Goal: Information Seeking & Learning: Find specific fact

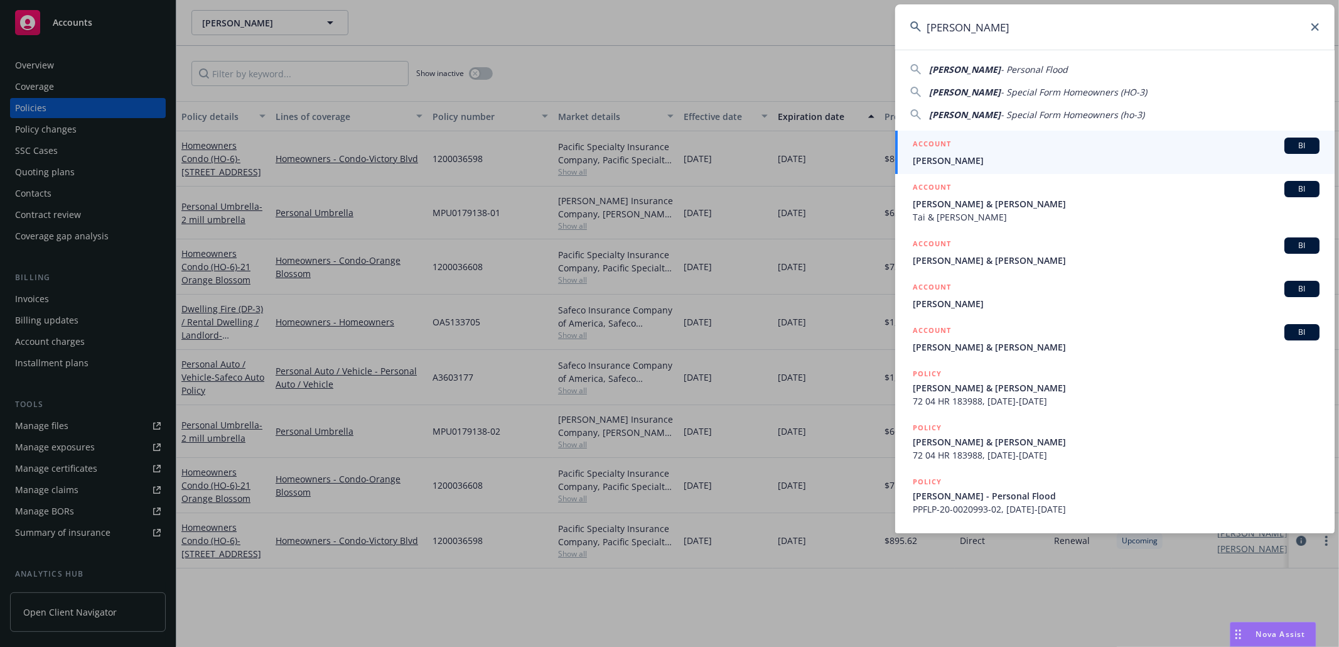
type input "[PERSON_NAME]"
click at [953, 154] on span "[PERSON_NAME]" at bounding box center [1116, 160] width 407 height 13
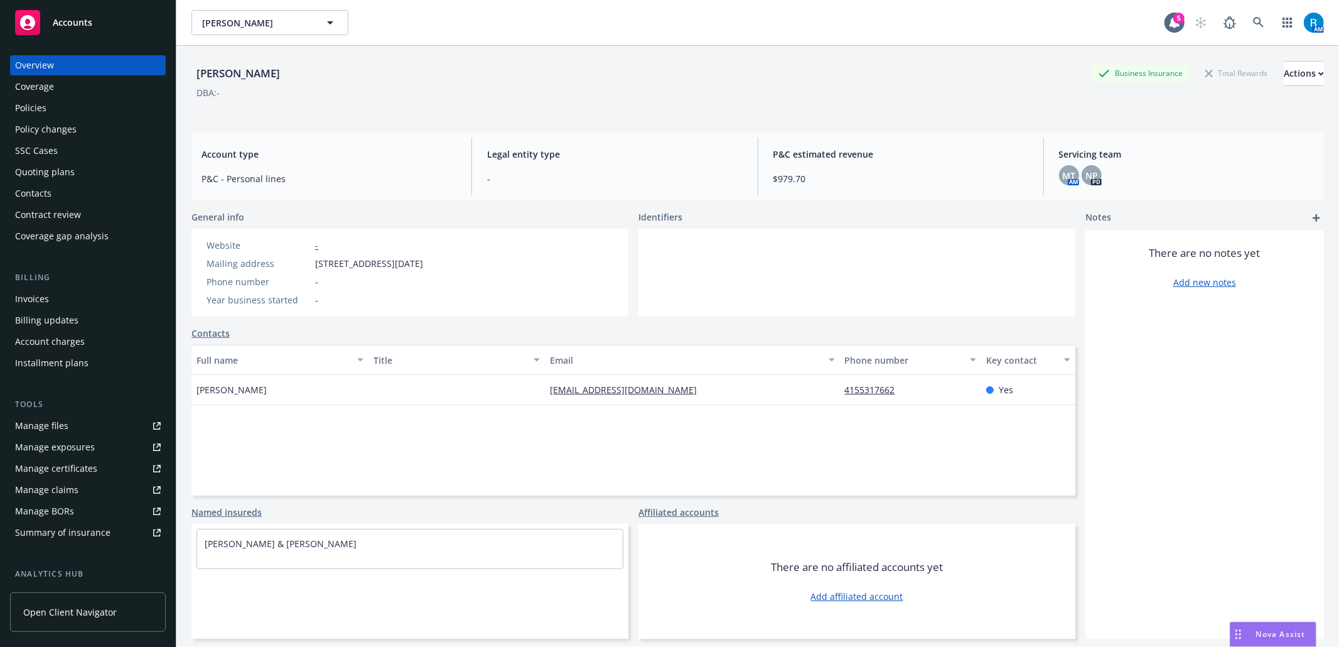
click at [31, 114] on div "Policies" at bounding box center [30, 108] width 31 height 20
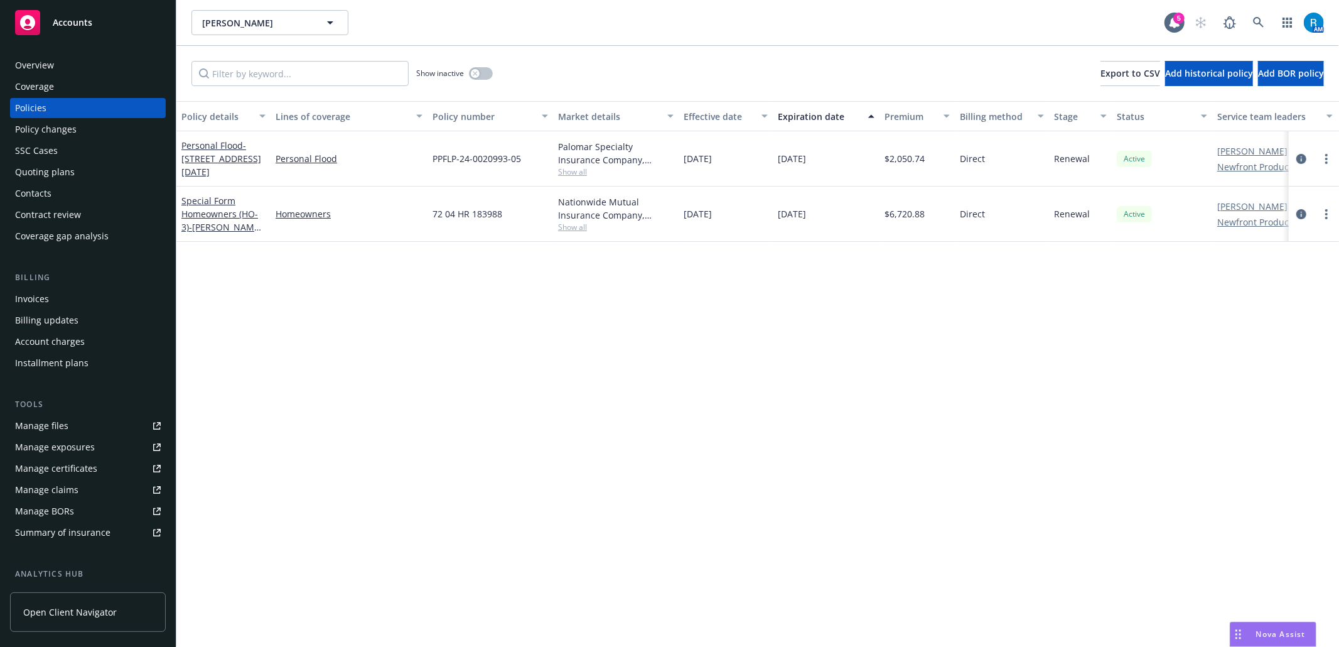
click at [40, 66] on div "Overview" at bounding box center [34, 65] width 39 height 20
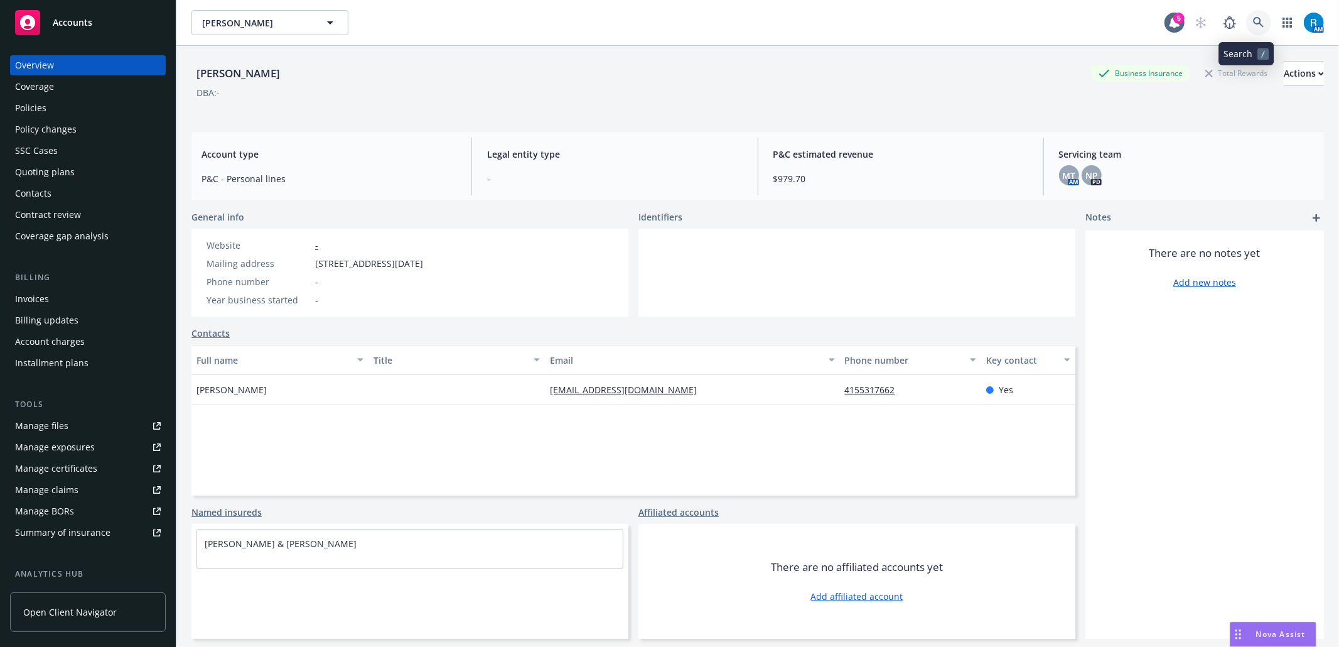
click at [1253, 23] on icon at bounding box center [1258, 22] width 11 height 11
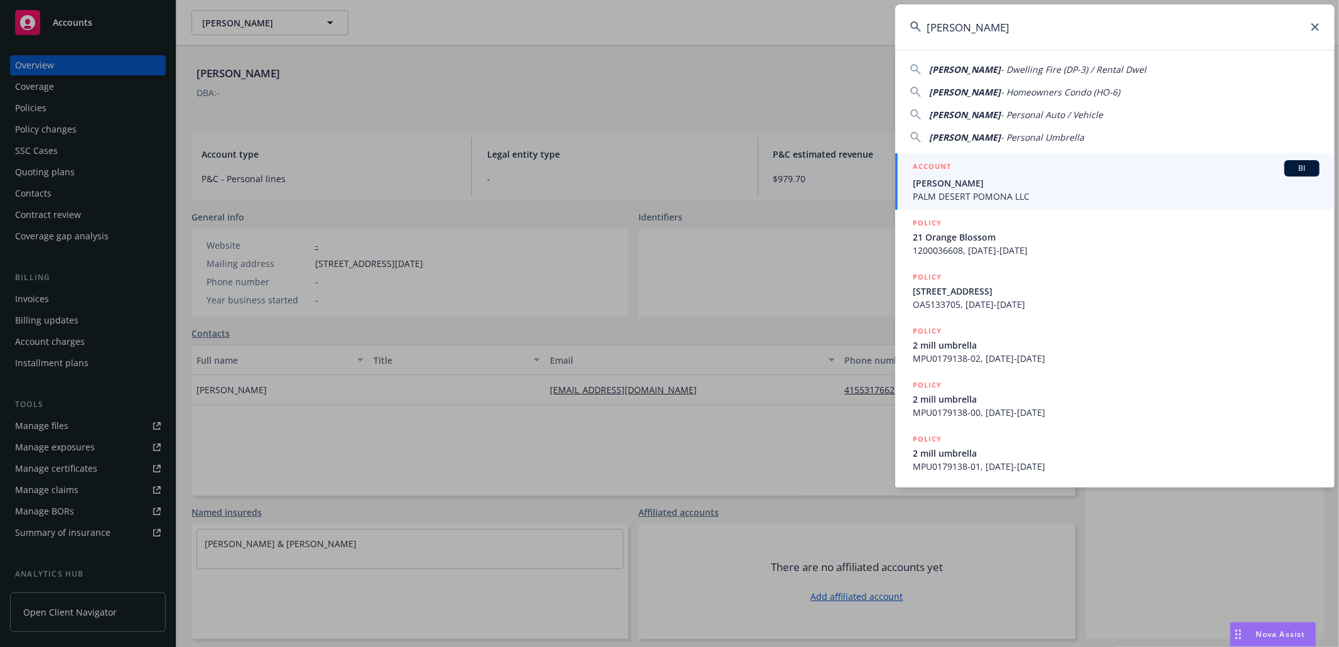
type input "[PERSON_NAME]"
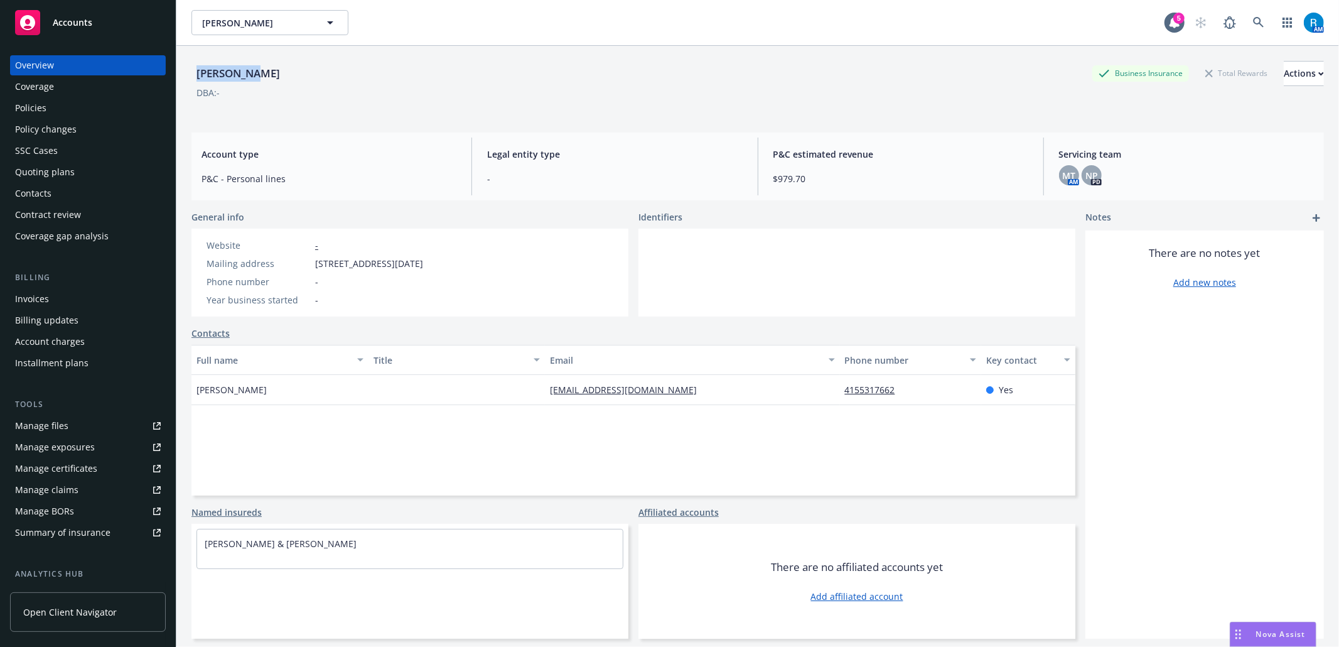
drag, startPoint x: 283, startPoint y: 78, endPoint x: 184, endPoint y: 73, distance: 98.7
click at [184, 73] on div "[PERSON_NAME] Business Insurance Total Rewards Actions DBA: - Account type P&C …" at bounding box center [757, 369] width 1163 height 647
copy div "[PERSON_NAME]"
click at [57, 106] on div "Policies" at bounding box center [88, 108] width 146 height 20
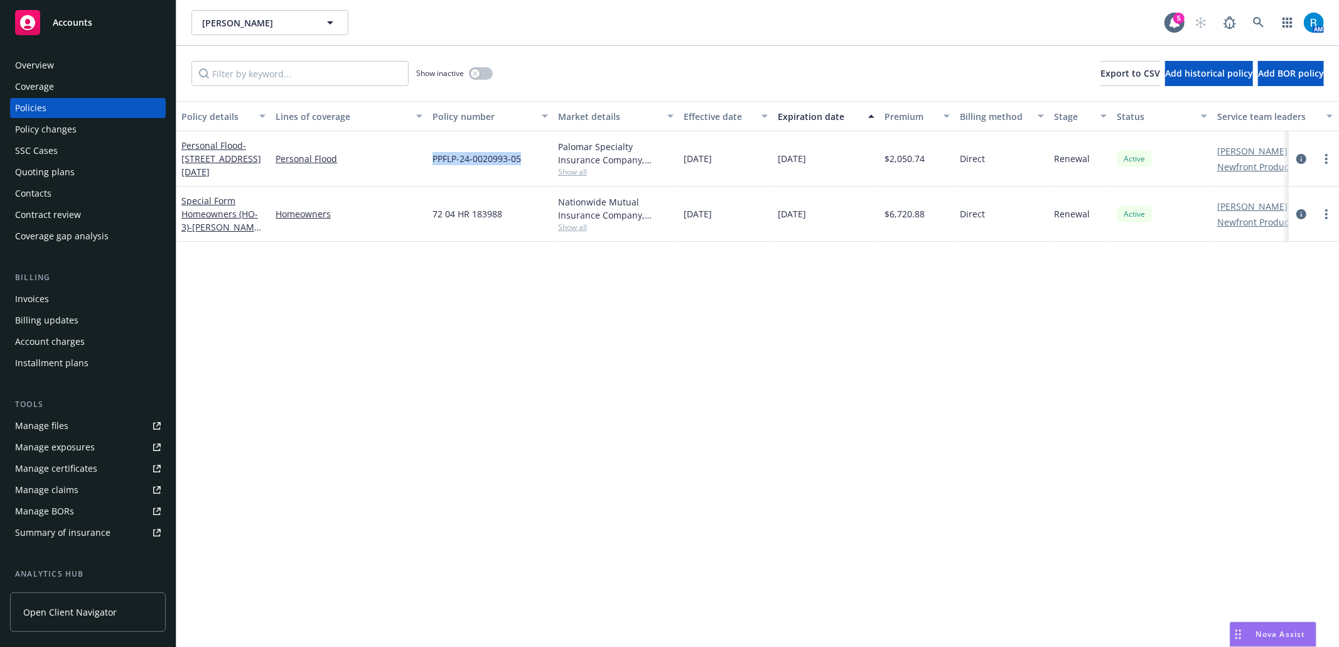
drag, startPoint x: 522, startPoint y: 158, endPoint x: 423, endPoint y: 157, distance: 99.2
click at [420, 157] on div "Personal Flood - 18 [GEOGRAPHIC_DATA][DATE] Pl Belvedere [GEOGRAPHIC_DATA], [GE…" at bounding box center [782, 158] width 1212 height 55
copy div "PPFLP-24-0020993-05"
click at [1301, 161] on icon "circleInformation" at bounding box center [1302, 159] width 10 height 10
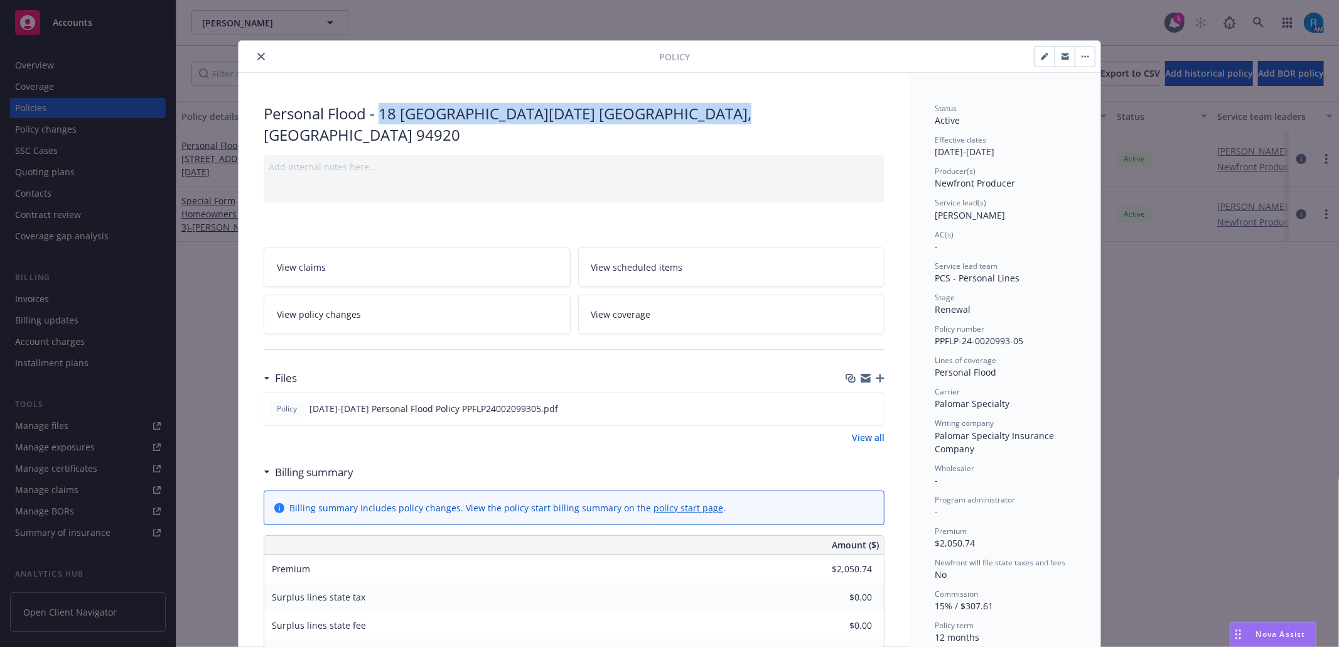
drag, startPoint x: 672, startPoint y: 116, endPoint x: 385, endPoint y: 108, distance: 287.0
click at [372, 111] on div "Personal Flood - 18 [GEOGRAPHIC_DATA][DATE] [GEOGRAPHIC_DATA]" at bounding box center [574, 124] width 621 height 42
copy div "[STREET_ADDRESS][DATE]"
click at [257, 53] on icon "close" at bounding box center [261, 57] width 8 height 8
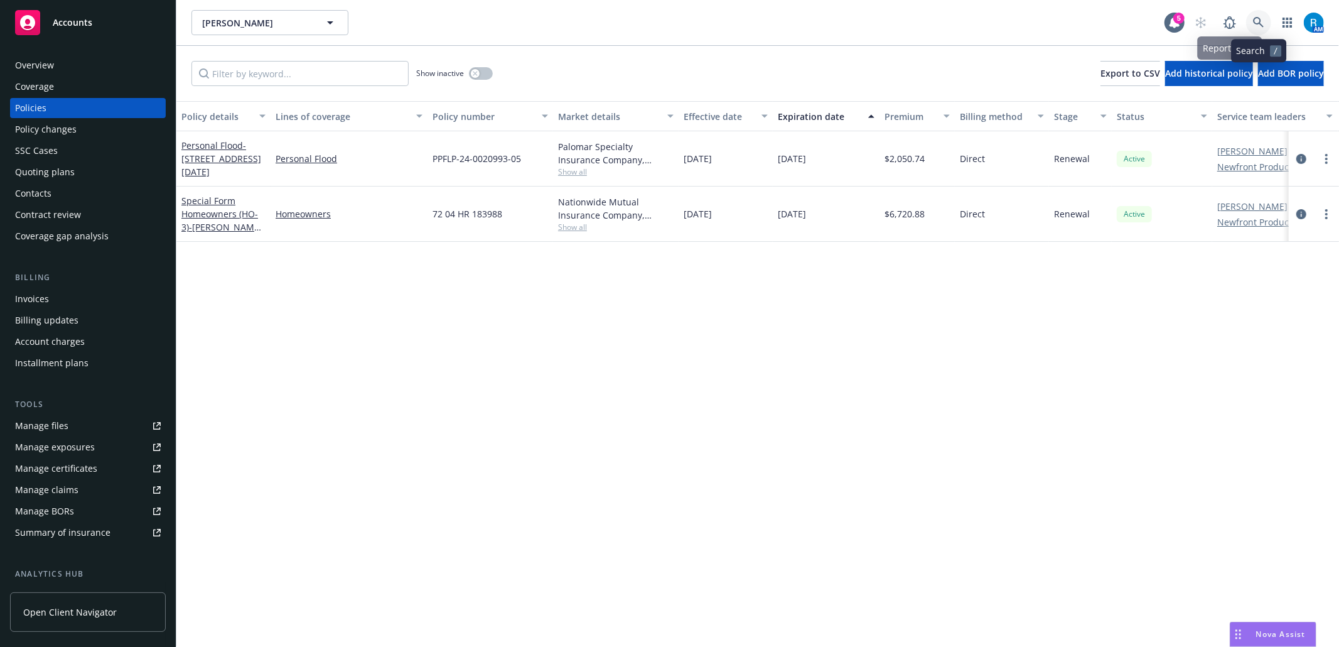
click at [1256, 20] on icon at bounding box center [1258, 22] width 11 height 11
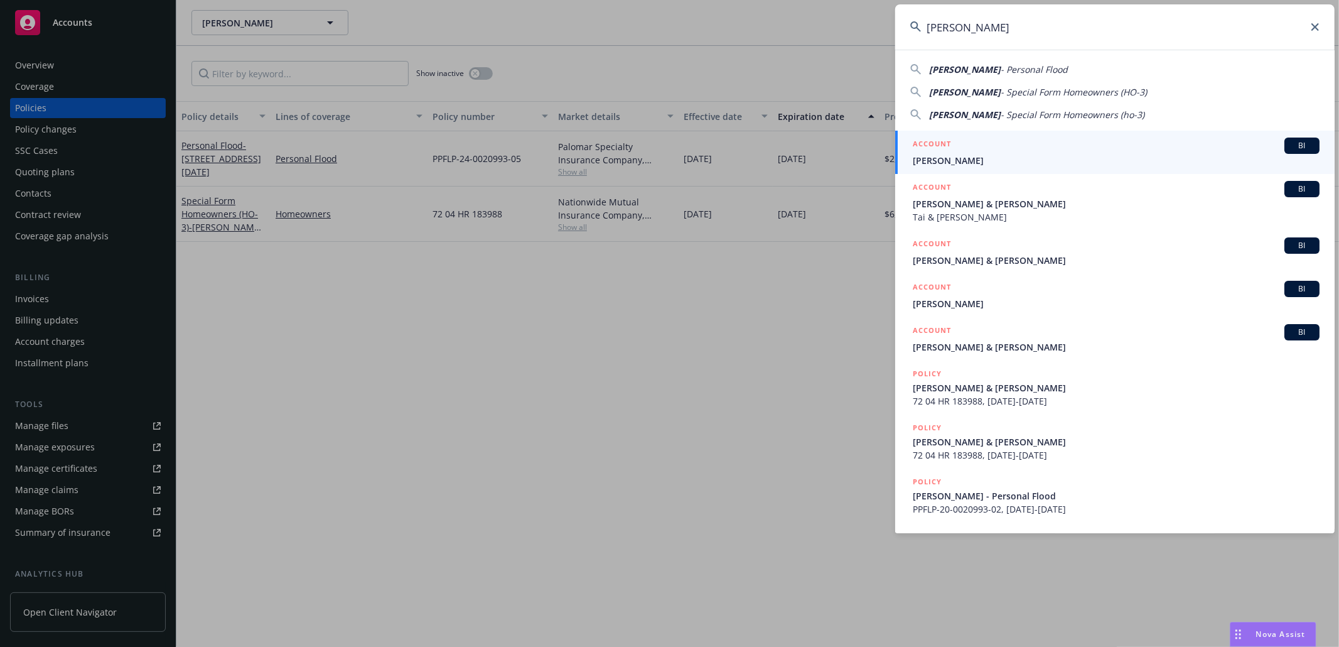
type input "[PERSON_NAME]"
click at [946, 157] on span "[PERSON_NAME]" at bounding box center [1116, 160] width 407 height 13
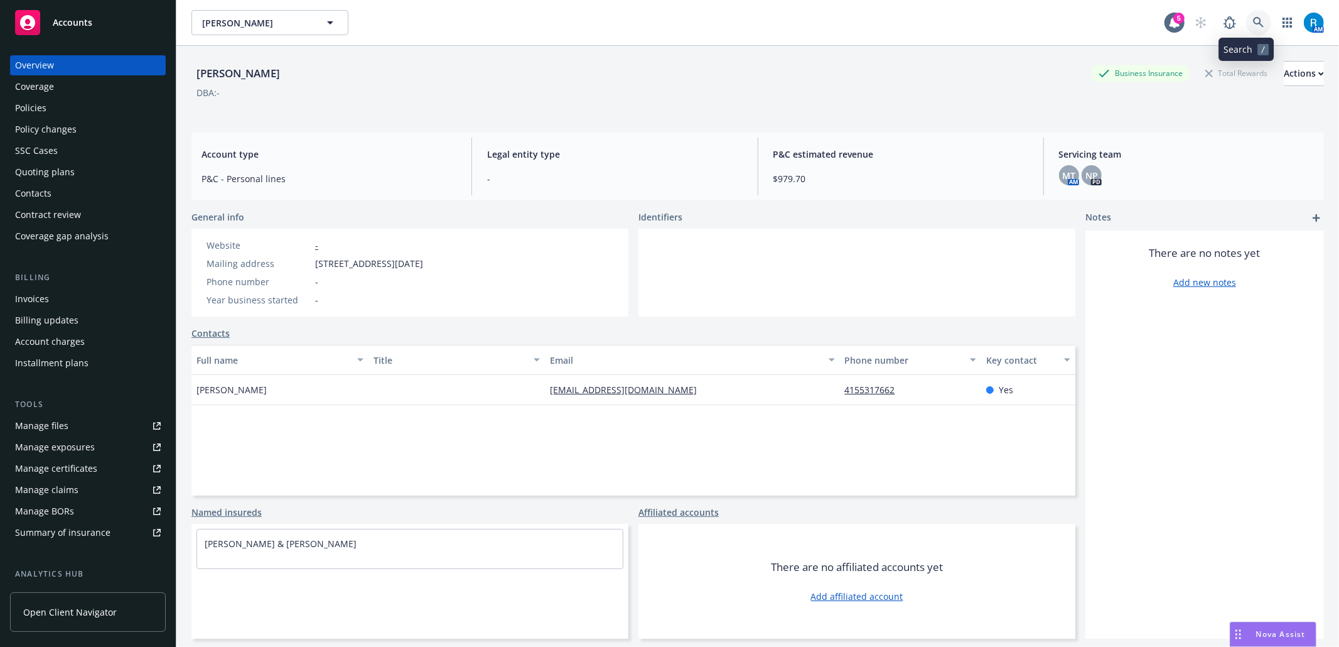
click at [1253, 24] on icon at bounding box center [1258, 22] width 11 height 11
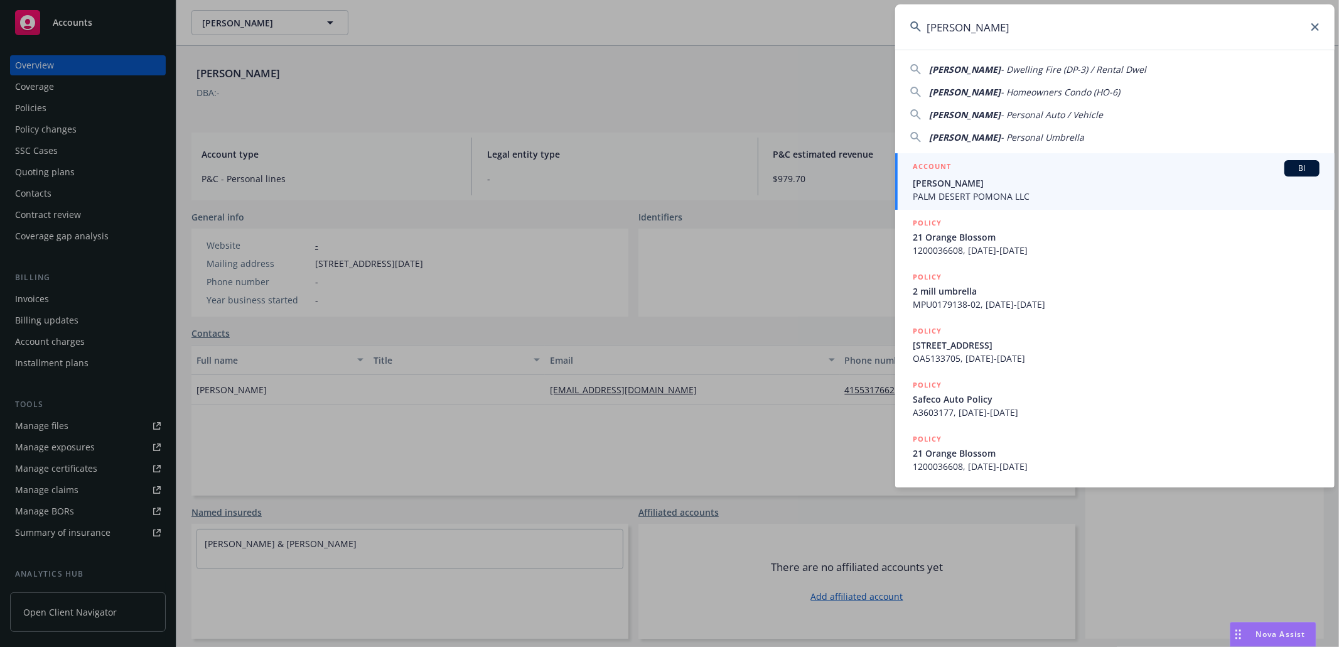
type input "[PERSON_NAME]"
click at [953, 178] on span "[PERSON_NAME]" at bounding box center [1116, 182] width 407 height 13
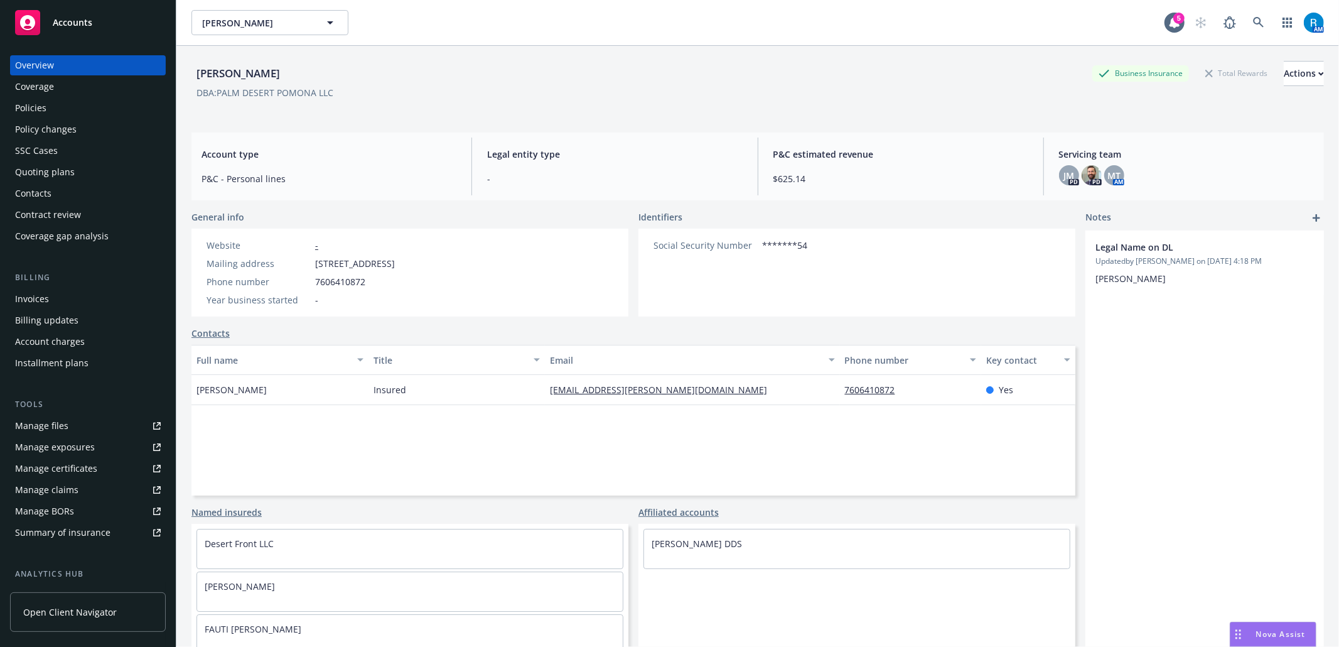
click at [54, 149] on div "SSC Cases" at bounding box center [36, 151] width 43 height 20
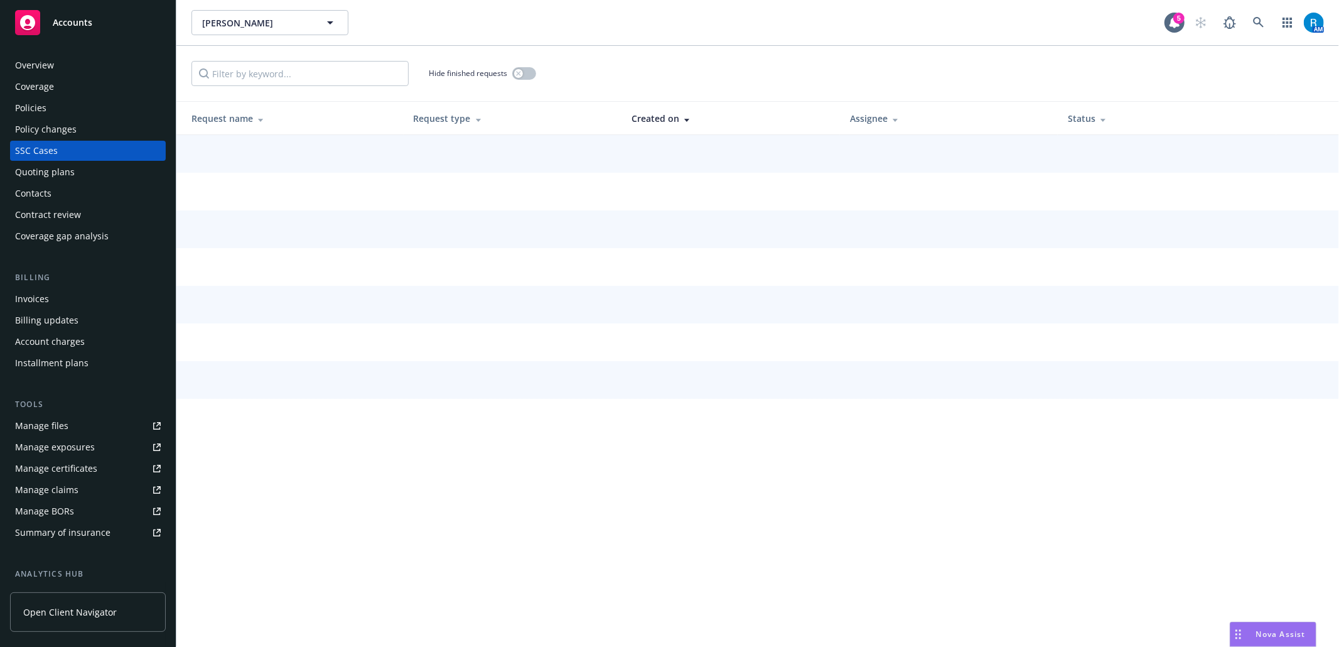
click at [51, 143] on div "SSC Cases" at bounding box center [36, 151] width 43 height 20
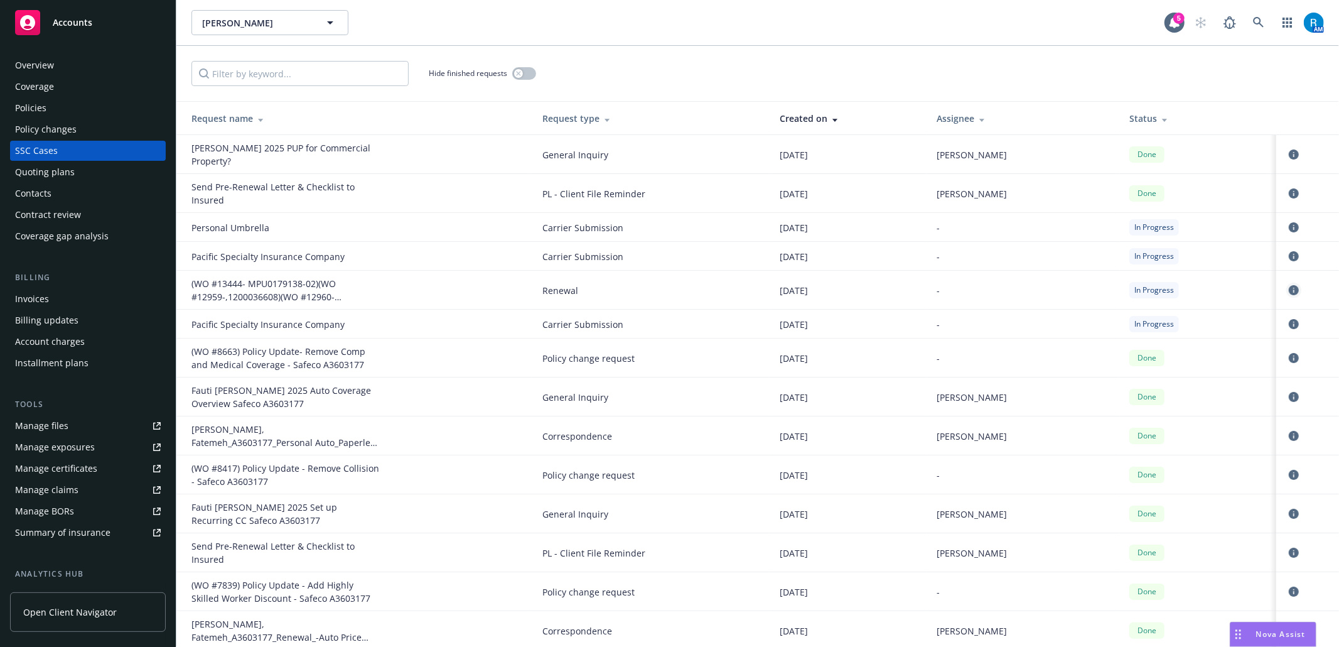
click at [1289, 289] on icon "circleInformation" at bounding box center [1294, 290] width 10 height 10
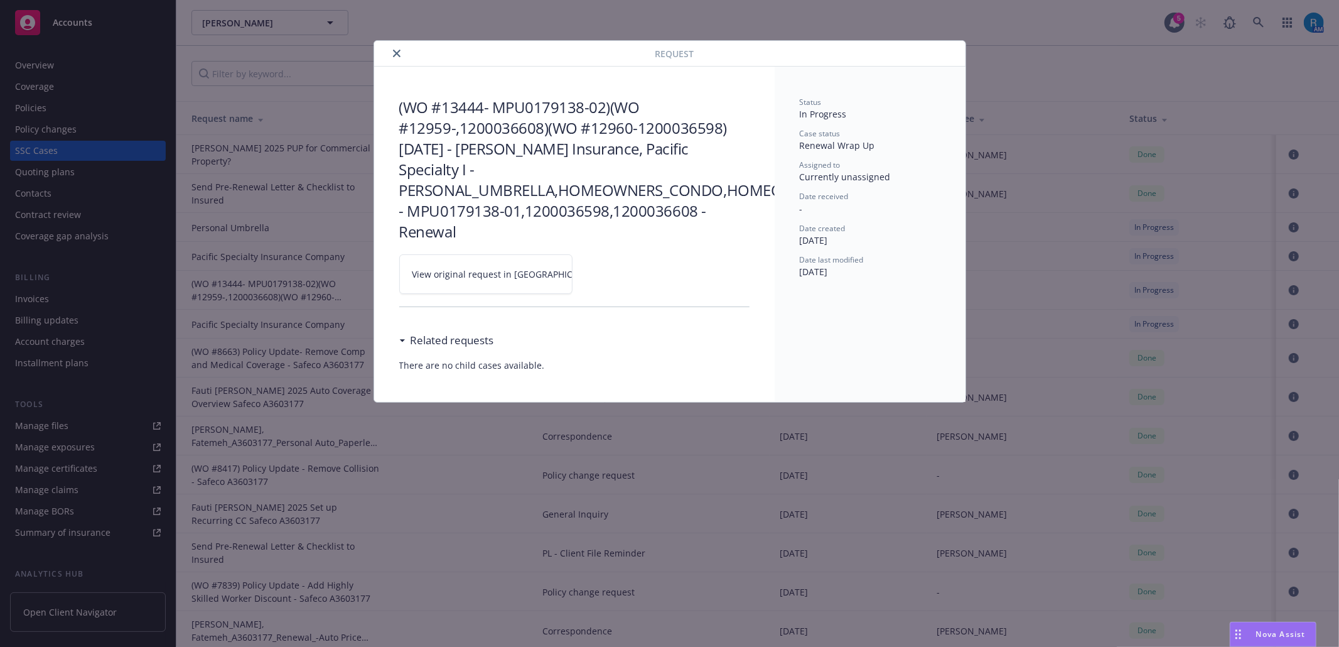
click at [608, 271] on icon at bounding box center [612, 275] width 8 height 8
click at [395, 50] on icon "close" at bounding box center [397, 54] width 8 height 8
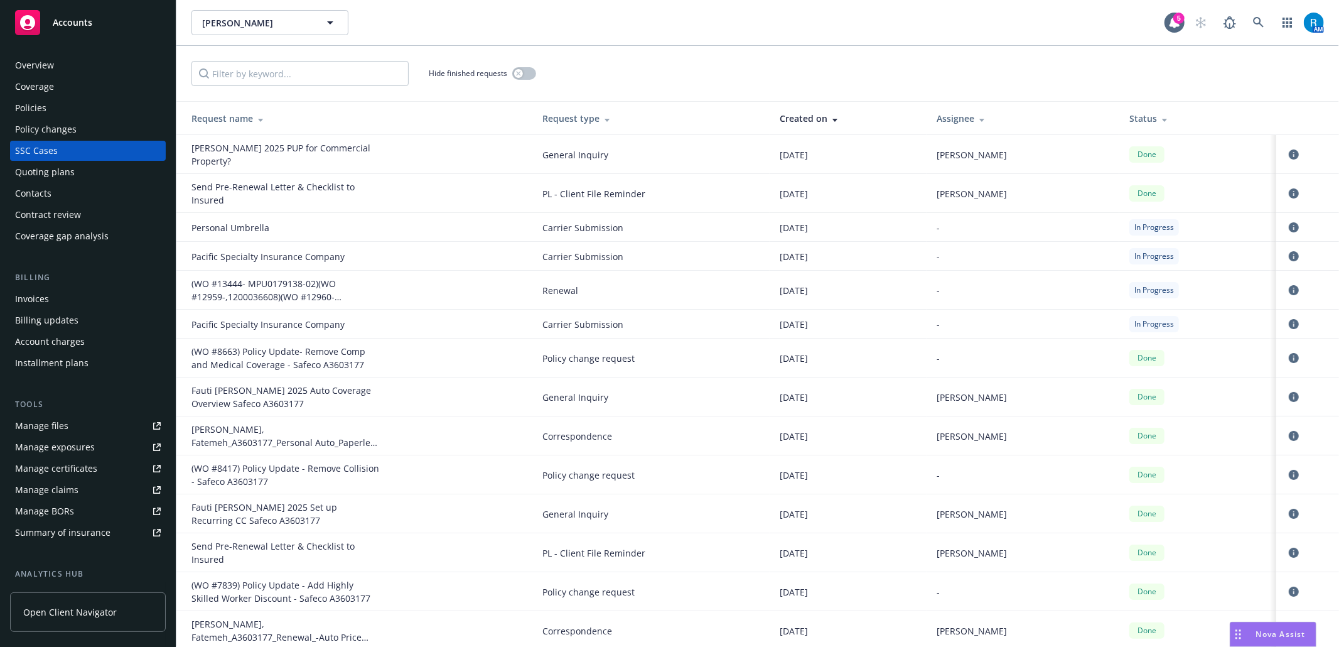
click at [26, 119] on div "Policy changes" at bounding box center [46, 129] width 62 height 20
click at [38, 109] on div "Policies" at bounding box center [30, 108] width 31 height 20
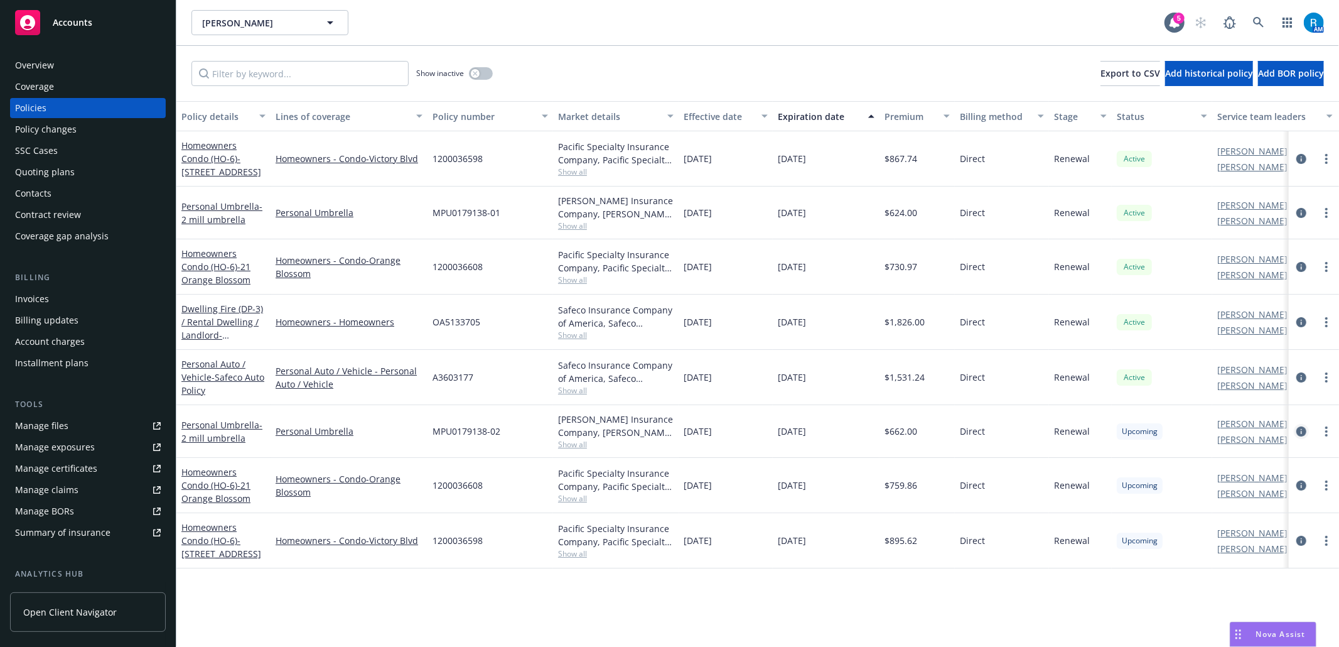
click at [1305, 431] on icon "circleInformation" at bounding box center [1302, 431] width 10 height 10
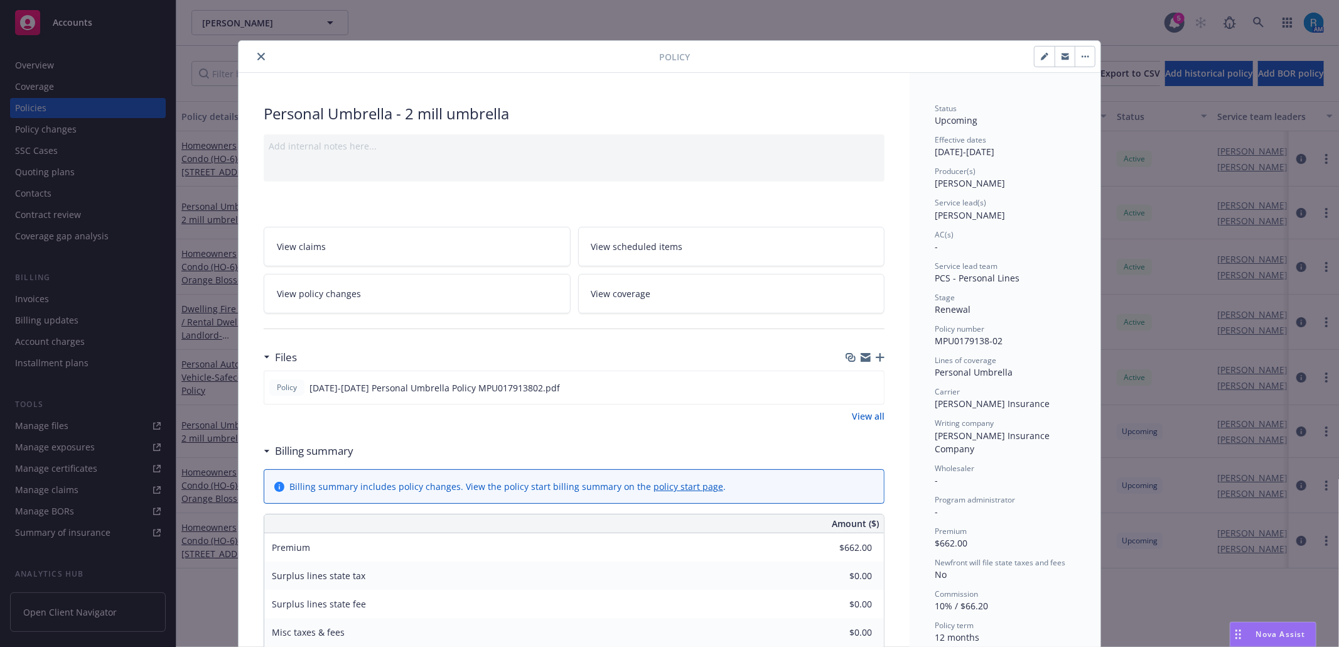
click at [672, 299] on link "View coverage" at bounding box center [731, 294] width 307 height 40
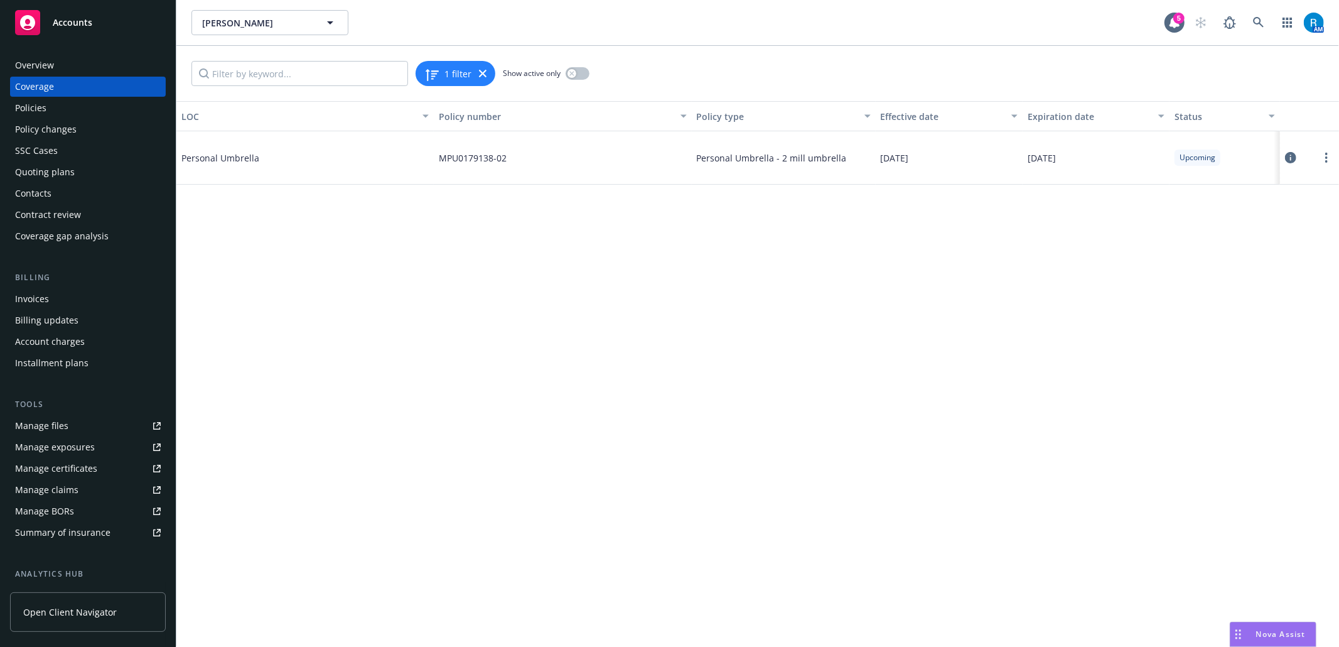
click at [1293, 154] on icon at bounding box center [1290, 157] width 11 height 11
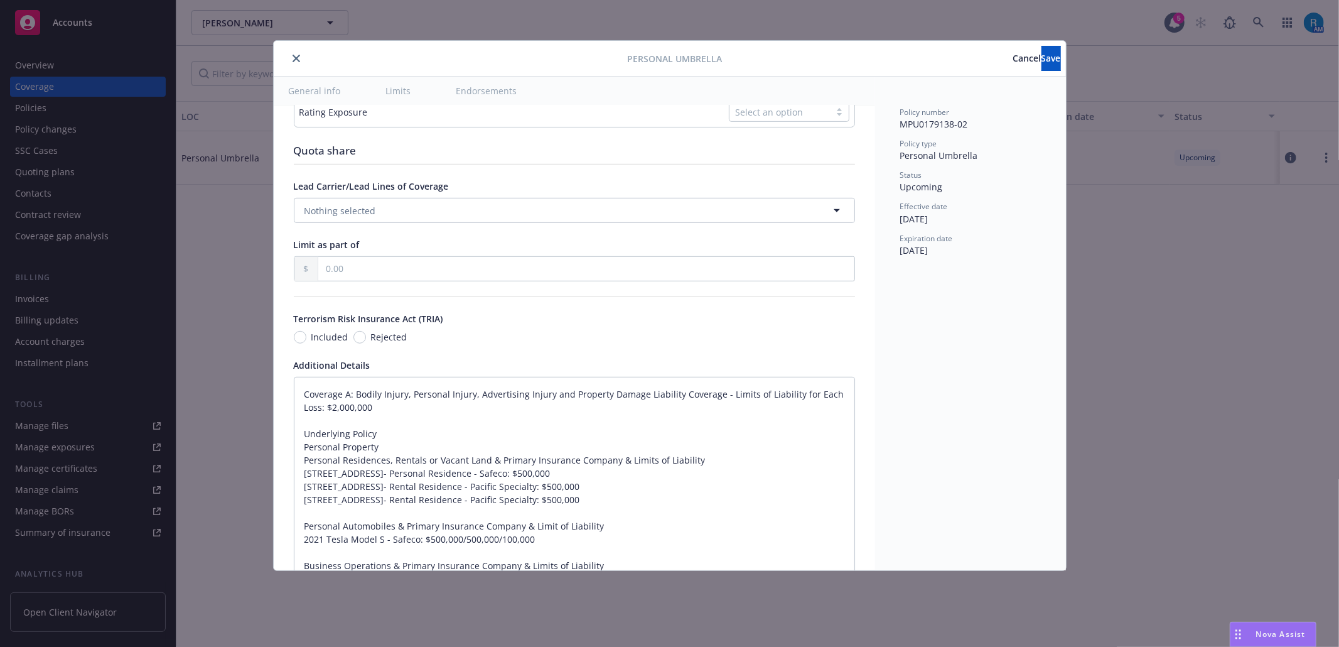
scroll to position [797, 0]
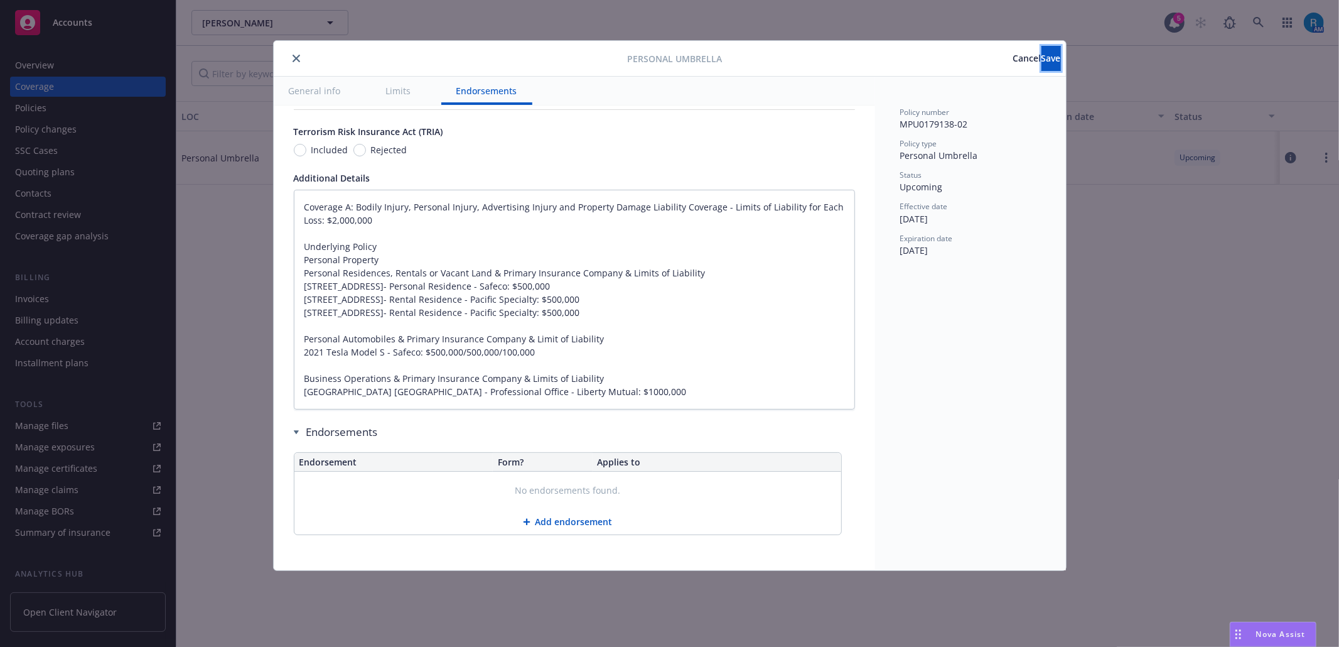
drag, startPoint x: 1012, startPoint y: 61, endPoint x: 965, endPoint y: 67, distance: 47.4
click at [1042, 61] on button "Save" at bounding box center [1051, 58] width 19 height 25
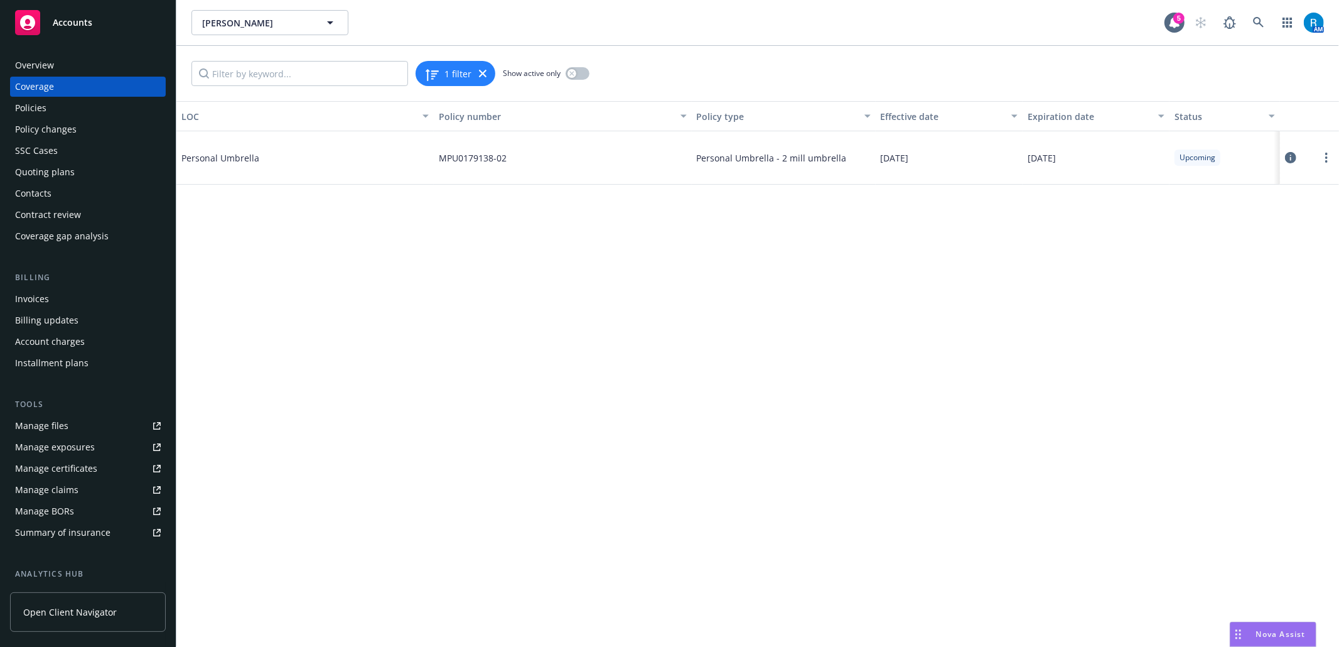
click at [16, 63] on div "Overview" at bounding box center [34, 65] width 39 height 20
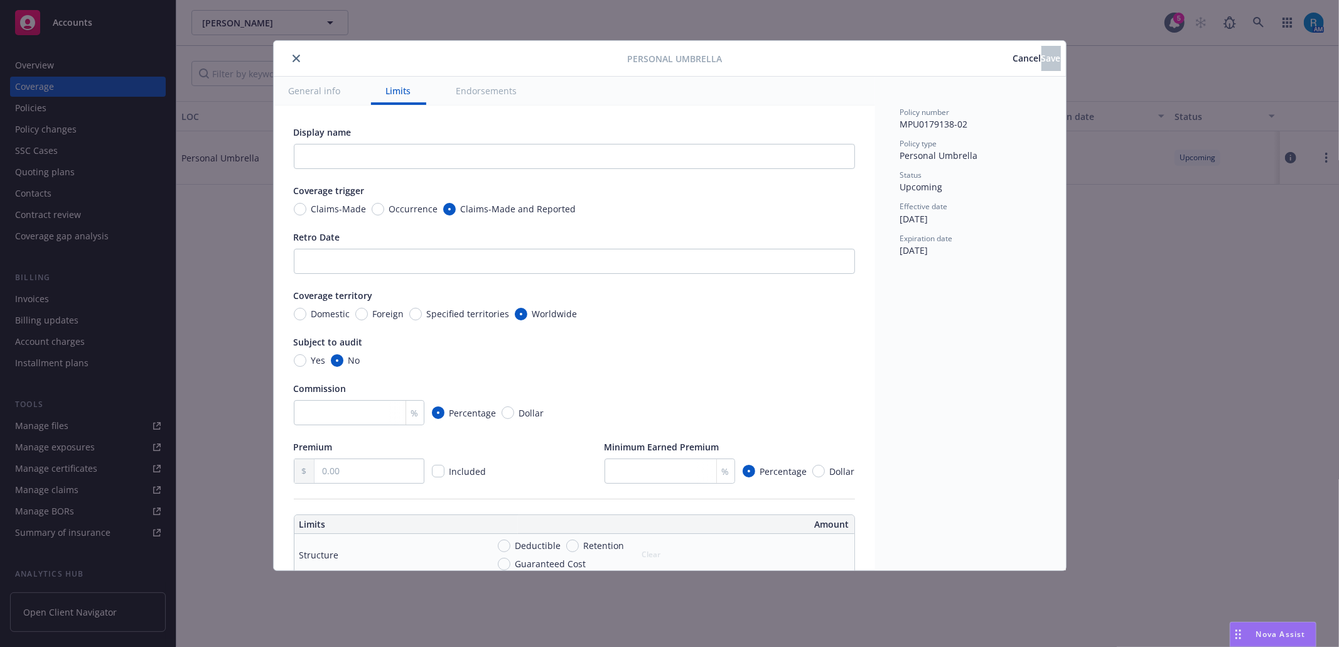
type textarea "x"
drag, startPoint x: 291, startPoint y: 56, endPoint x: 227, endPoint y: 87, distance: 71.0
click at [291, 56] on button "close" at bounding box center [296, 58] width 15 height 15
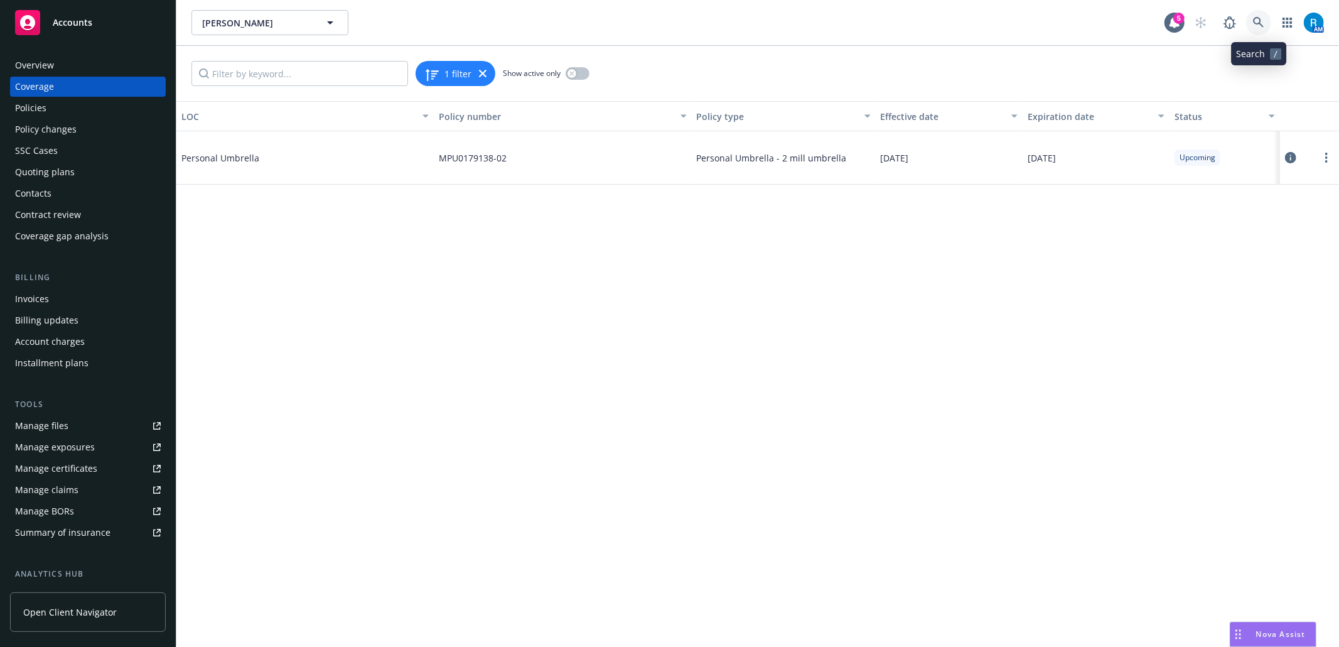
click at [1254, 19] on icon at bounding box center [1258, 22] width 11 height 11
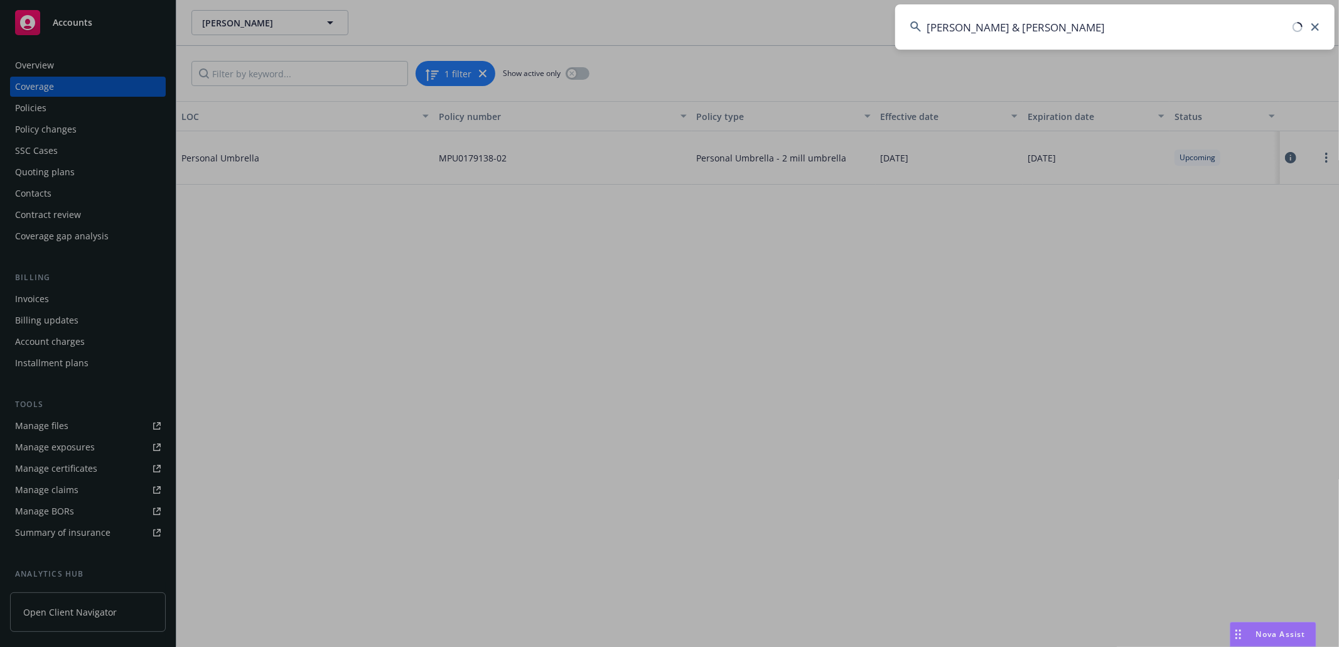
type input "[PERSON_NAME] & [PERSON_NAME]"
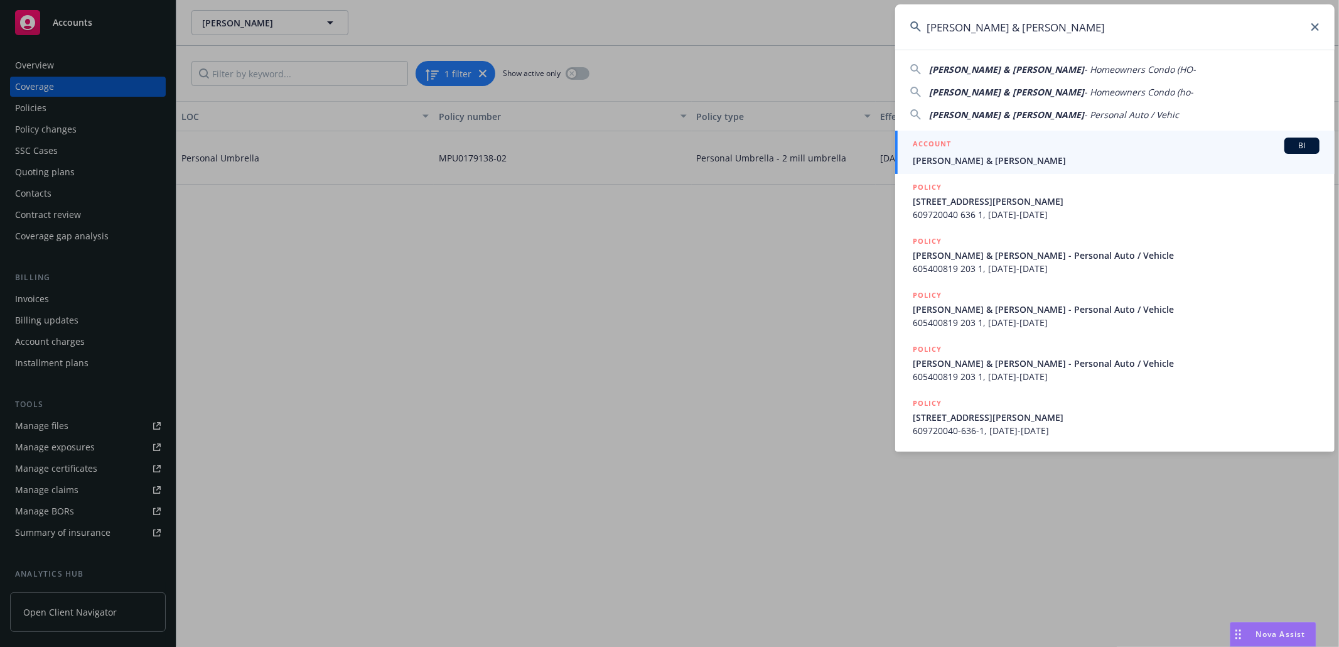
click at [1000, 156] on span "[PERSON_NAME] & [PERSON_NAME]" at bounding box center [1116, 160] width 407 height 13
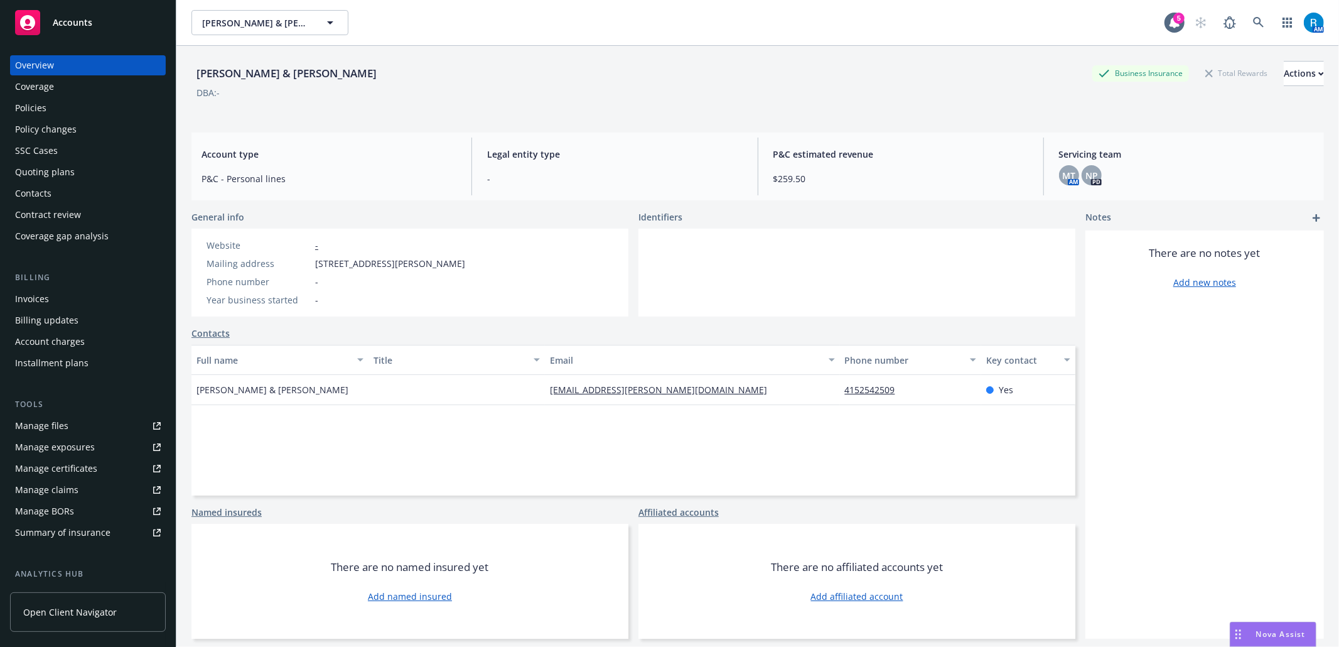
click at [72, 143] on div "SSC Cases" at bounding box center [88, 151] width 146 height 20
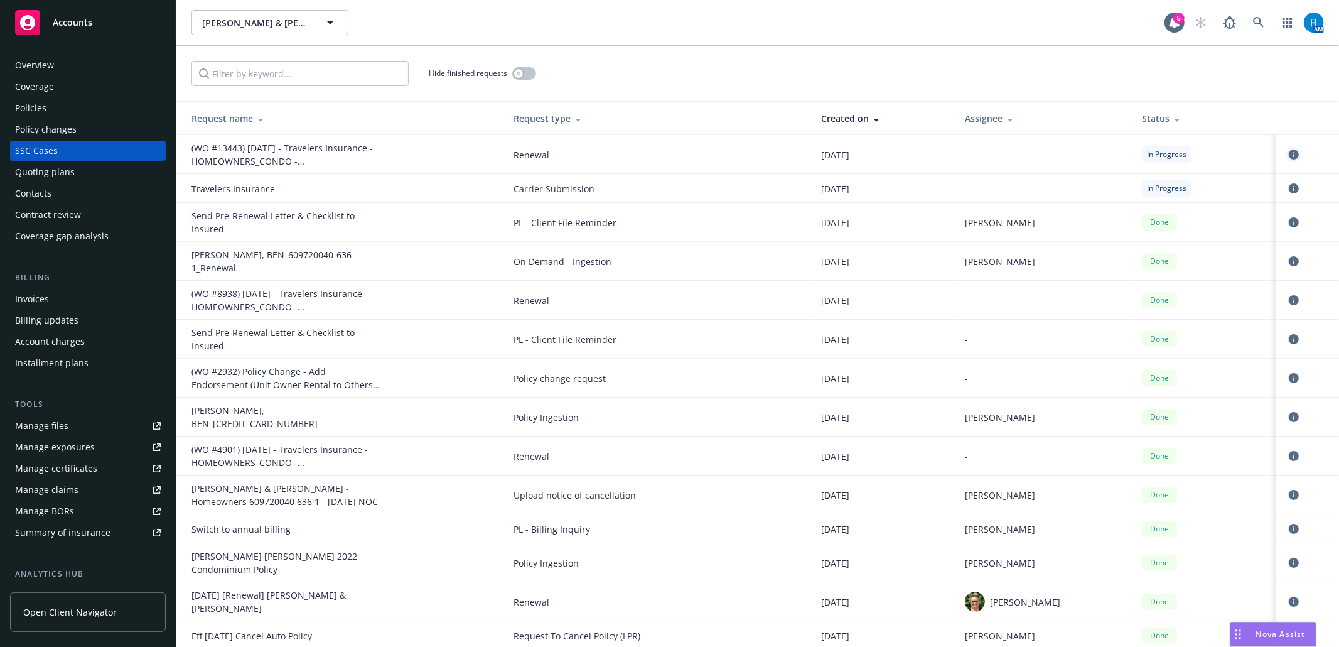
click at [1287, 148] on link "circleInformation" at bounding box center [1294, 154] width 15 height 15
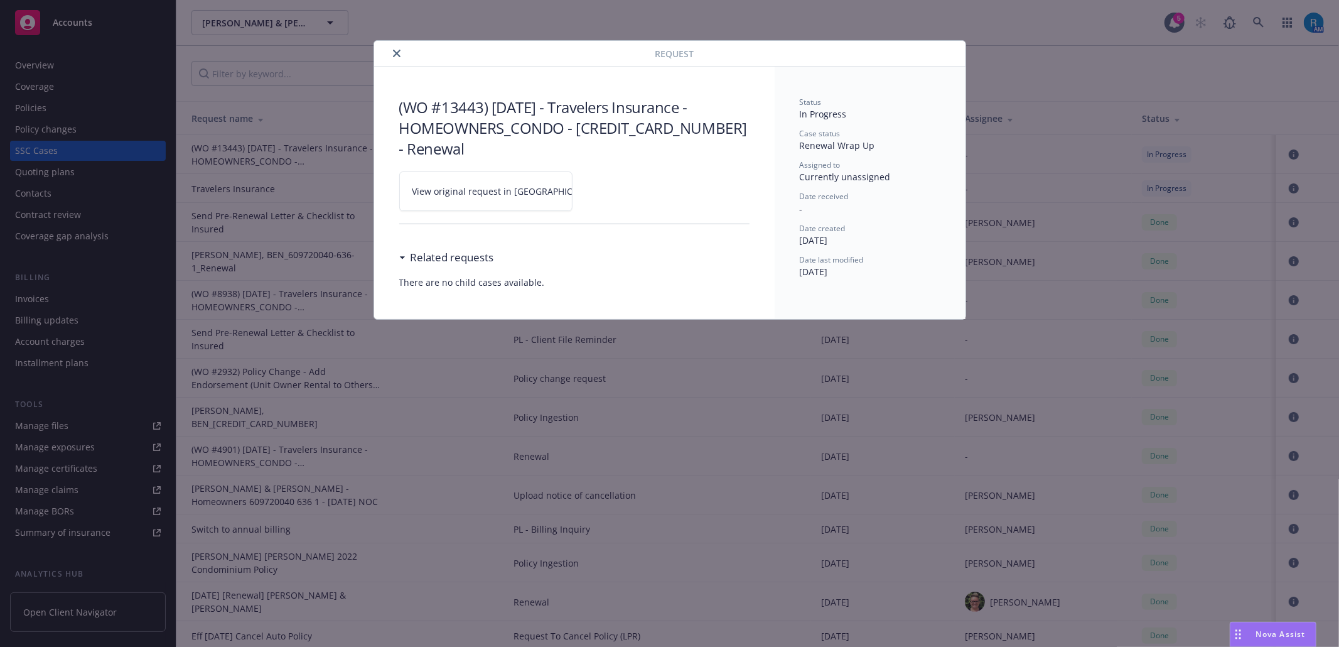
click at [610, 190] on icon at bounding box center [612, 190] width 4 height 4
click at [400, 57] on icon "close" at bounding box center [397, 54] width 8 height 8
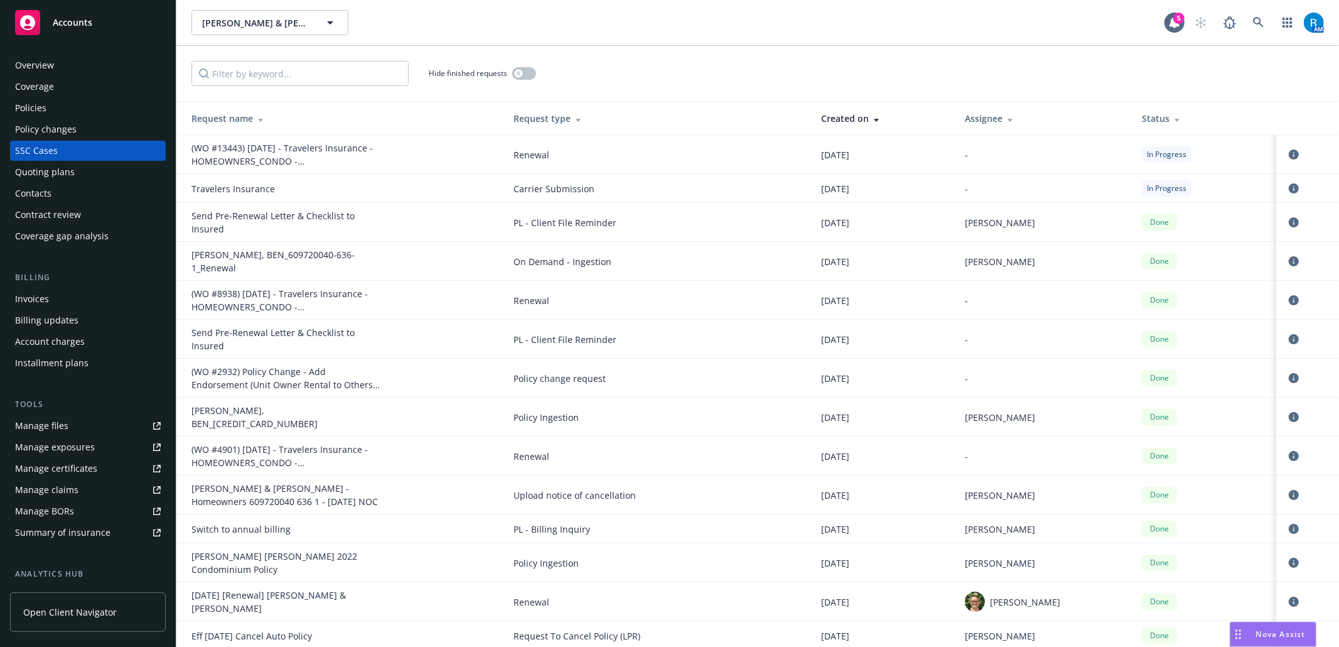
click at [57, 65] on div "Overview" at bounding box center [88, 65] width 146 height 20
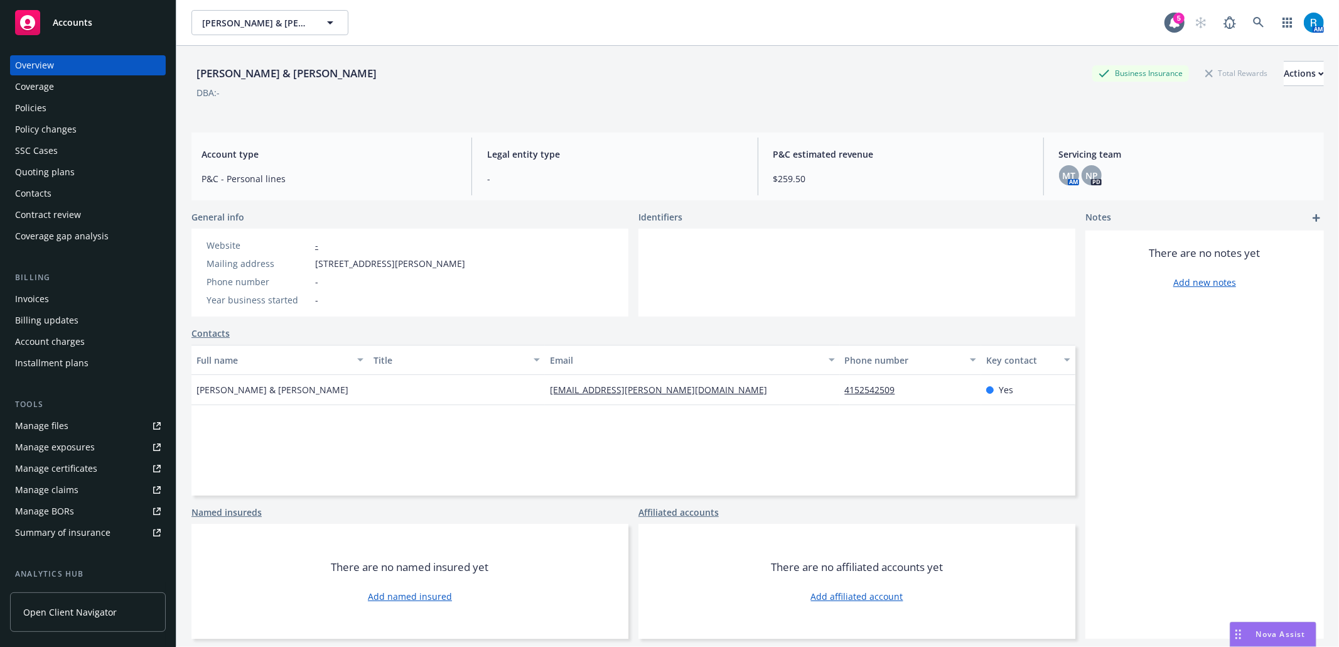
click at [55, 104] on div "Policies" at bounding box center [88, 108] width 146 height 20
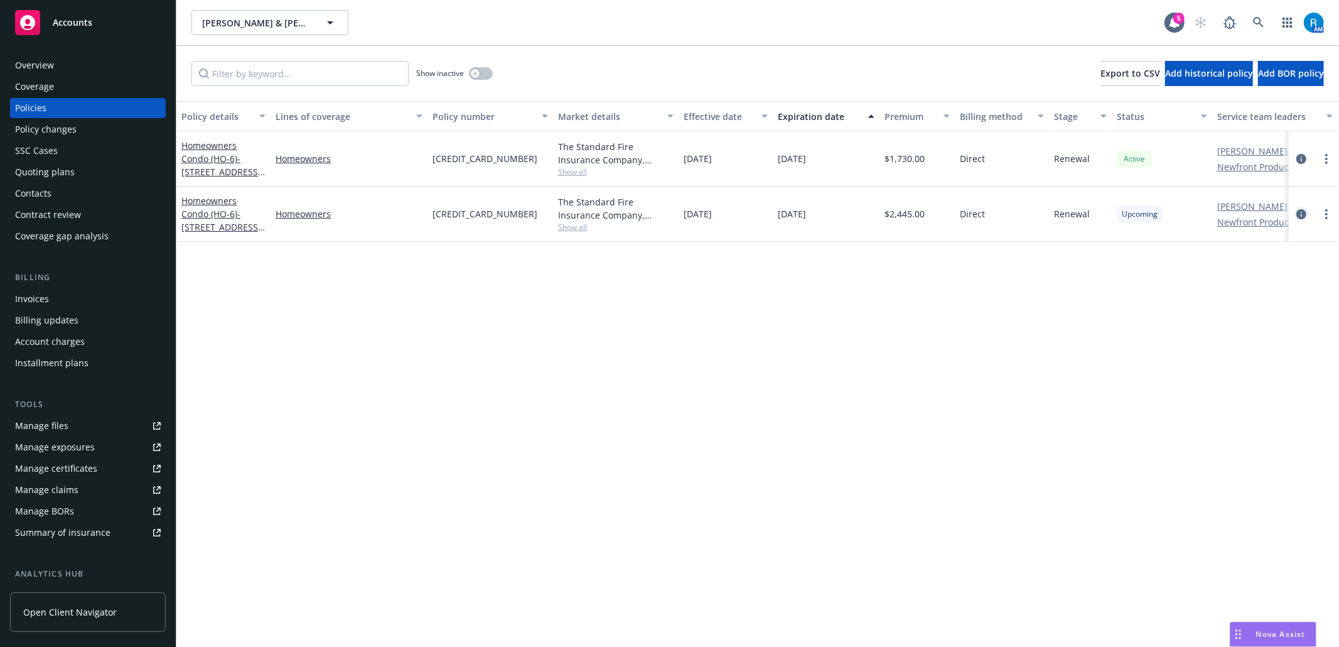
click at [1303, 212] on icon "circleInformation" at bounding box center [1302, 214] width 10 height 10
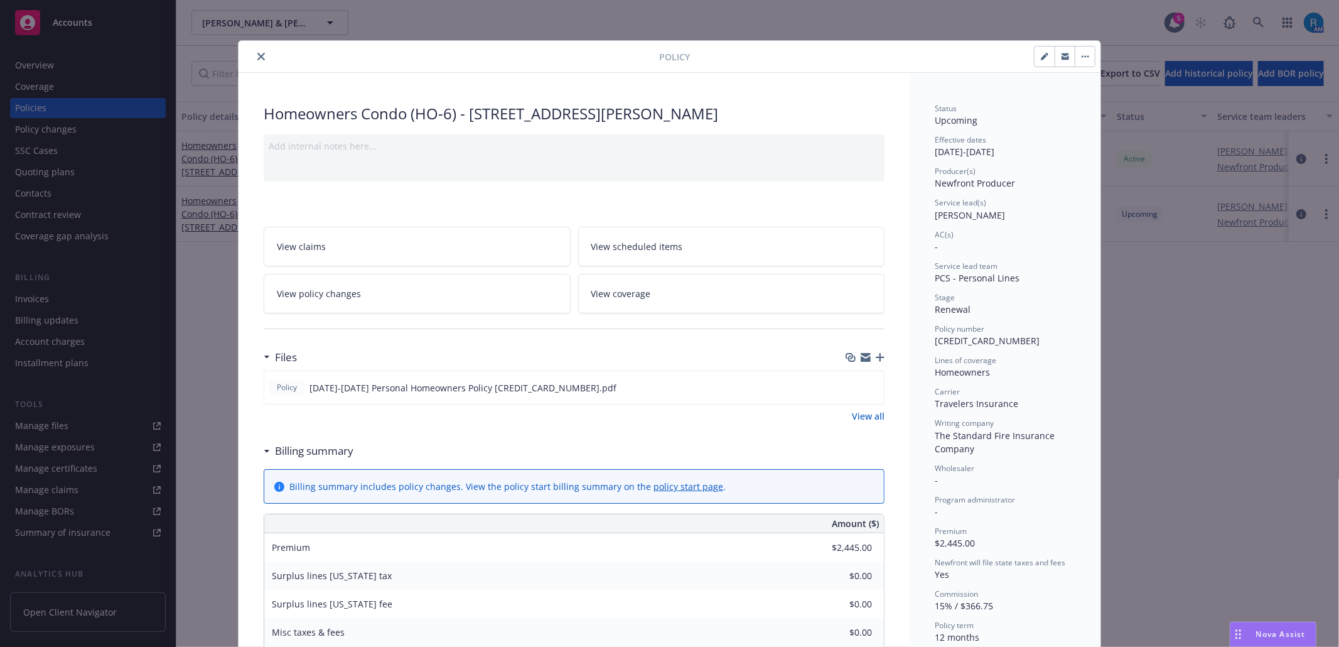
click at [669, 299] on link "View coverage" at bounding box center [731, 294] width 307 height 40
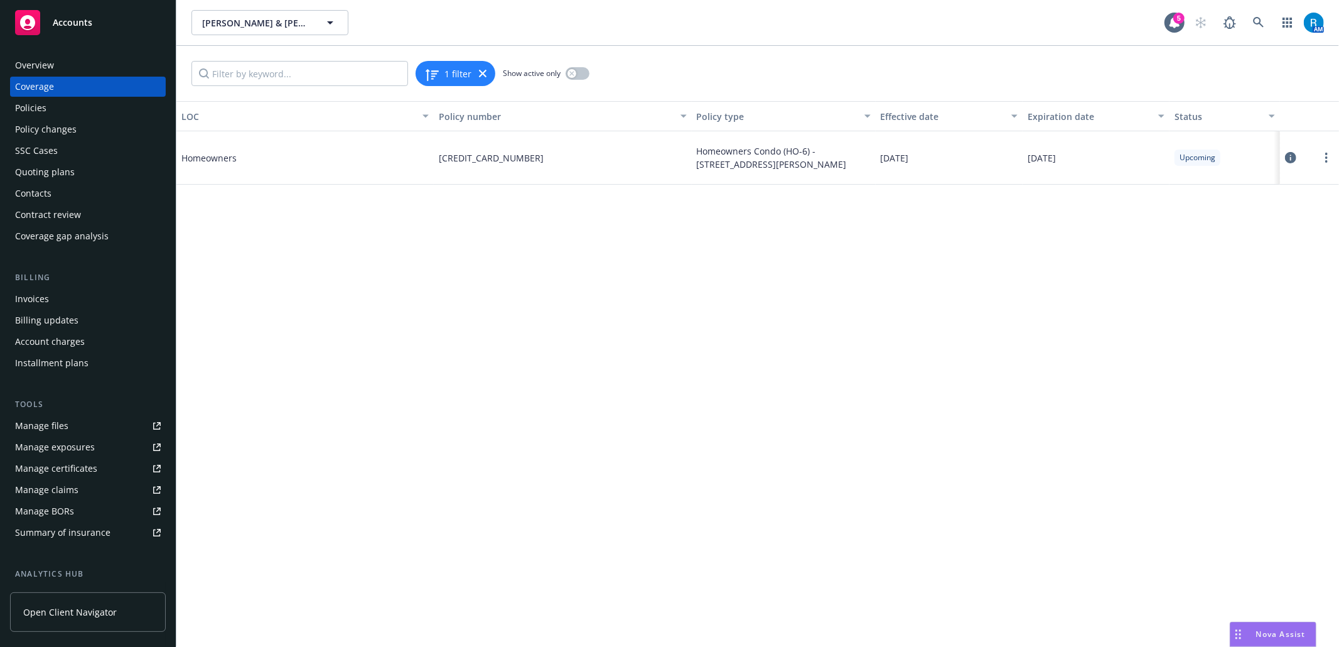
click at [1288, 157] on icon at bounding box center [1290, 157] width 11 height 11
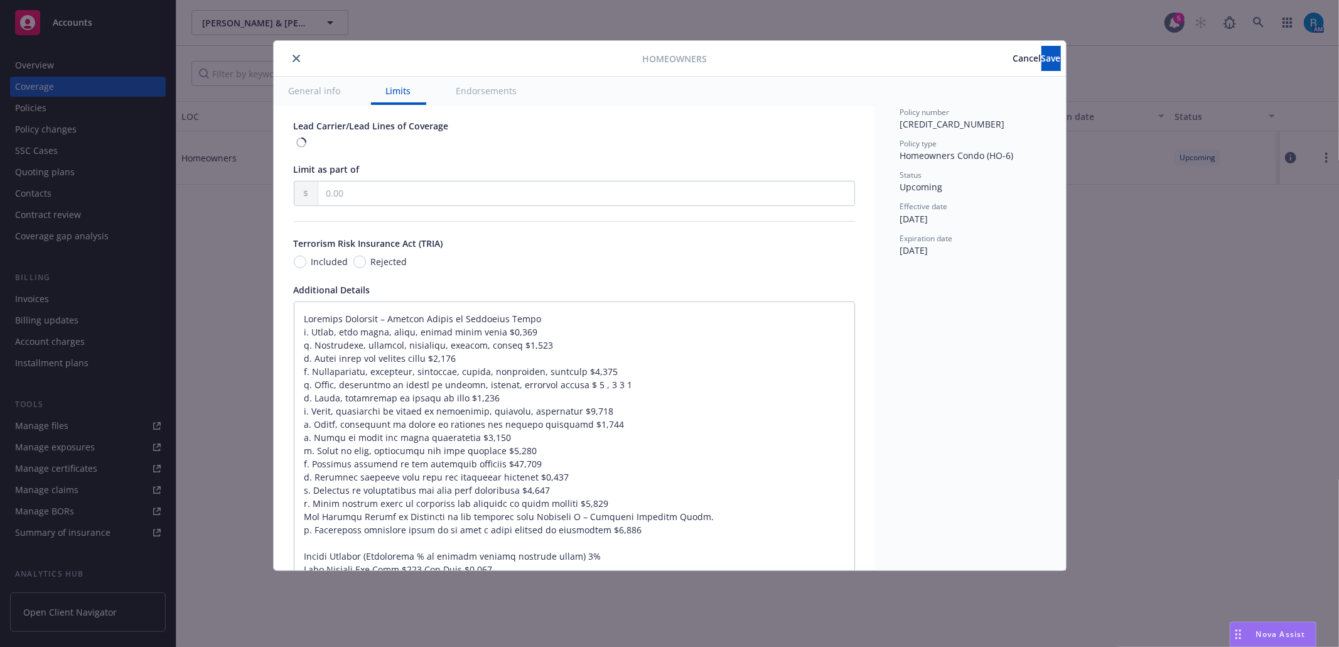
scroll to position [669, 0]
click at [307, 323] on textarea at bounding box center [574, 569] width 561 height 536
type textarea "x"
type textarea "Loremips Dolorsit – Ametcon Adipis el Seddoeius Tempo i. Utlab, etdo magna, ali…"
paste textarea "Dwelling Limit $782,149"
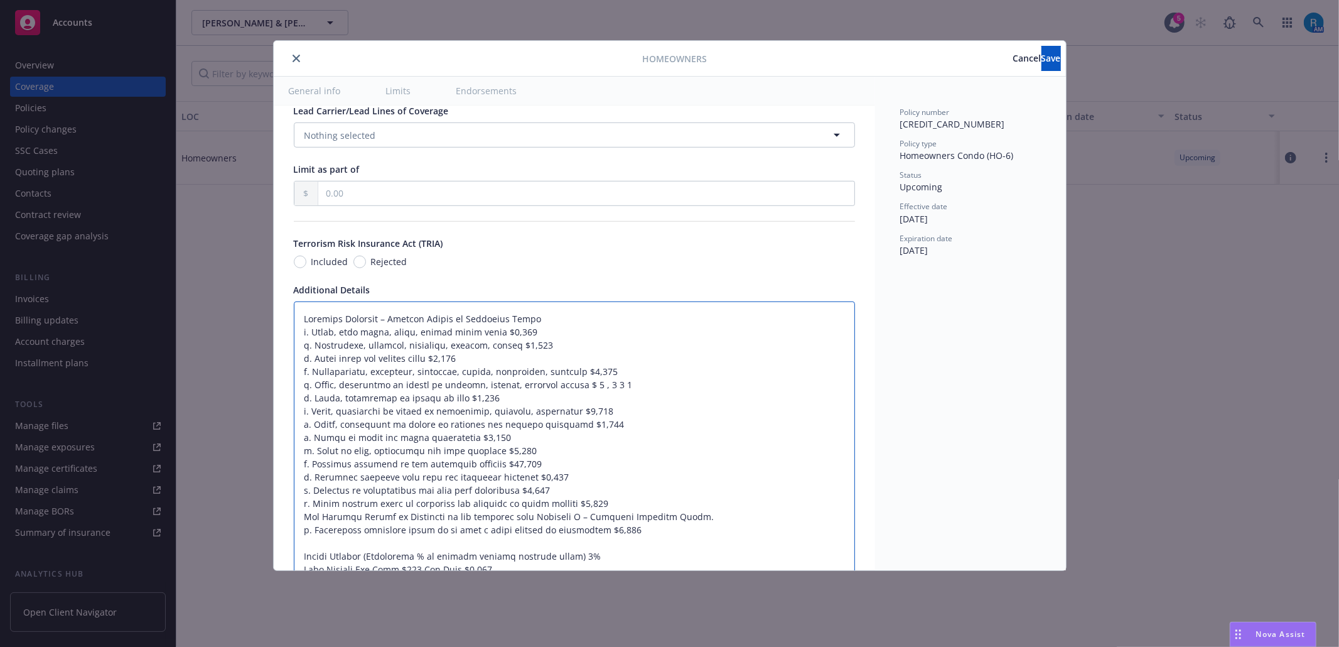
type textarea "x"
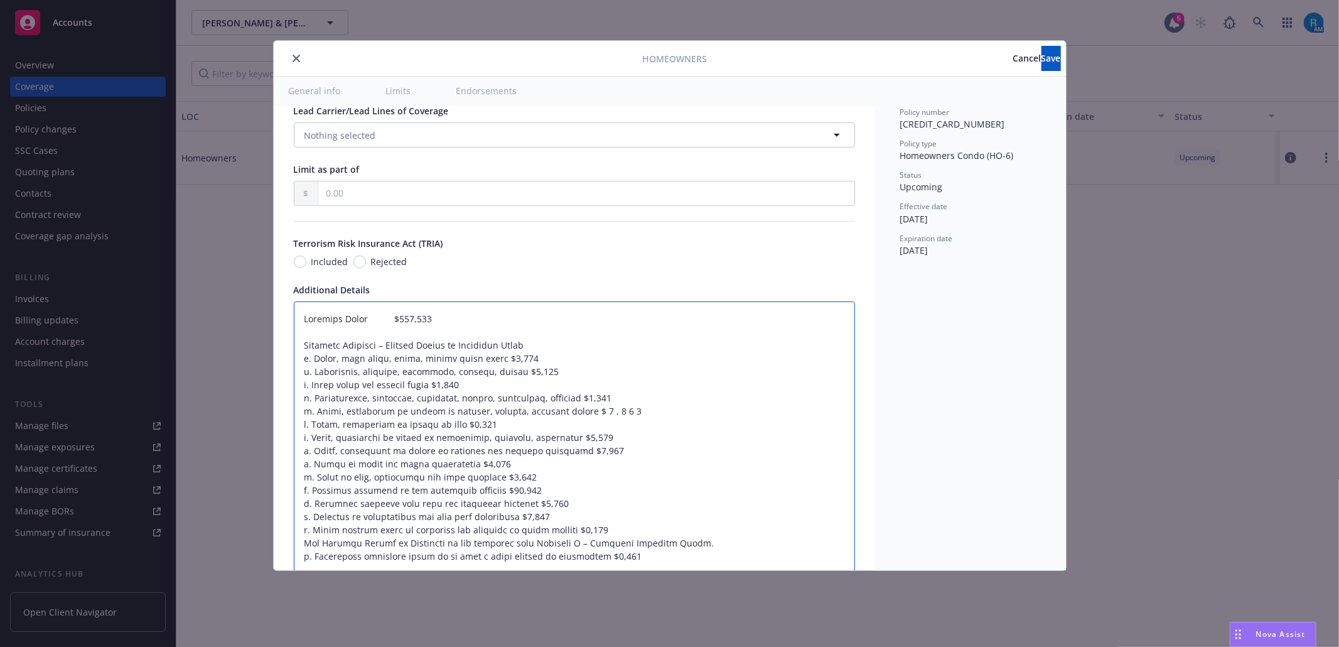
type textarea "Loremips Dolor $066,718 Sitametc Adipisci – Elitsed Doeius te Incididun Utlab e…"
drag, startPoint x: 325, startPoint y: 342, endPoint x: 344, endPoint y: 340, distance: 18.9
click at [325, 342] on textarea at bounding box center [574, 582] width 561 height 563
paste textarea "Personal Property Limit $45,600 Loss of Use $22,800"
type textarea "x"
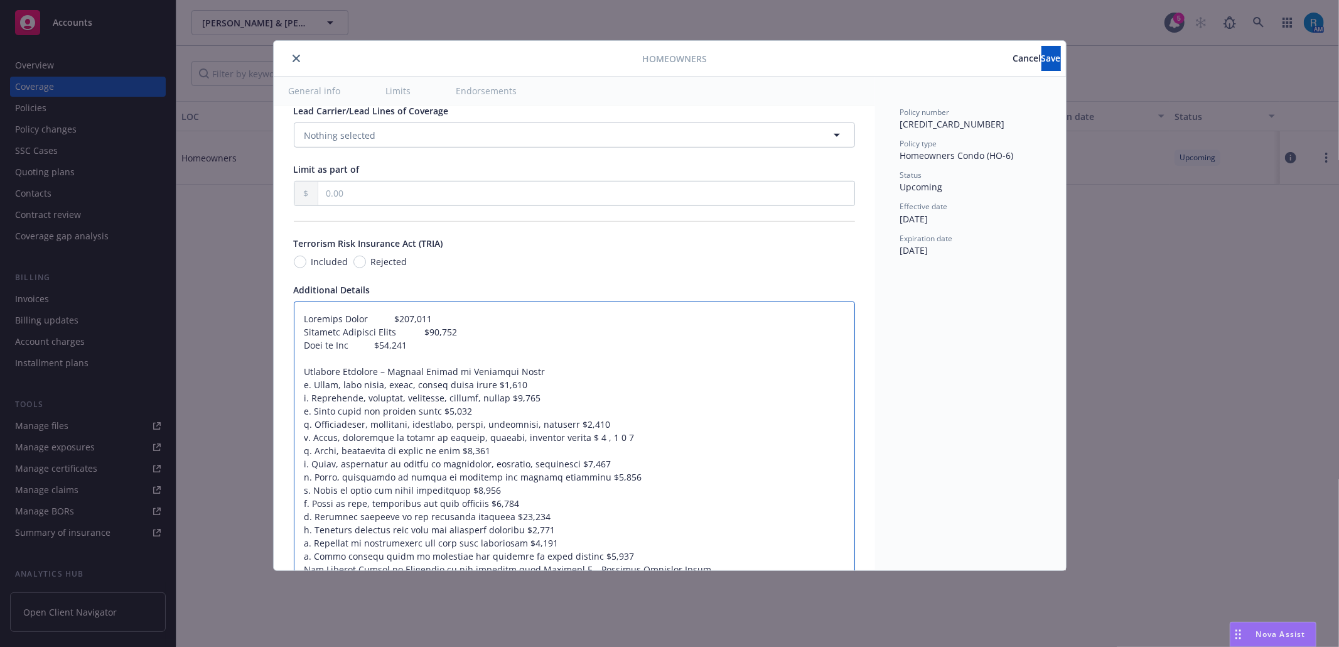
type textarea "Loremips Dolor $566,746 Sitametc Adipisci Elits $47,948 Doei te Inc $02,597 Utl…"
click at [325, 372] on textarea at bounding box center [574, 595] width 561 height 589
paste textarea "Personal Liability Each Occurrence $500,000 Medical Payments each person $5,000"
type textarea "x"
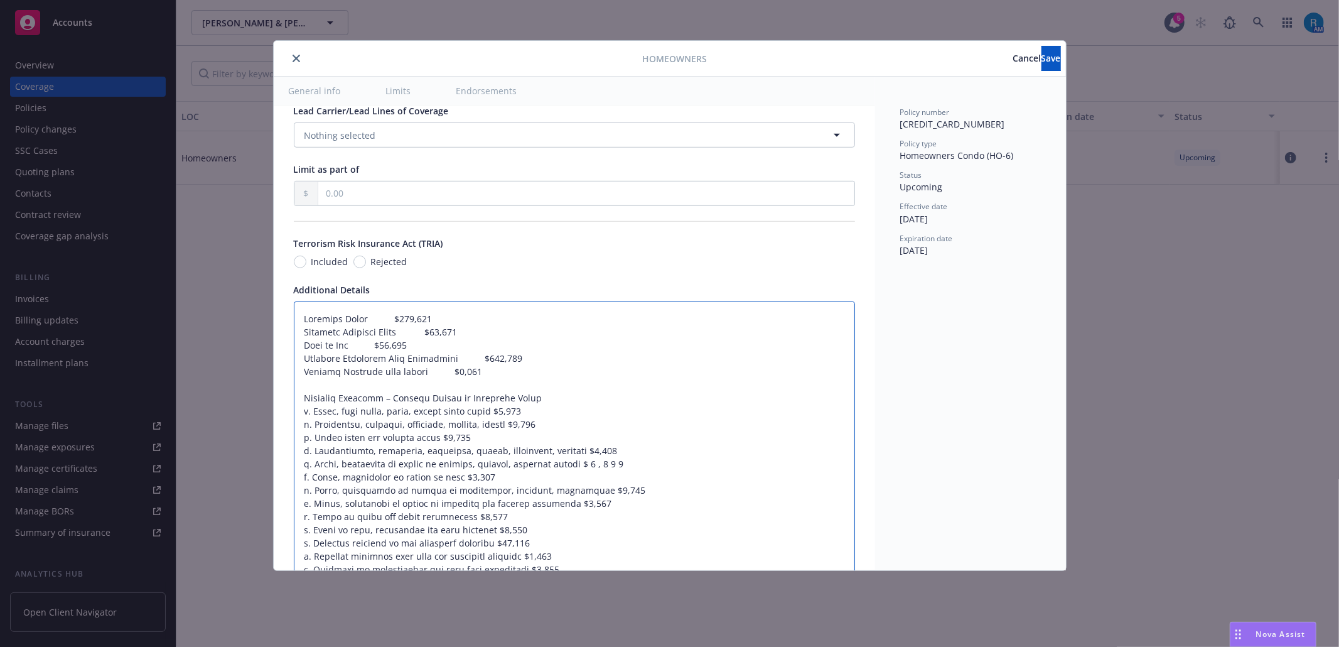
type textarea "Loremips Dolor $548,688 Sitametc Adipisci Elits $35,845 Doei te Inc $14,695 Utl…"
click at [319, 403] on textarea at bounding box center [574, 608] width 561 height 615
paste textarea "All Perils Deductible $1,000"
type textarea "x"
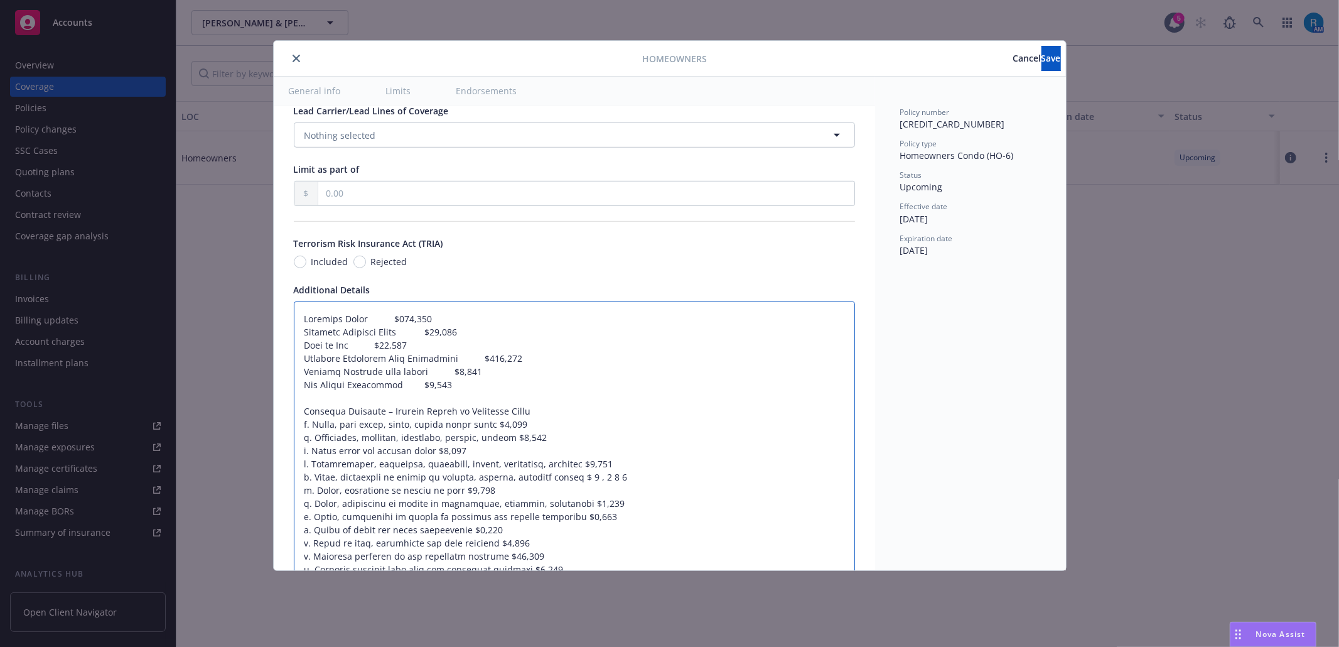
type textarea "Loremips Dolor $019,006 Sitametc Adipisci Elits $12,383 Doei te Inc $67,023 Utl…"
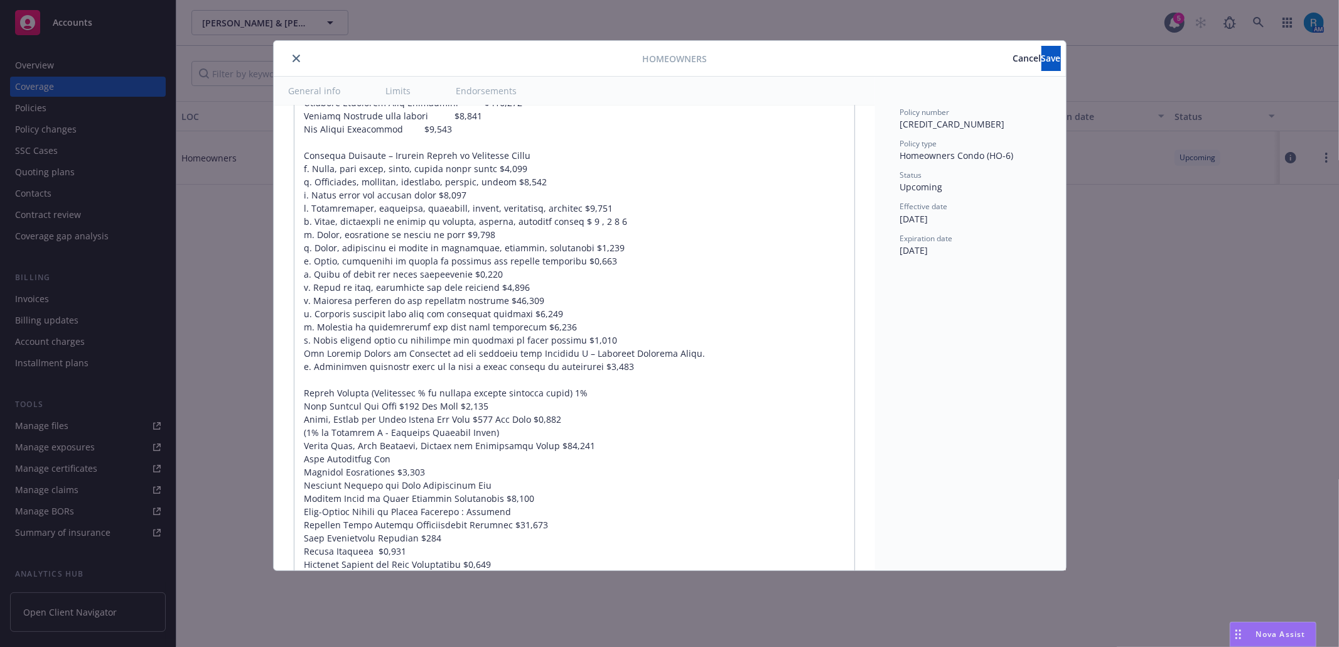
scroll to position [1005, 0]
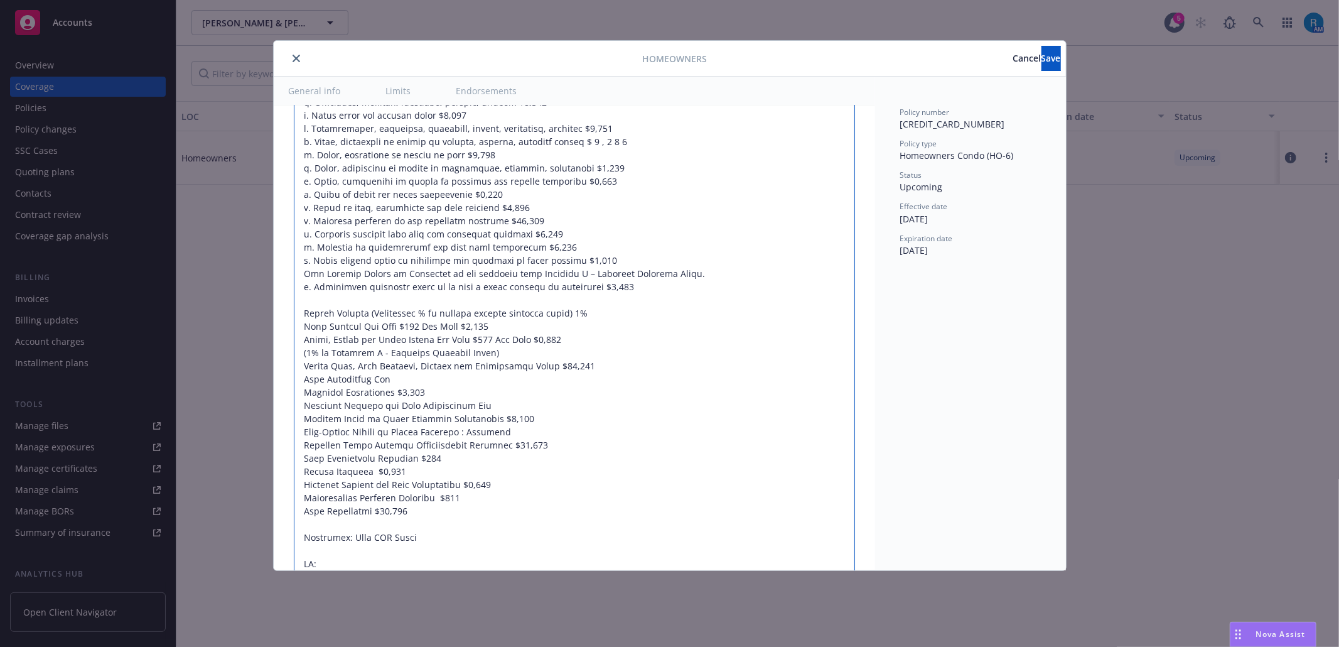
drag, startPoint x: 589, startPoint y: 375, endPoint x: 595, endPoint y: 375, distance: 6.3
click at [589, 375] on textarea at bounding box center [574, 280] width 561 height 628
type textarea "x"
type textarea "Loremips Dolor $019,006 Sitametc Adipisci Elits $12,383 Doei te Inc $67,023 Utl…"
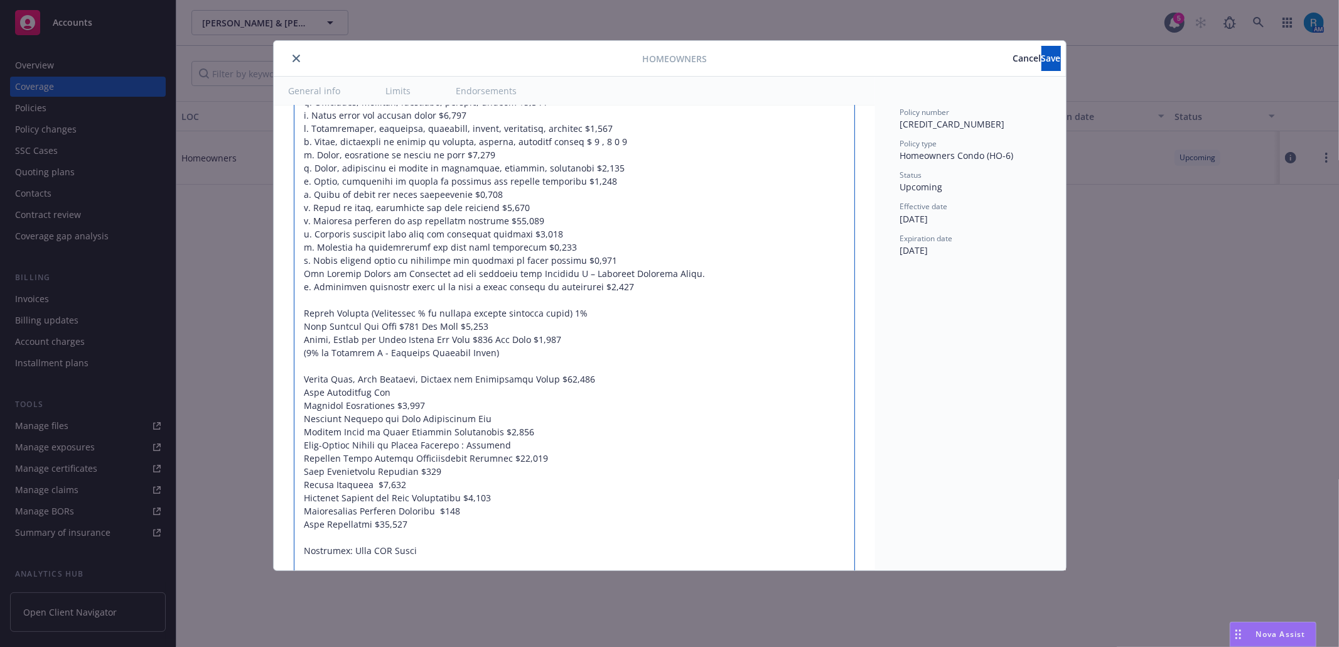
paste textarea "Fire Department Service Charge $1,000"
type textarea "x"
type textarea "Loremips Dolor $019,006 Sitametc Adipisci Elits $12,383 Doei te Inc $67,023 Utl…"
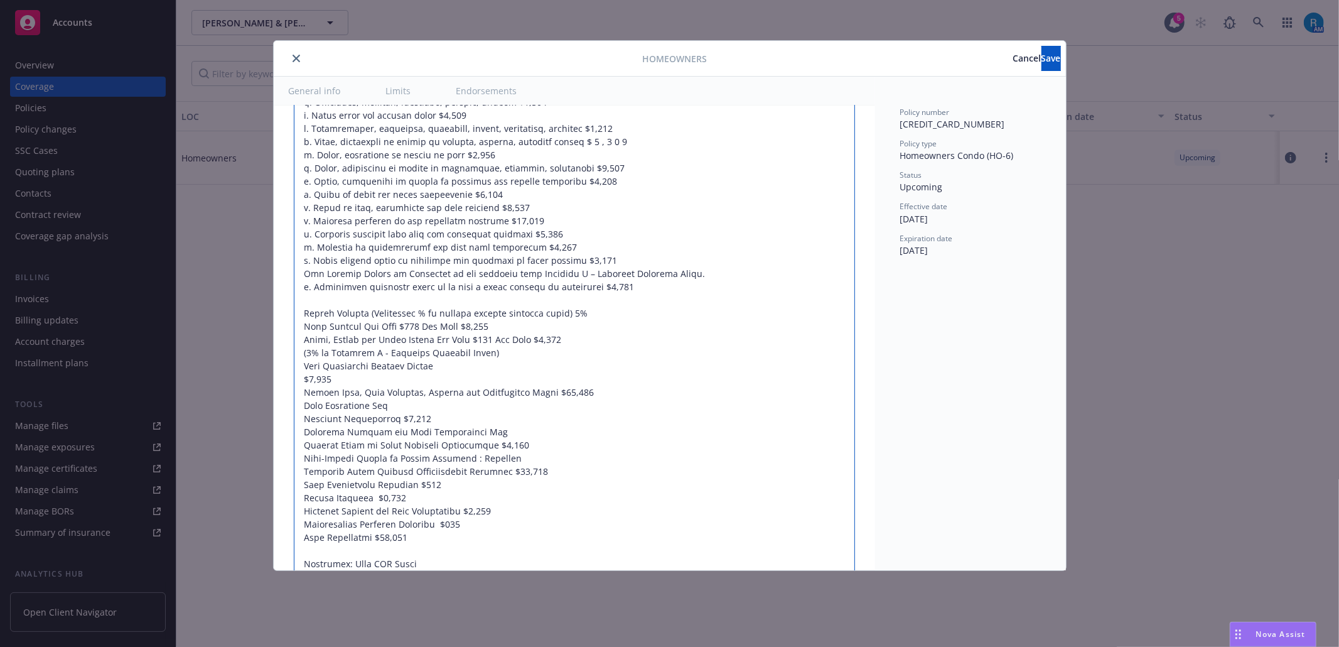
click at [303, 402] on textarea at bounding box center [574, 293] width 561 height 655
type textarea "x"
type textarea "Loremips Dolor $019,006 Sitametc Adipisci Elits $12,383 Doei te Inc $67,023 Utl…"
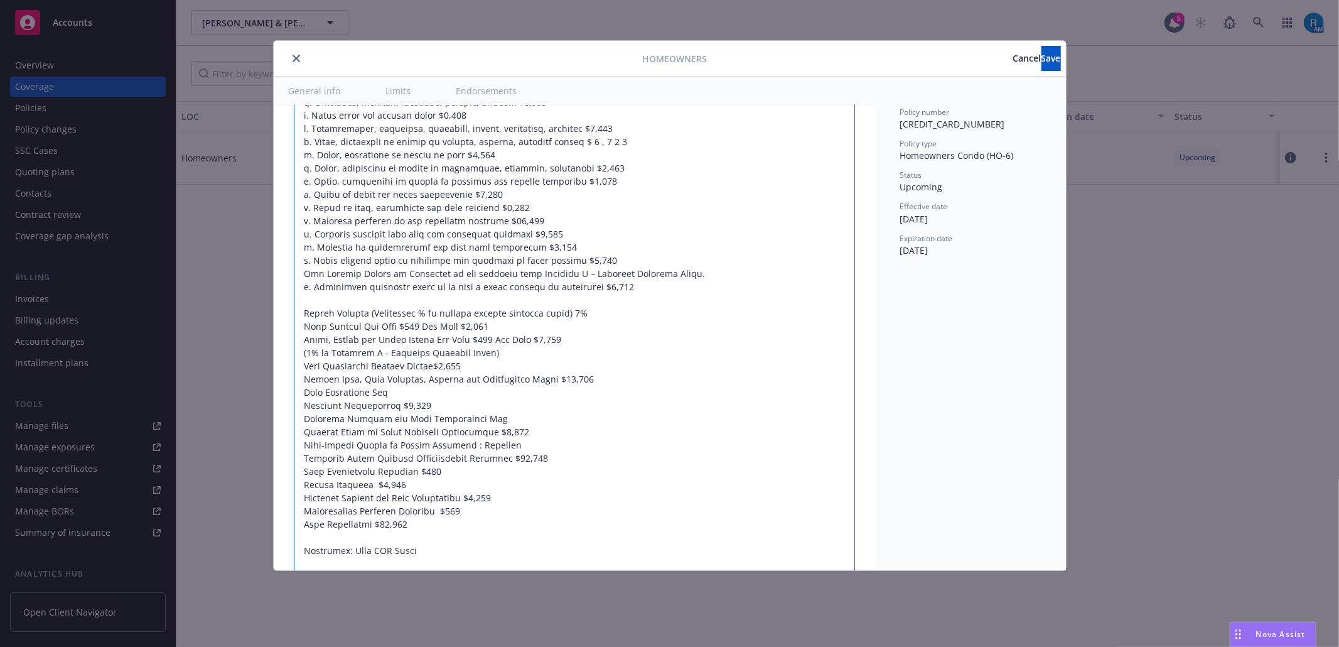
type textarea "x"
type textarea "Loremips Dolor $019,006 Sitametc Adipisci Elits $12,383 Doei te Inc $67,023 Utl…"
click at [517, 460] on textarea at bounding box center [574, 287] width 561 height 642
click at [407, 413] on textarea at bounding box center [574, 287] width 561 height 642
click at [445, 418] on textarea at bounding box center [574, 287] width 561 height 642
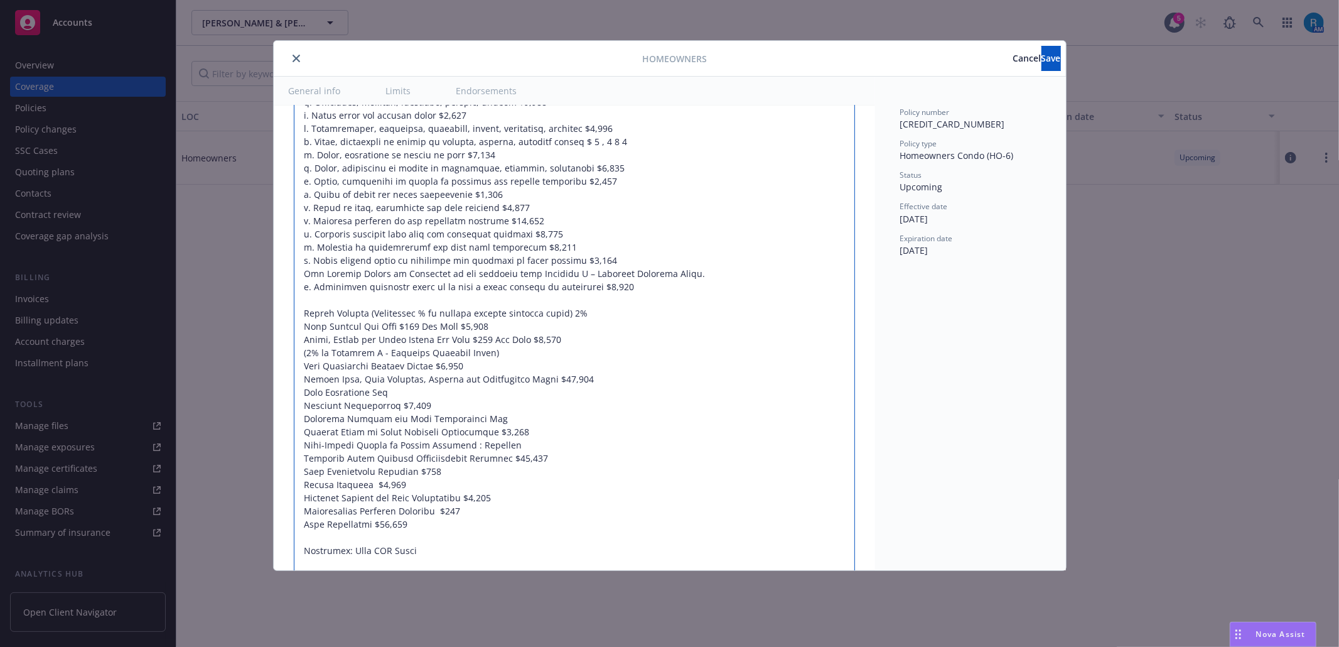
type textarea "x"
type textarea "Loremips Dolor $019,006 Sitametc Adipisci Elits $12,383 Doei te Inc $67,023 Utl…"
paste textarea "Ordinance or Law (10% of Coverage A - Dwelling Limit) $78,215"
type textarea "x"
type textarea "Loremips Dolor $019,006 Sitametc Adipisci Elits $12,383 Doei te Inc $67,023 Utl…"
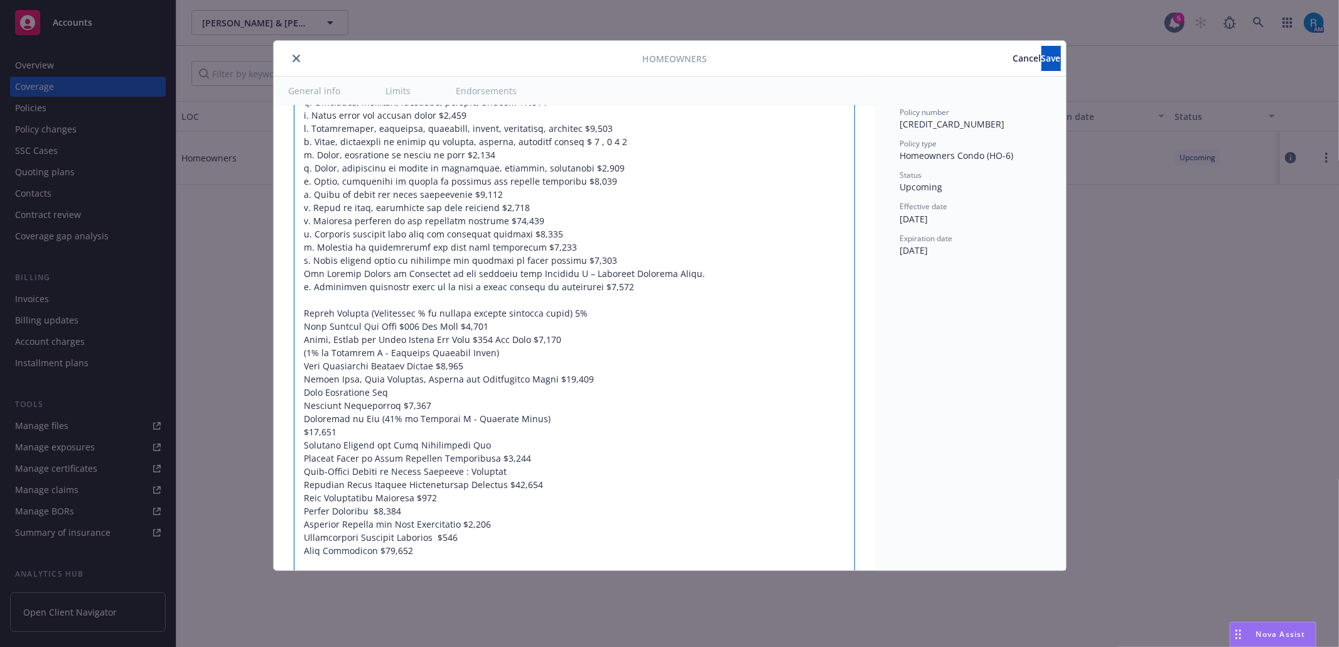
click at [298, 448] on textarea at bounding box center [574, 300] width 561 height 668
type textarea "x"
type textarea "Loremips Dolor $019,006 Sitametc Adipisci Elits $12,383 Doei te Inc $67,023 Utl…"
type textarea "x"
type textarea "Loremips Dolor $019,006 Sitametc Adipisci Elits $12,383 Doei te Inc $67,023 Utl…"
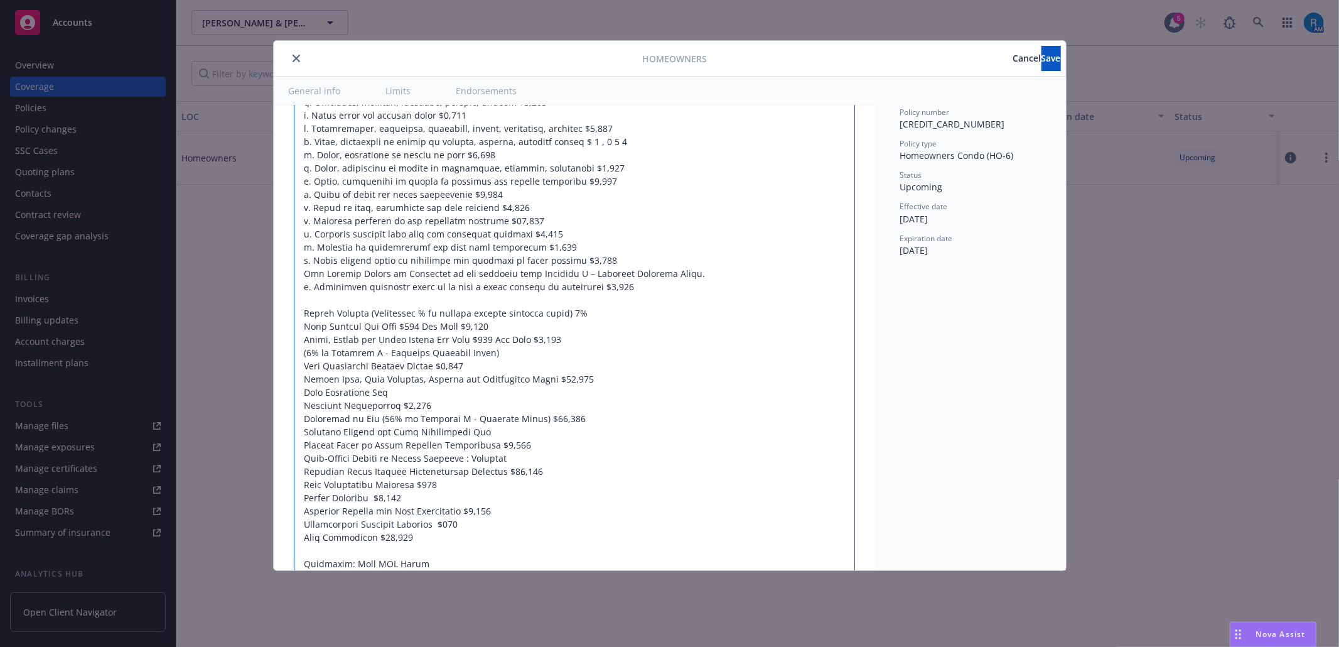
click at [535, 460] on textarea at bounding box center [574, 293] width 561 height 655
drag, startPoint x: 561, startPoint y: 429, endPoint x: 593, endPoint y: 429, distance: 32.0
click at [563, 429] on textarea at bounding box center [574, 293] width 561 height 655
type textarea "x"
type textarea "Loremips Dolor $019,006 Sitametc Adipisci Elits $12,383 Doei te Inc $67,023 Utl…"
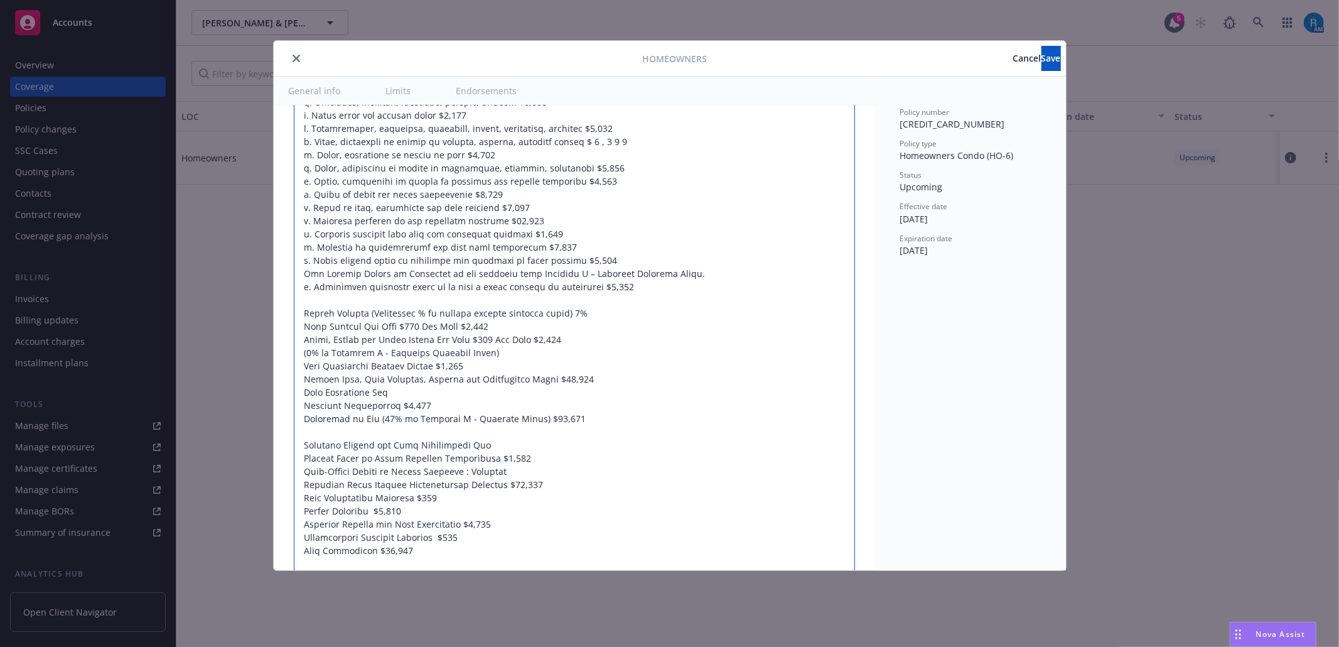
paste textarea "Damage to Property of Others $5,000"
type textarea "x"
type textarea "Loremips Dolor $019,006 Sitametc Adipisci Elits $12,383 Doei te Inc $67,023 Utl…"
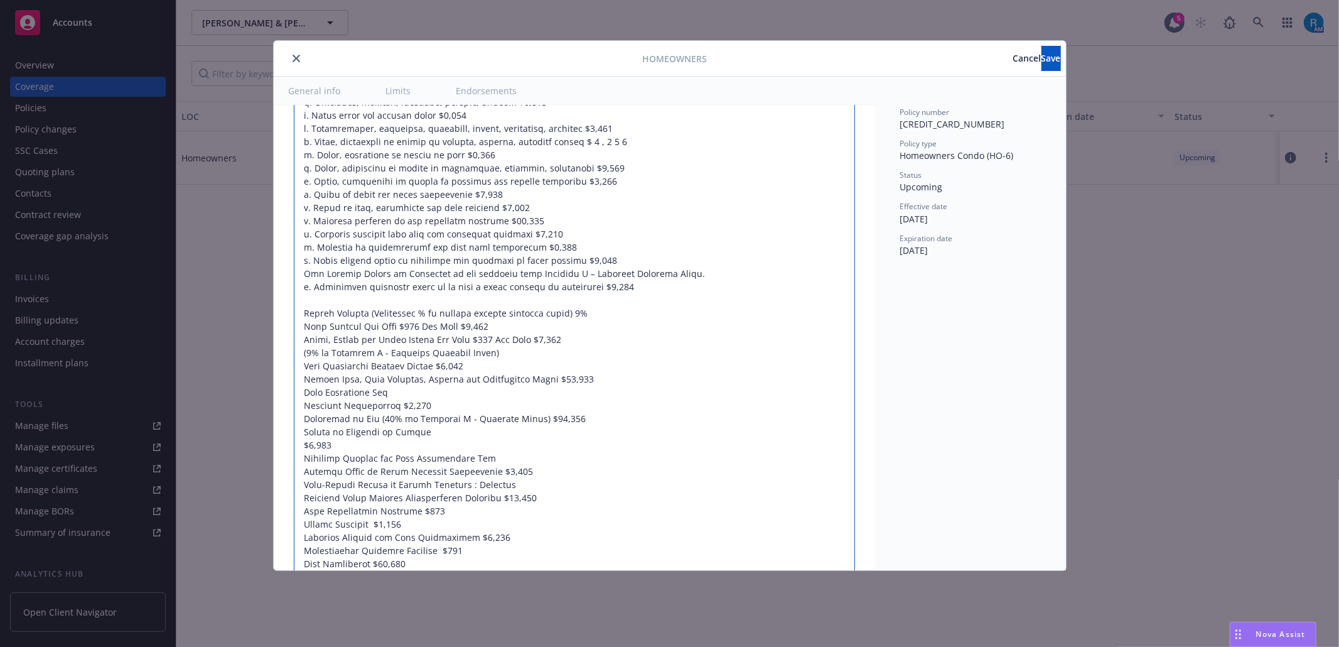
click at [305, 460] on textarea at bounding box center [574, 306] width 561 height 681
type textarea "x"
type textarea "Loremips Dolor $019,006 Sitametc Adipisci Elits $12,383 Doei te Inc $67,023 Utl…"
type textarea "x"
type textarea "Loremips Dolor $019,006 Sitametc Adipisci Elits $12,383 Doei te Inc $67,023 Utl…"
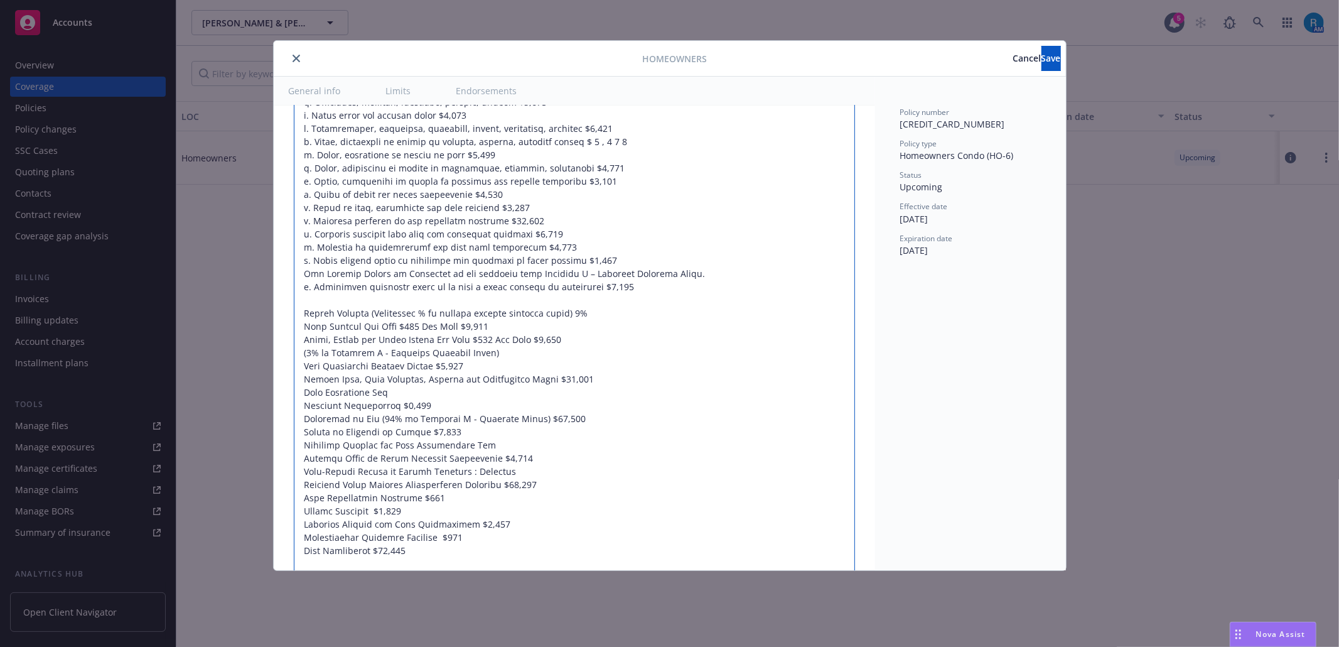
click at [550, 492] on textarea at bounding box center [574, 300] width 561 height 668
type textarea "x"
type textarea "Loremips Dolor $019,006 Sitametc Adipisci Elits $12,383 Doei te Inc $67,023 Utl…"
paste textarea "Water Back Up and Sump Discharge or Overflow Coverage HQ-208 CW (08-20) $5,000"
type textarea "x"
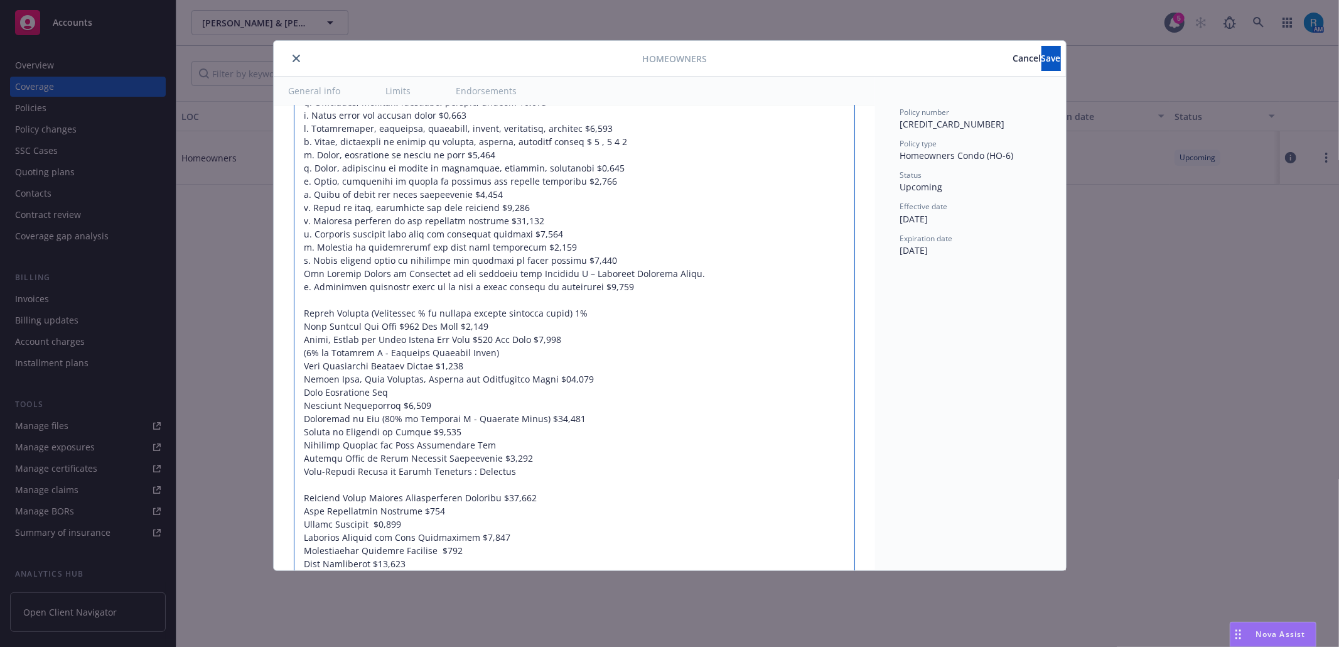
type textarea "Loremips Dolor $019,006 Sitametc Adipisci Elits $12,383 Doei te Inc $67,023 Utl…"
drag, startPoint x: 623, startPoint y: 501, endPoint x: 545, endPoint y: 500, distance: 77.9
click at [545, 500] on textarea at bounding box center [574, 306] width 561 height 681
type textarea "x"
type textarea "Loremips Dolor $019,006 Sitametc Adipisci Elits $12,383 Doei te Inc $67,023 Utl…"
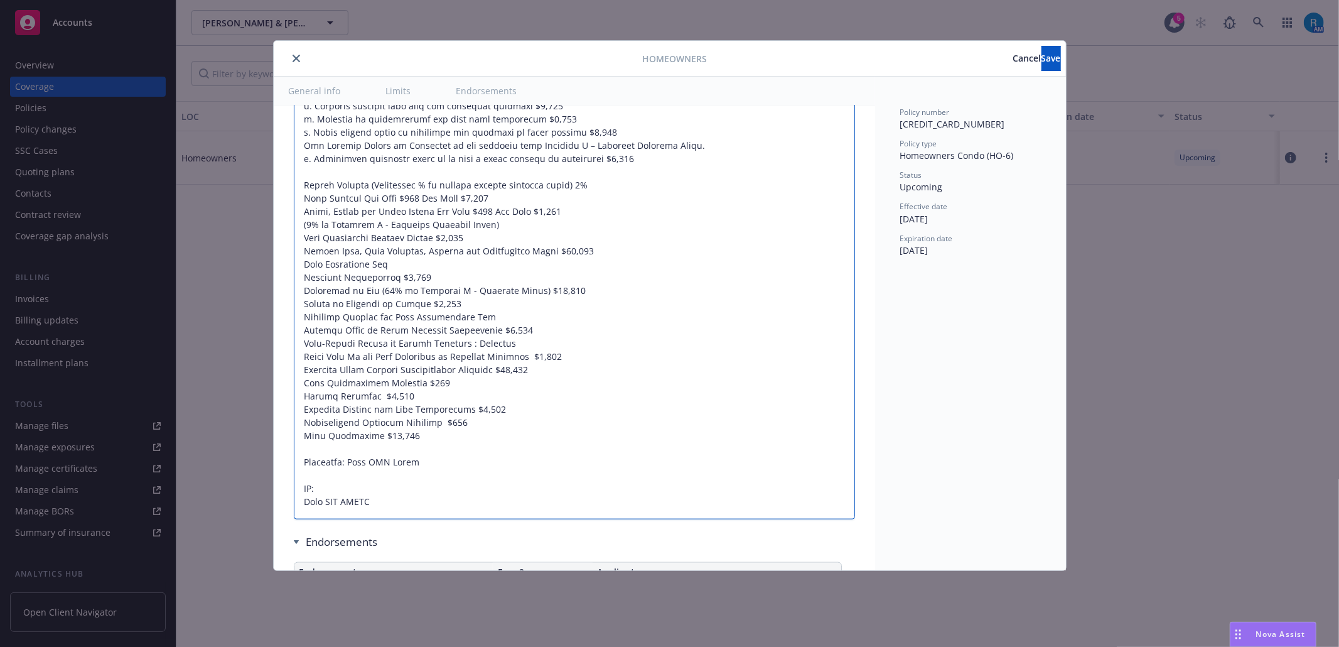
type textarea "x"
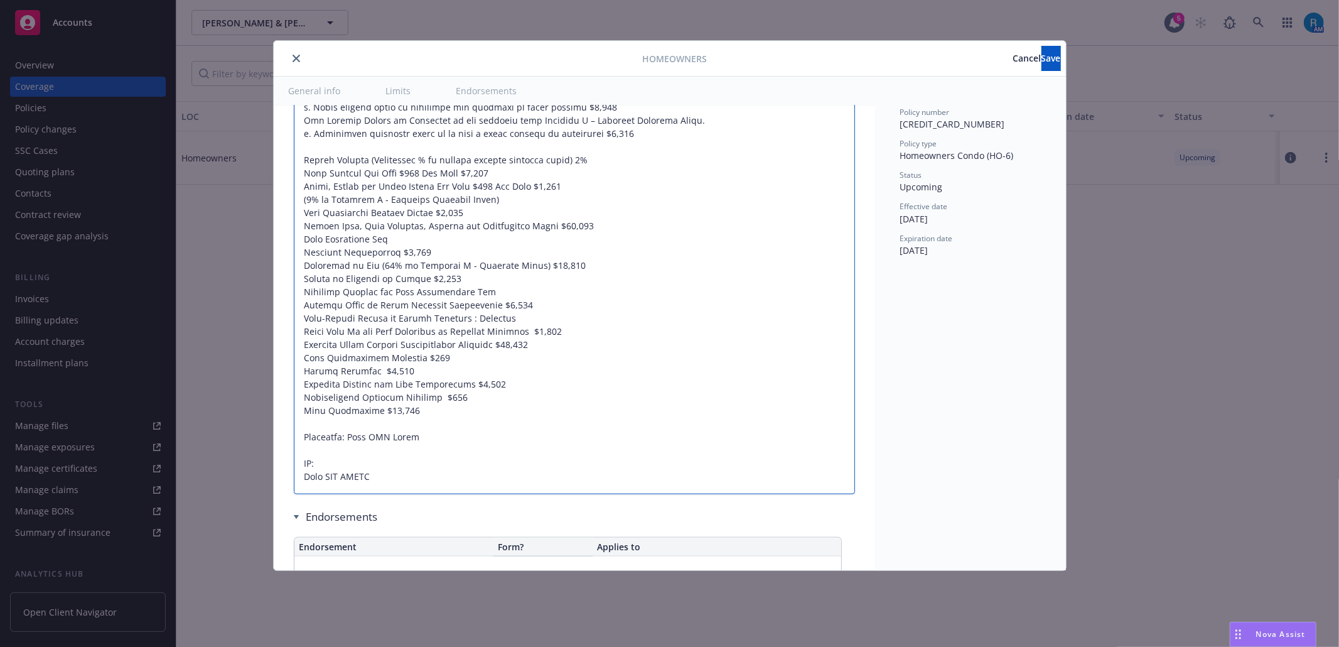
scroll to position [1172, 0]
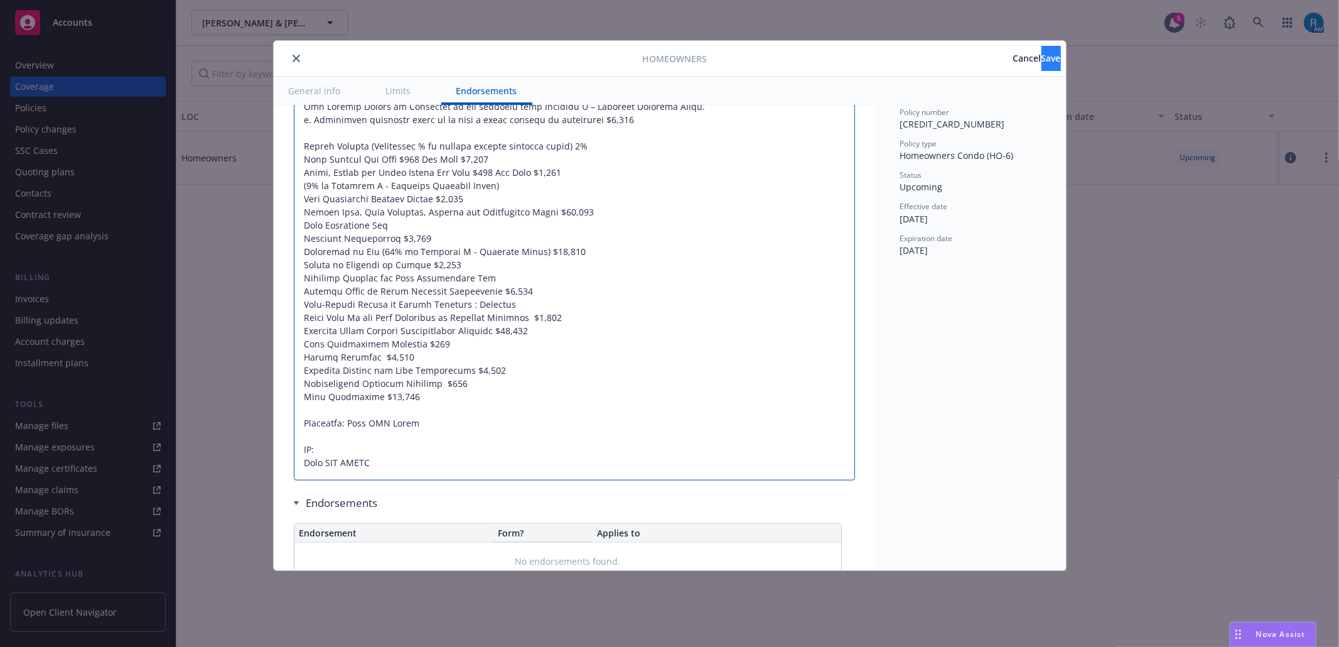
type textarea "Loremips Dolor $019,006 Sitametc Adipisci Elits $12,383 Doei te Inc $67,023 Utl…"
click at [1042, 60] on span "Save" at bounding box center [1051, 58] width 19 height 12
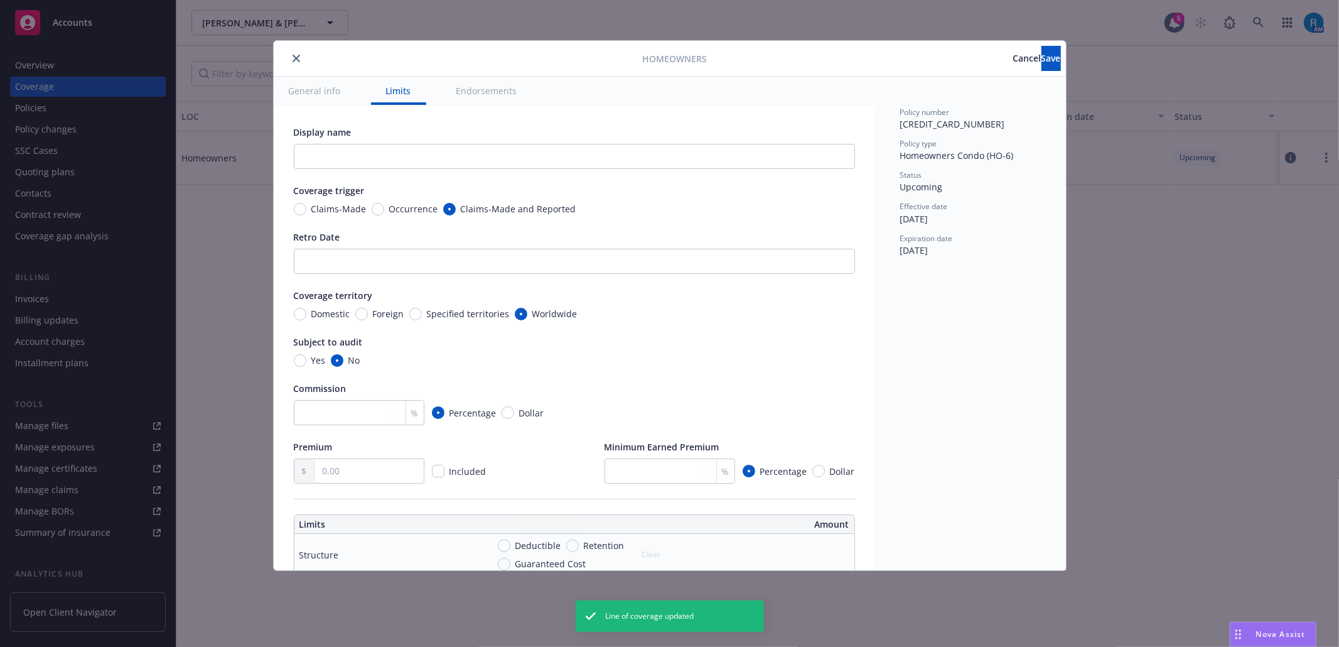
type textarea "x"
type textarea "Loremips Dolor $019,006 Sitametc Adipisci Elits $12,383 Doei te Inc $67,023 Utl…"
click at [299, 57] on icon "close" at bounding box center [297, 59] width 8 height 8
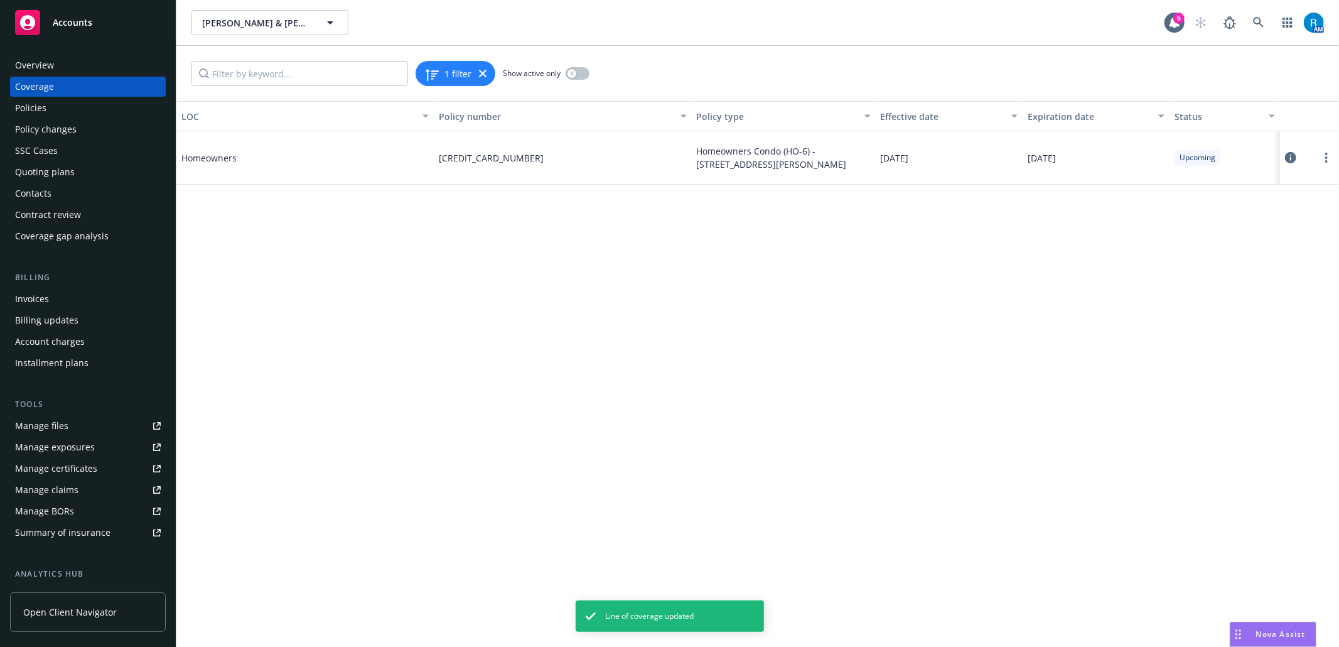
click at [79, 63] on div "Overview" at bounding box center [88, 65] width 146 height 20
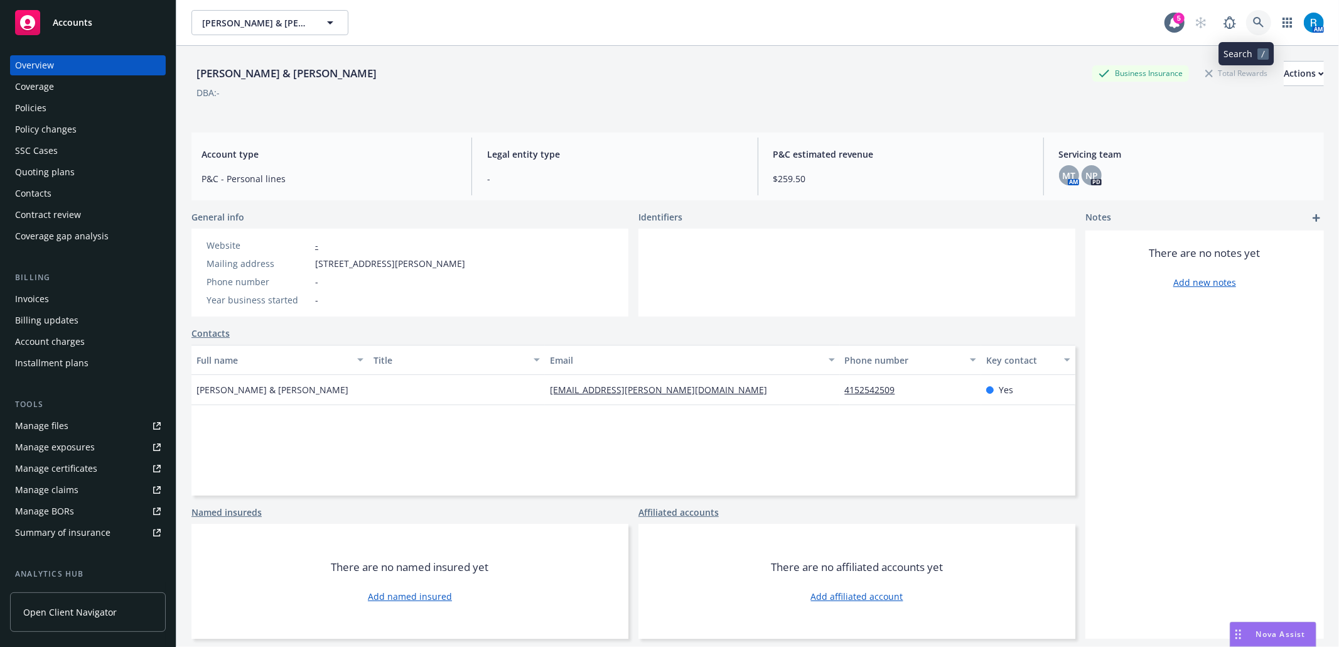
click at [1253, 17] on icon at bounding box center [1258, 22] width 11 height 11
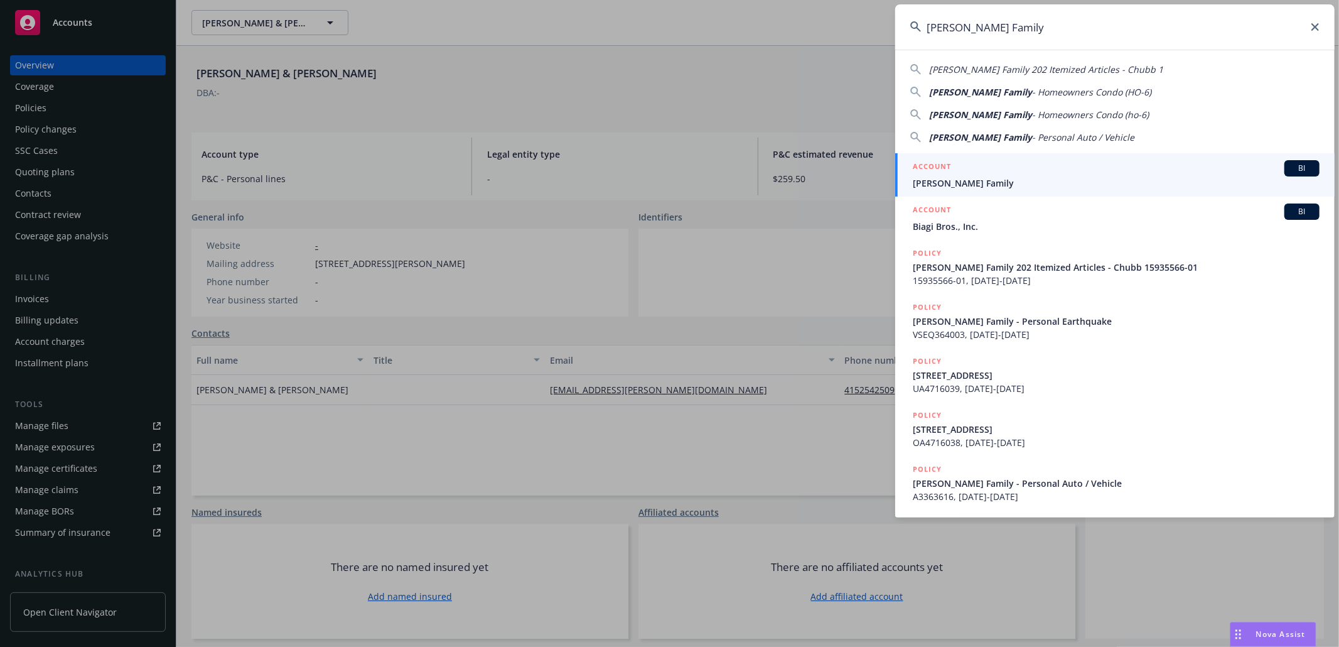
type input "[PERSON_NAME] Family"
click at [948, 171] on h5 "ACCOUNT" at bounding box center [932, 167] width 38 height 15
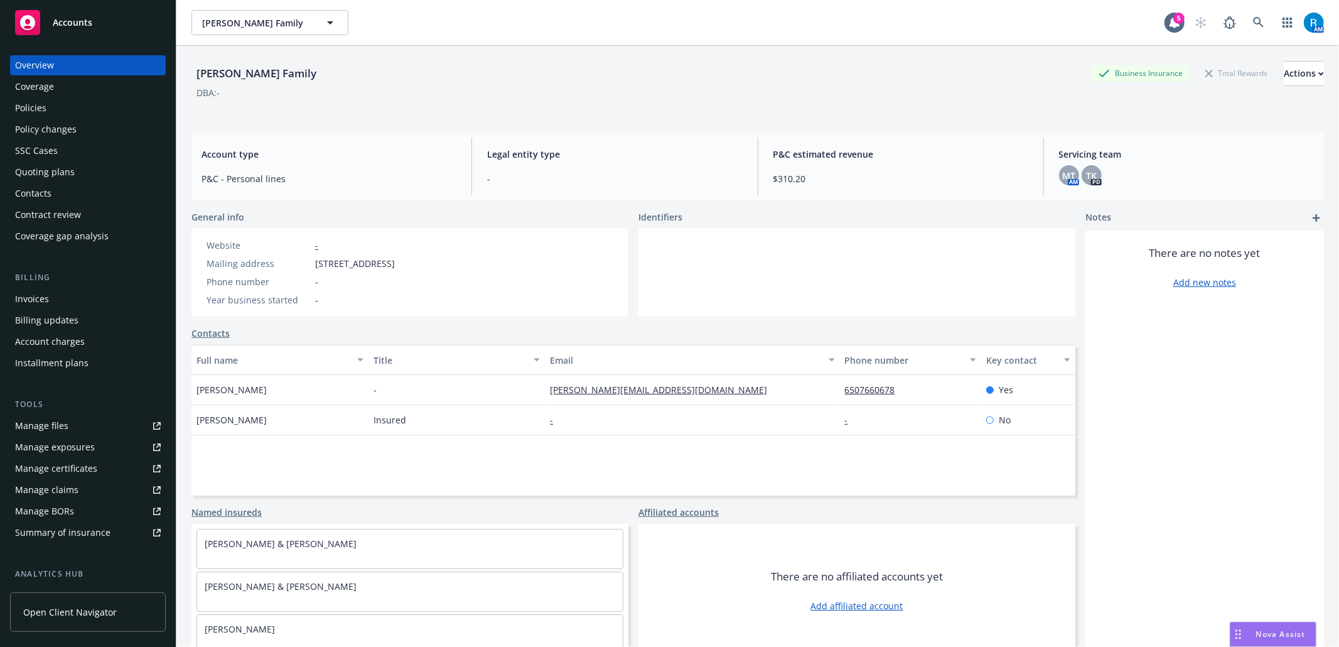
click at [53, 114] on div "Policies" at bounding box center [88, 108] width 146 height 20
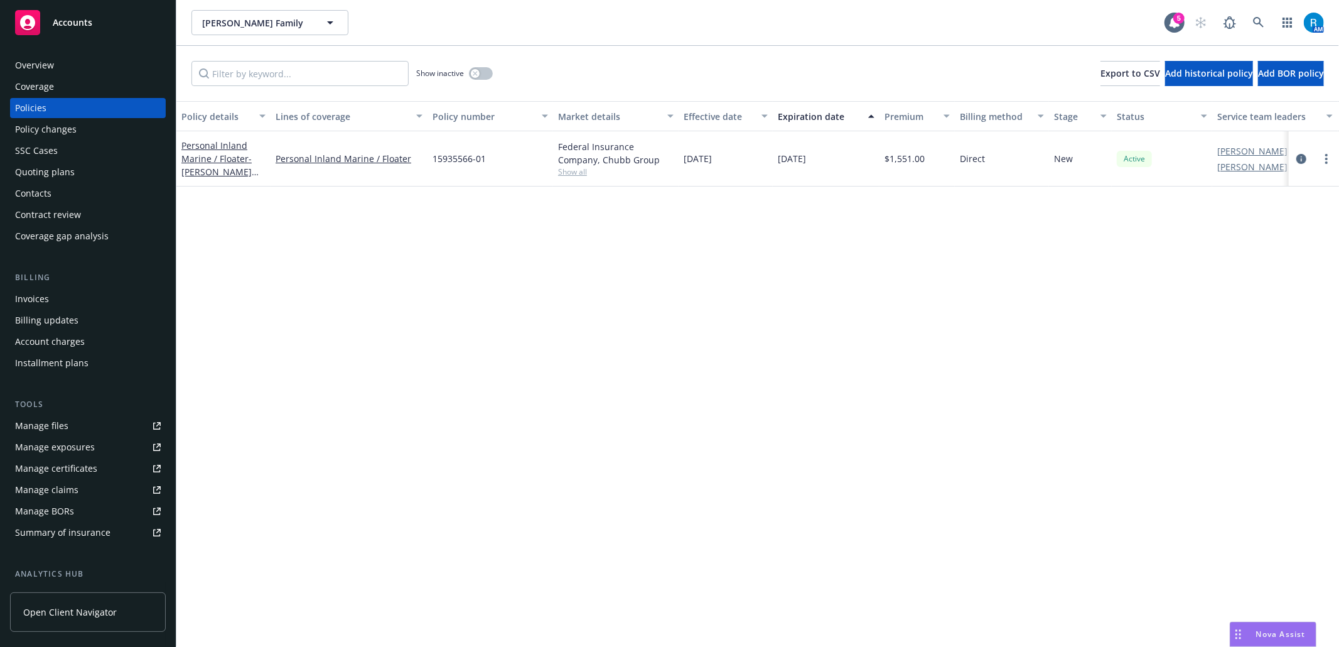
drag, startPoint x: 492, startPoint y: 68, endPoint x: 483, endPoint y: 73, distance: 10.7
click at [491, 68] on div "Show inactive" at bounding box center [454, 73] width 77 height 25
click at [482, 72] on button "button" at bounding box center [481, 73] width 24 height 13
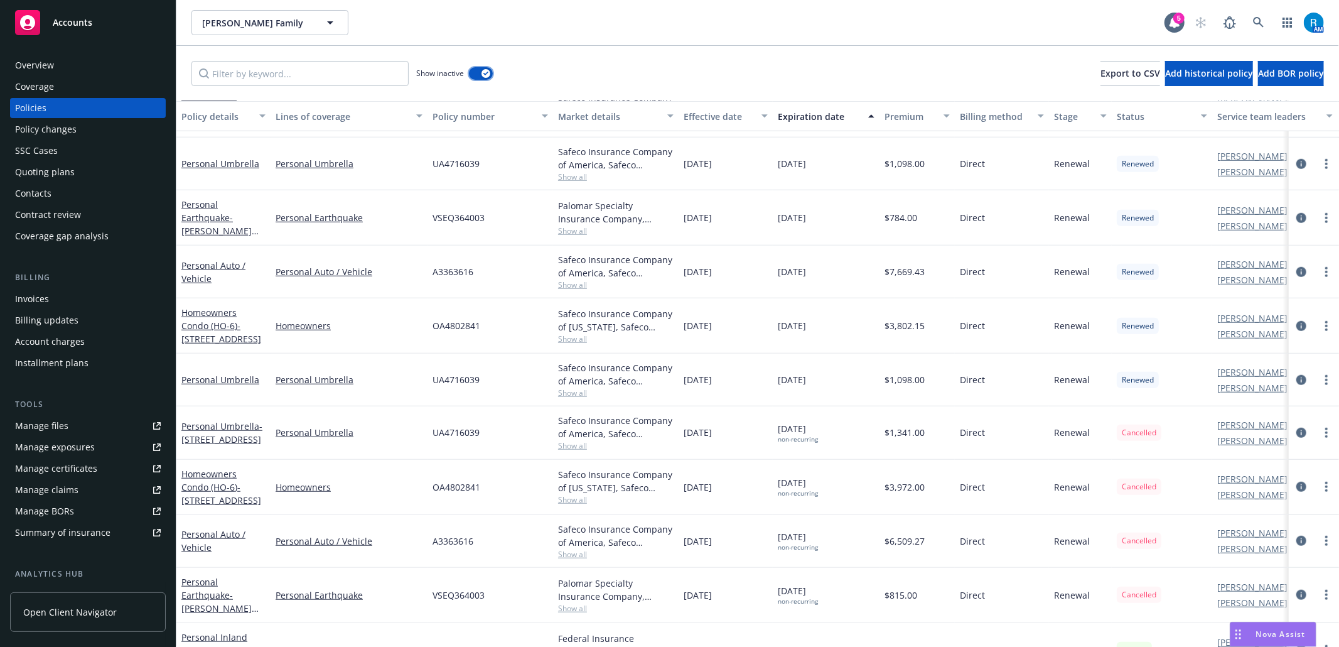
scroll to position [850, 0]
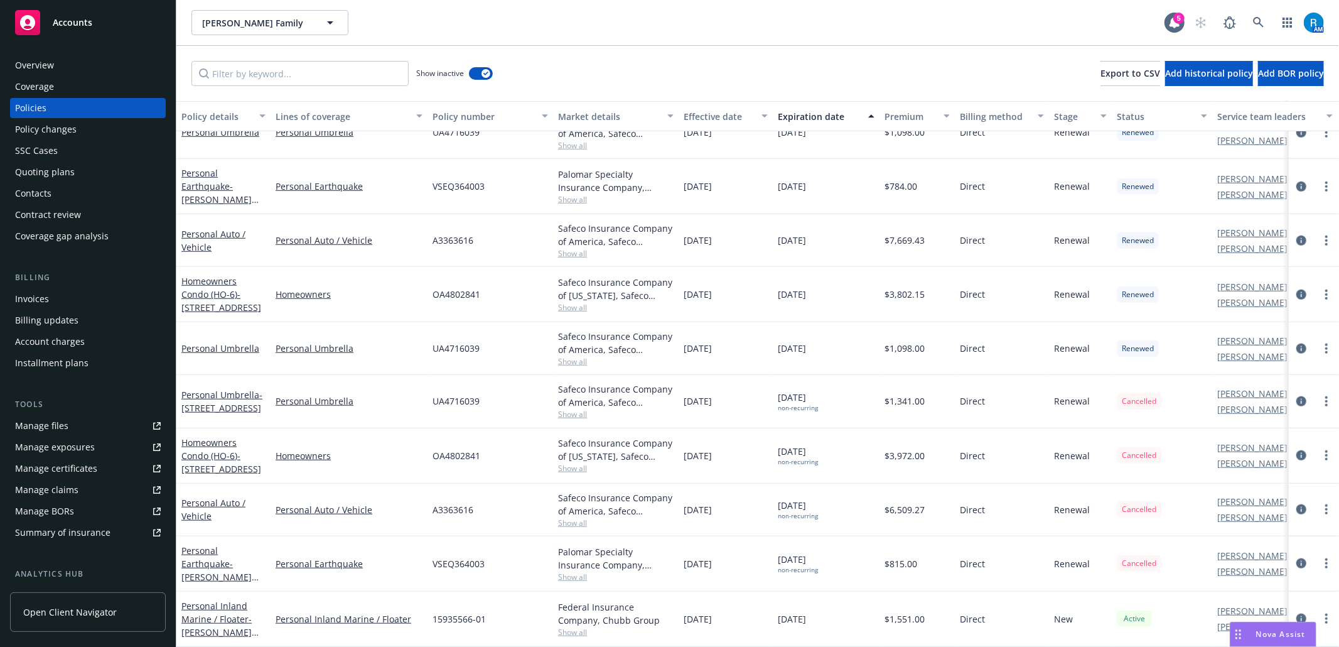
click at [75, 149] on div "SSC Cases" at bounding box center [88, 151] width 146 height 20
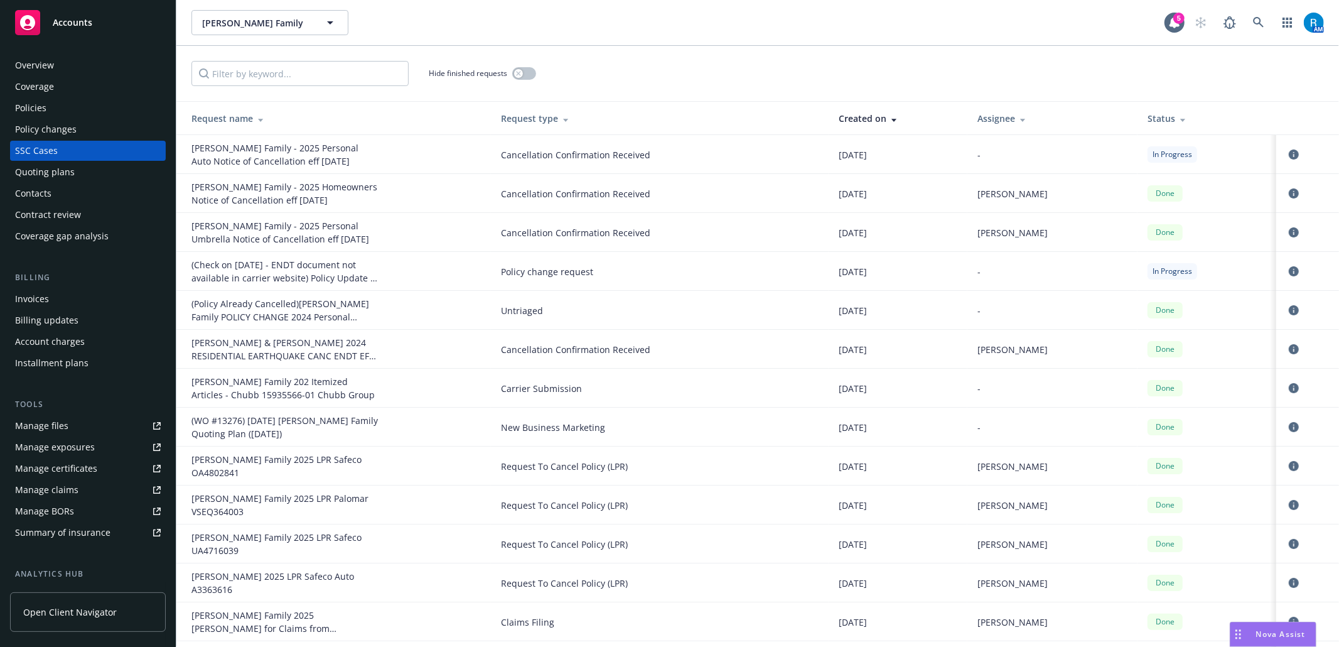
click at [50, 107] on div "Policies" at bounding box center [88, 108] width 146 height 20
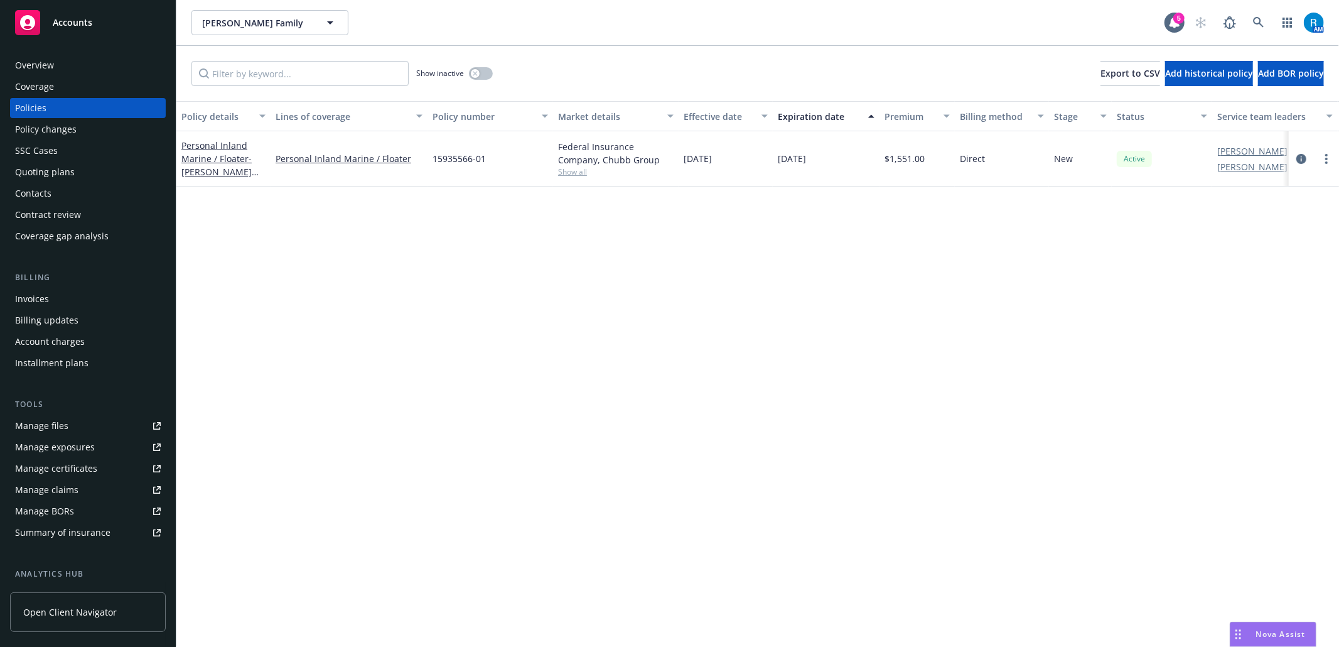
click at [481, 80] on div "Show inactive" at bounding box center [454, 73] width 77 height 25
click at [491, 68] on div "Show inactive" at bounding box center [454, 73] width 77 height 25
click at [488, 70] on button "button" at bounding box center [481, 73] width 24 height 13
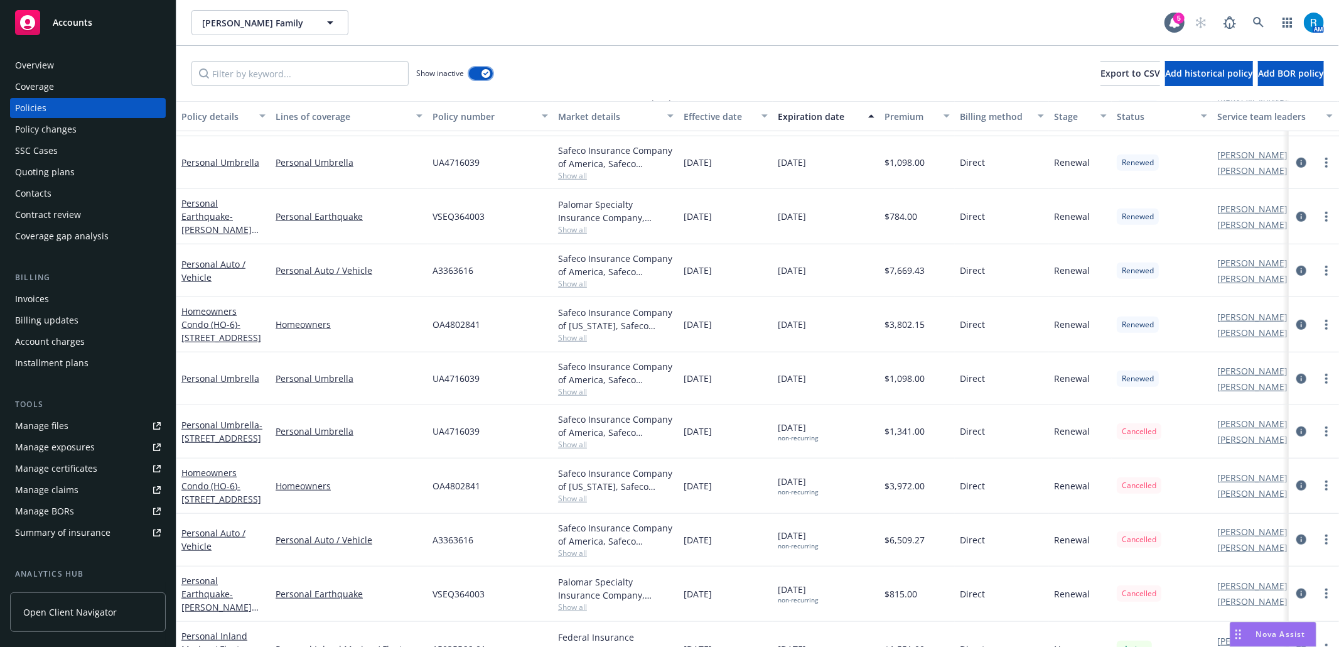
scroll to position [850, 0]
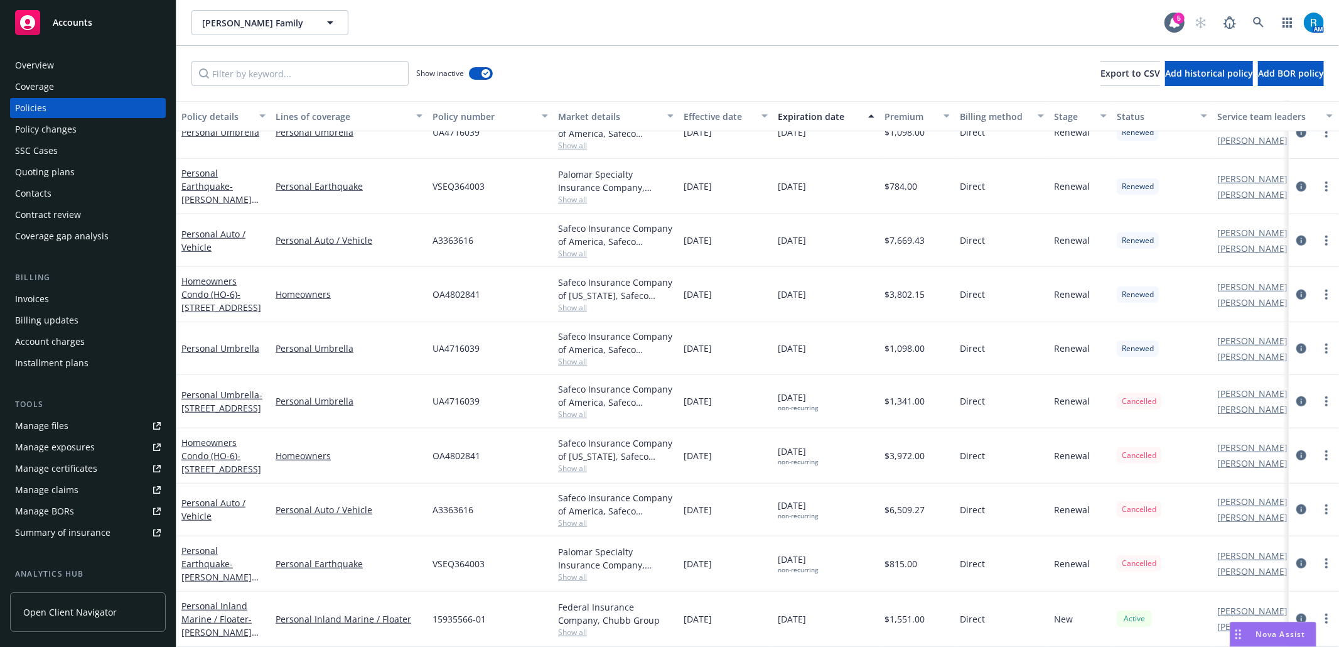
drag, startPoint x: 1287, startPoint y: 493, endPoint x: 1276, endPoint y: 498, distance: 11.8
click at [1297, 504] on icon "circleInformation" at bounding box center [1302, 509] width 10 height 10
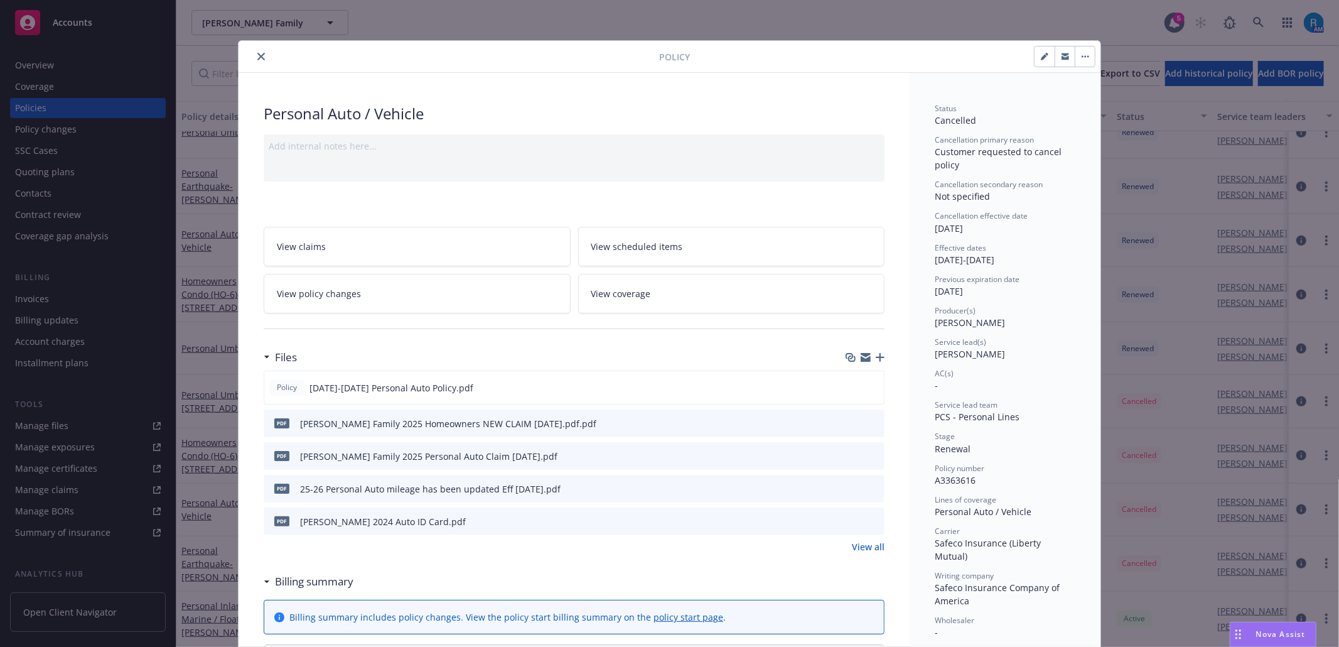
drag, startPoint x: 252, startPoint y: 56, endPoint x: 192, endPoint y: 78, distance: 64.2
click at [257, 56] on icon "close" at bounding box center [261, 57] width 8 height 8
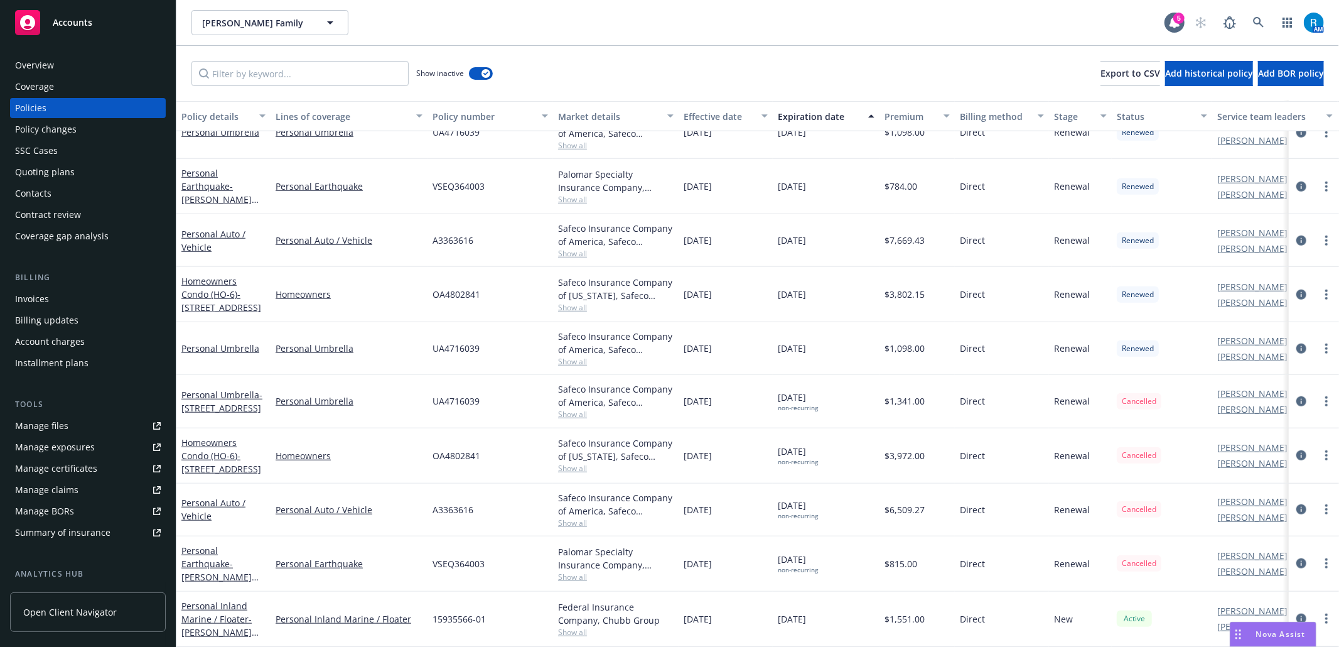
click at [59, 59] on div "Overview" at bounding box center [88, 65] width 146 height 20
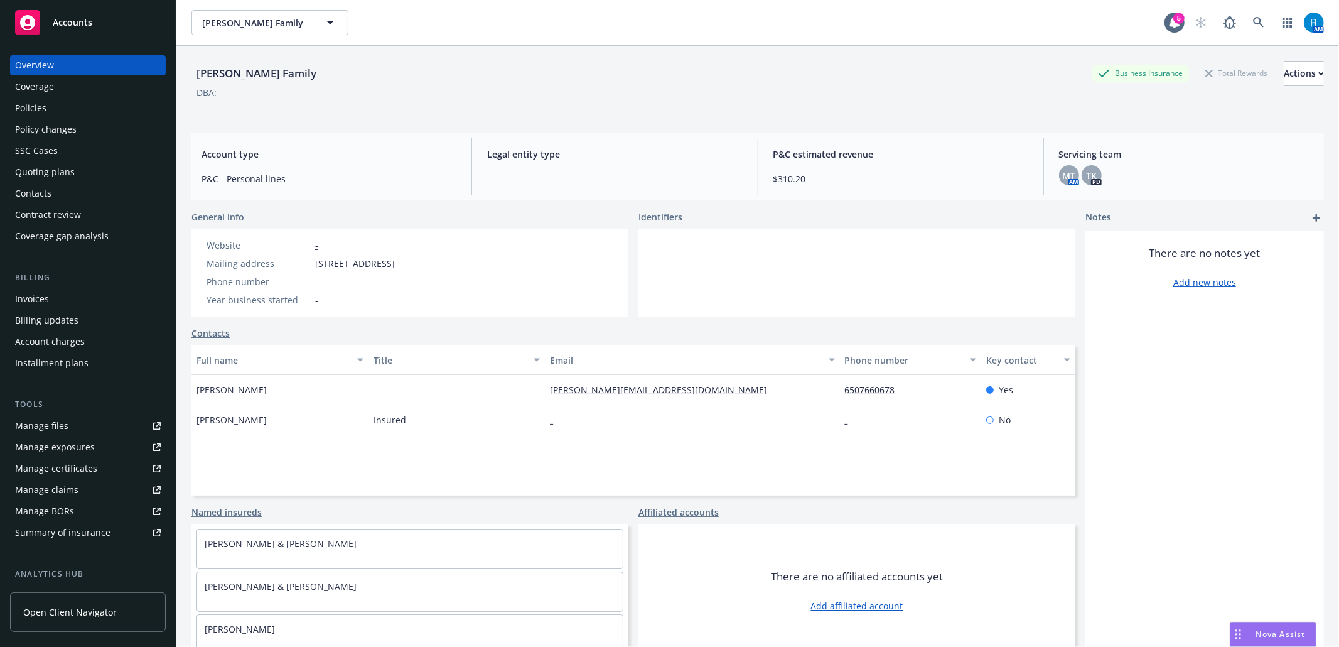
click at [63, 108] on div "Policies" at bounding box center [88, 108] width 146 height 20
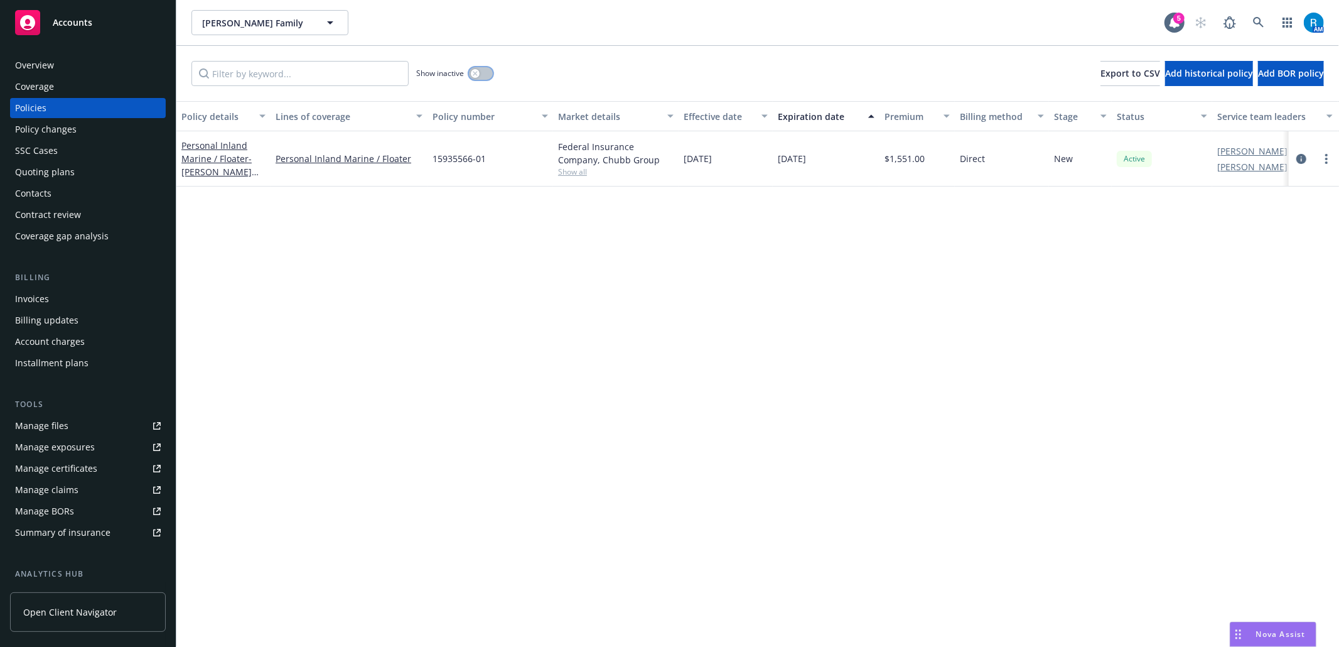
click at [488, 74] on button "button" at bounding box center [481, 73] width 24 height 13
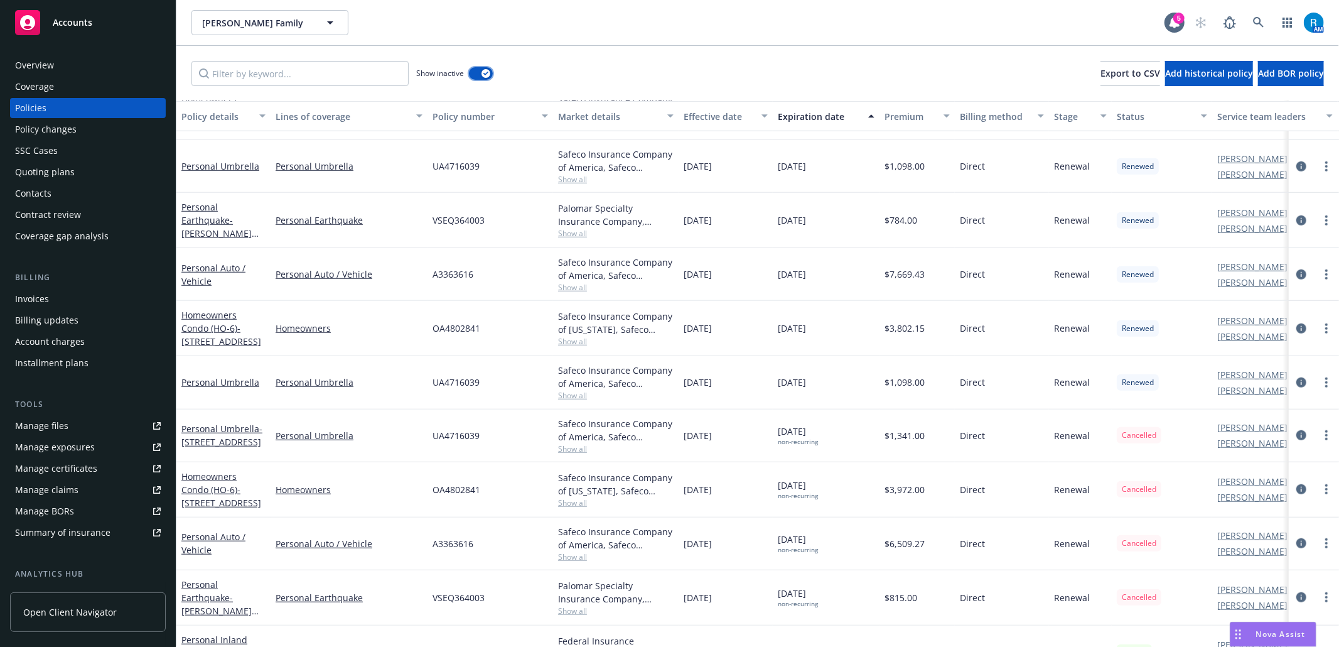
scroll to position [850, 0]
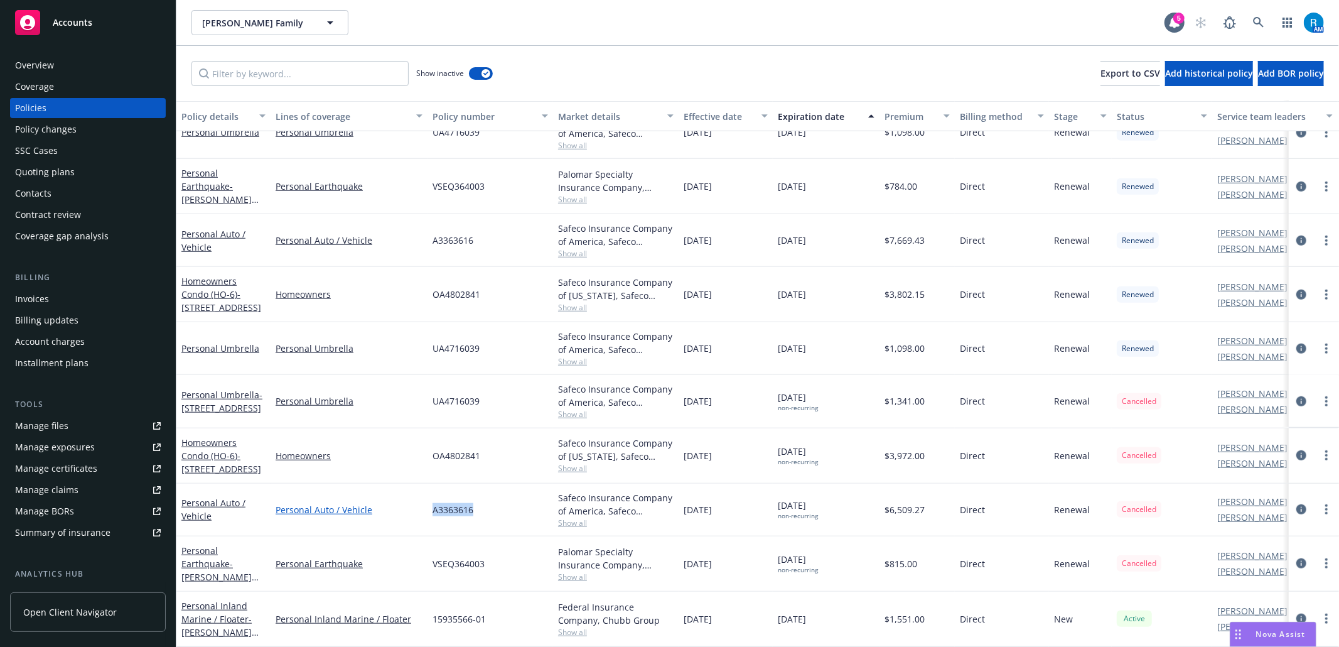
drag, startPoint x: 475, startPoint y: 500, endPoint x: 421, endPoint y: 494, distance: 55.0
click at [421, 494] on div "Personal Auto / Vehicle Personal Auto / Vehicle A3363616 Safeco Insurance Compa…" at bounding box center [782, 509] width 1212 height 53
copy div "A3363616"
click at [58, 67] on div "Overview" at bounding box center [88, 65] width 146 height 20
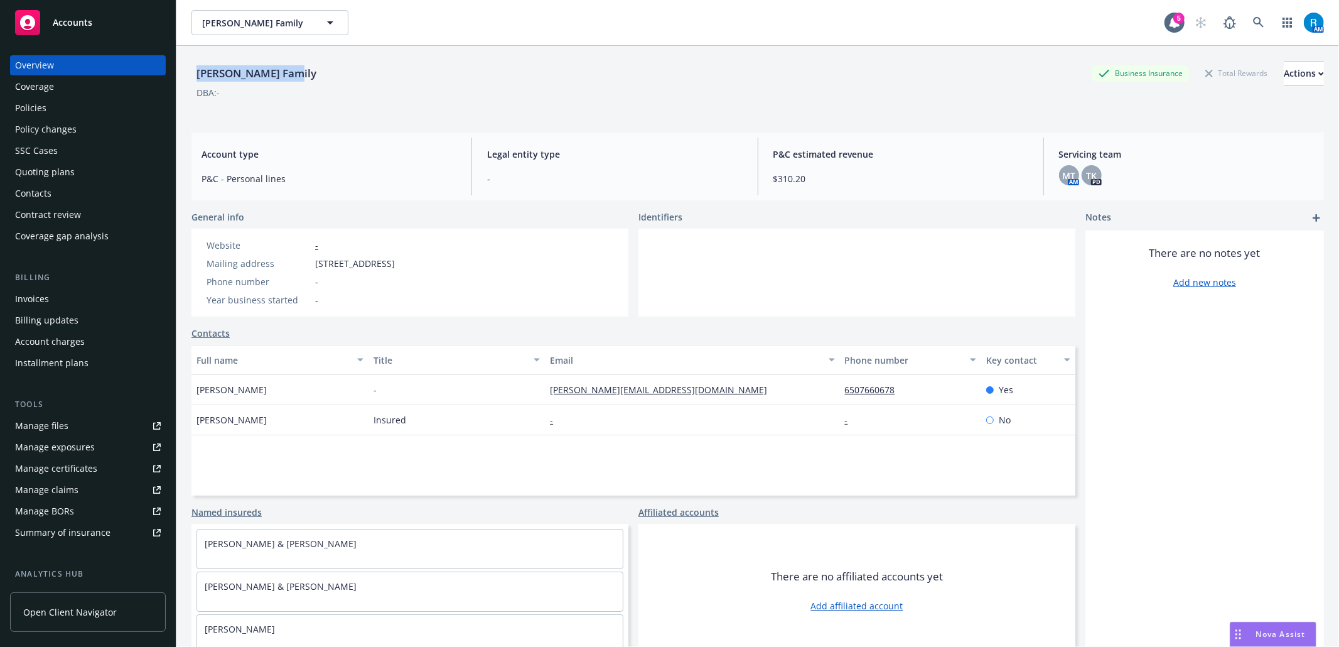
drag, startPoint x: 286, startPoint y: 69, endPoint x: 200, endPoint y: 70, distance: 86.7
click at [200, 70] on div "[PERSON_NAME] Family Business Insurance Total Rewards Actions" at bounding box center [758, 73] width 1133 height 25
click at [38, 107] on div "Policies" at bounding box center [30, 108] width 31 height 20
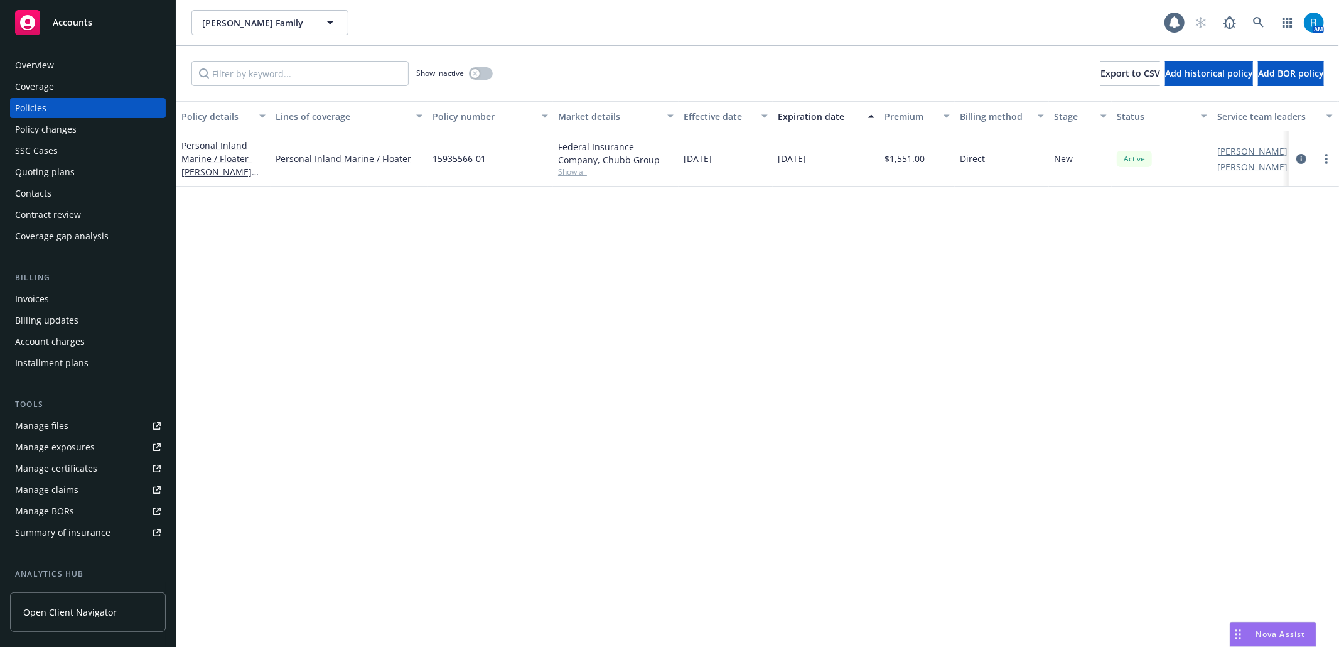
click at [470, 65] on div "Show inactive" at bounding box center [454, 73] width 77 height 25
click at [480, 71] on button "button" at bounding box center [481, 73] width 24 height 13
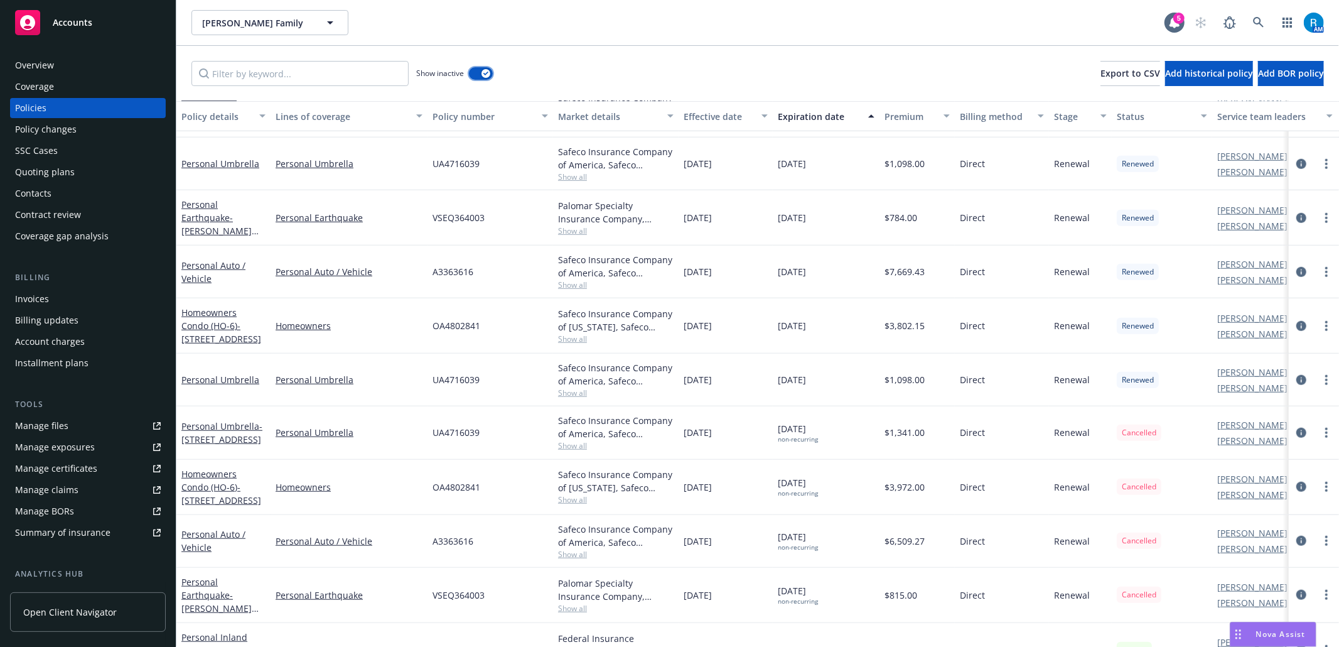
scroll to position [850, 0]
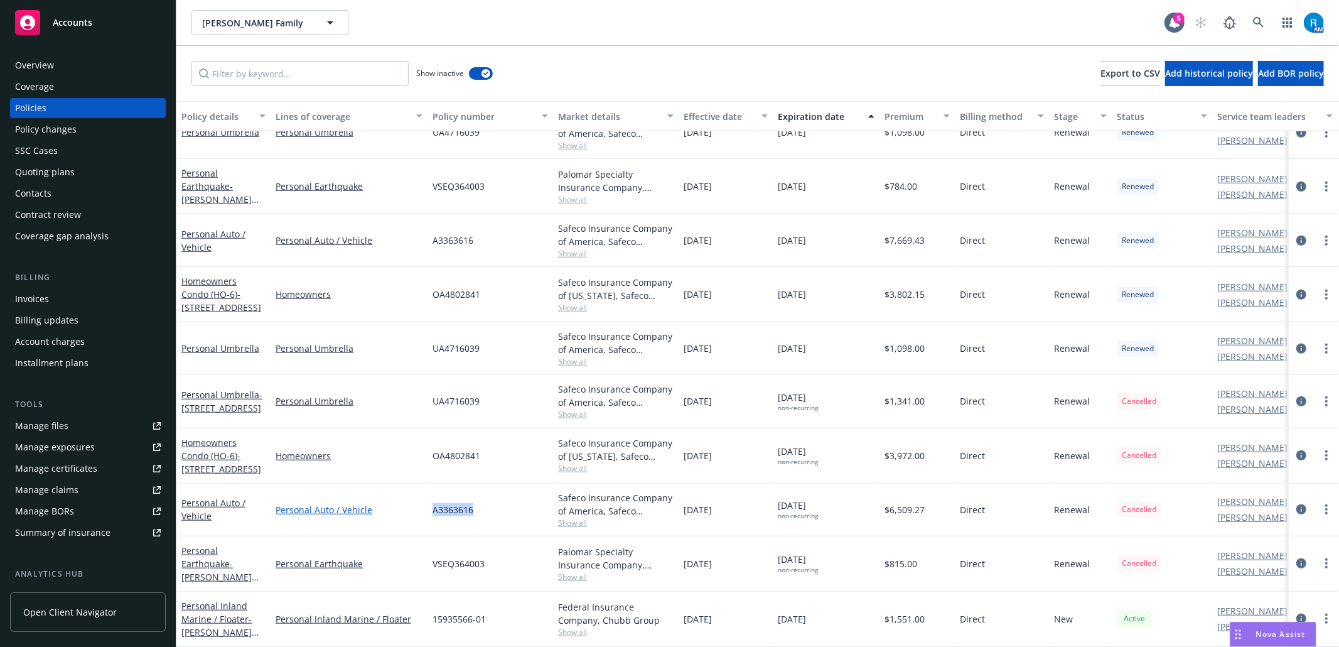
drag, startPoint x: 458, startPoint y: 494, endPoint x: 332, endPoint y: 494, distance: 126.2
click at [430, 496] on div "A3363616" at bounding box center [491, 509] width 126 height 53
copy span "A3363616"
click at [72, 73] on div "Overview" at bounding box center [88, 65] width 146 height 20
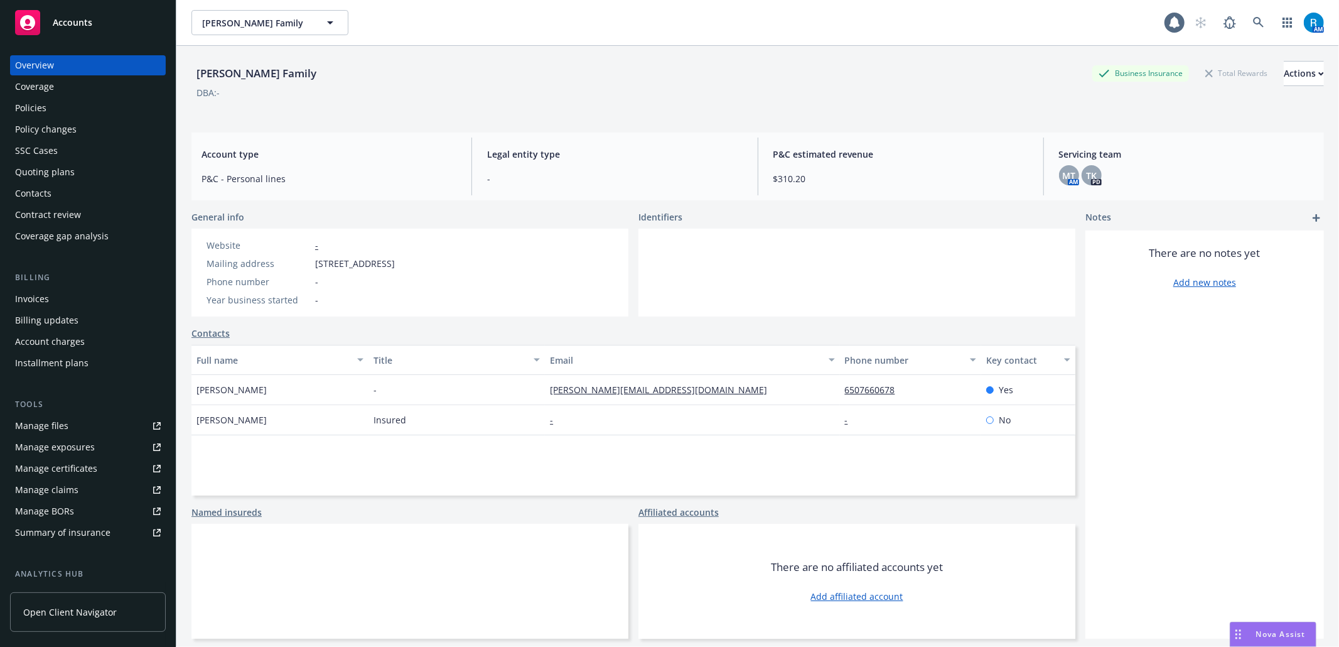
click at [57, 113] on div "Policies" at bounding box center [88, 108] width 146 height 20
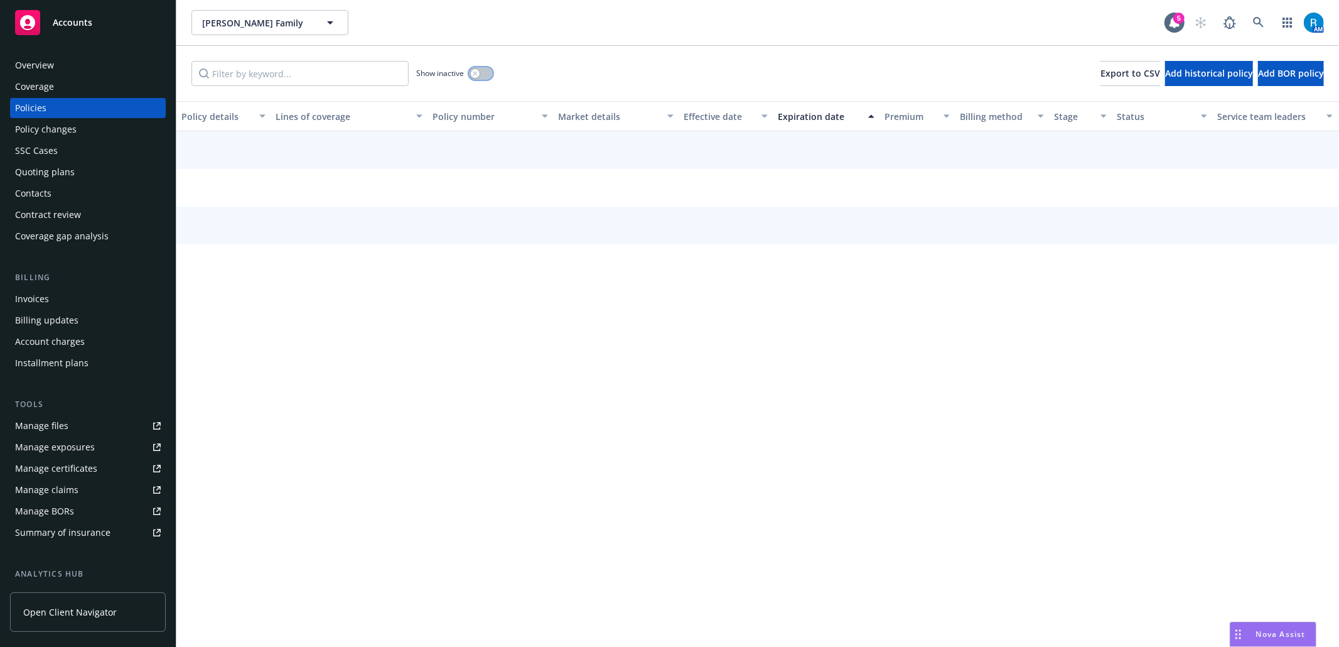
click at [488, 73] on button "button" at bounding box center [481, 73] width 24 height 13
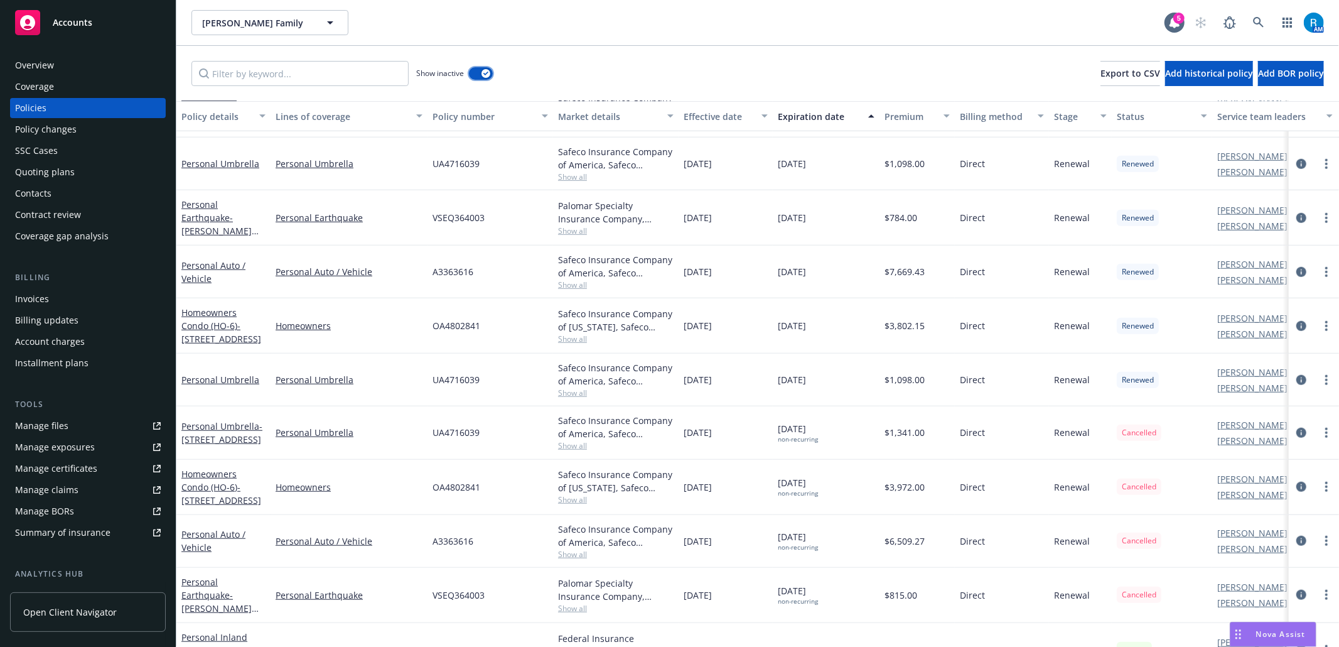
scroll to position [850, 0]
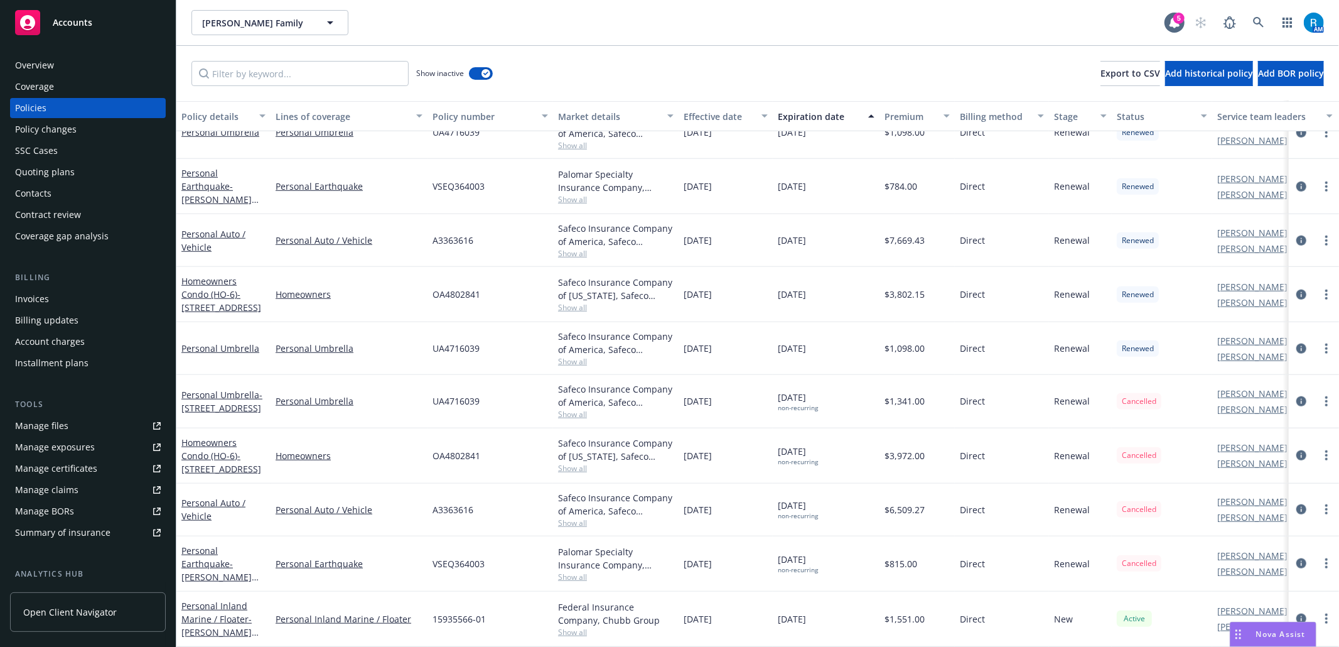
click at [46, 64] on div "Overview" at bounding box center [34, 65] width 39 height 20
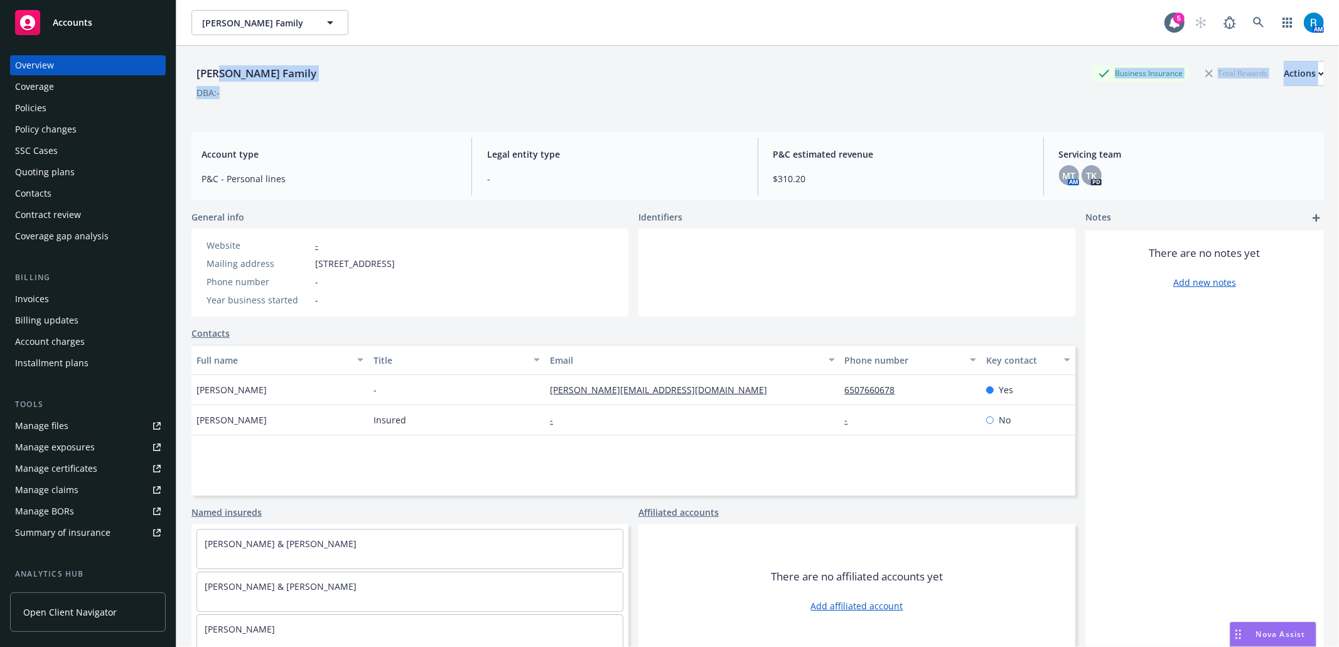
drag, startPoint x: 311, startPoint y: 89, endPoint x: 219, endPoint y: 82, distance: 92.6
click at [219, 82] on div "[PERSON_NAME] Family Business Insurance Total Rewards Actions DBA: -" at bounding box center [758, 86] width 1133 height 51
click at [312, 89] on div "DBA: -" at bounding box center [758, 92] width 1133 height 13
drag, startPoint x: 312, startPoint y: 77, endPoint x: 16, endPoint y: 80, distance: 295.8
click at [184, 77] on div "[PERSON_NAME] Family Business Insurance Total Rewards Actions DBA: - Account ty…" at bounding box center [757, 369] width 1163 height 647
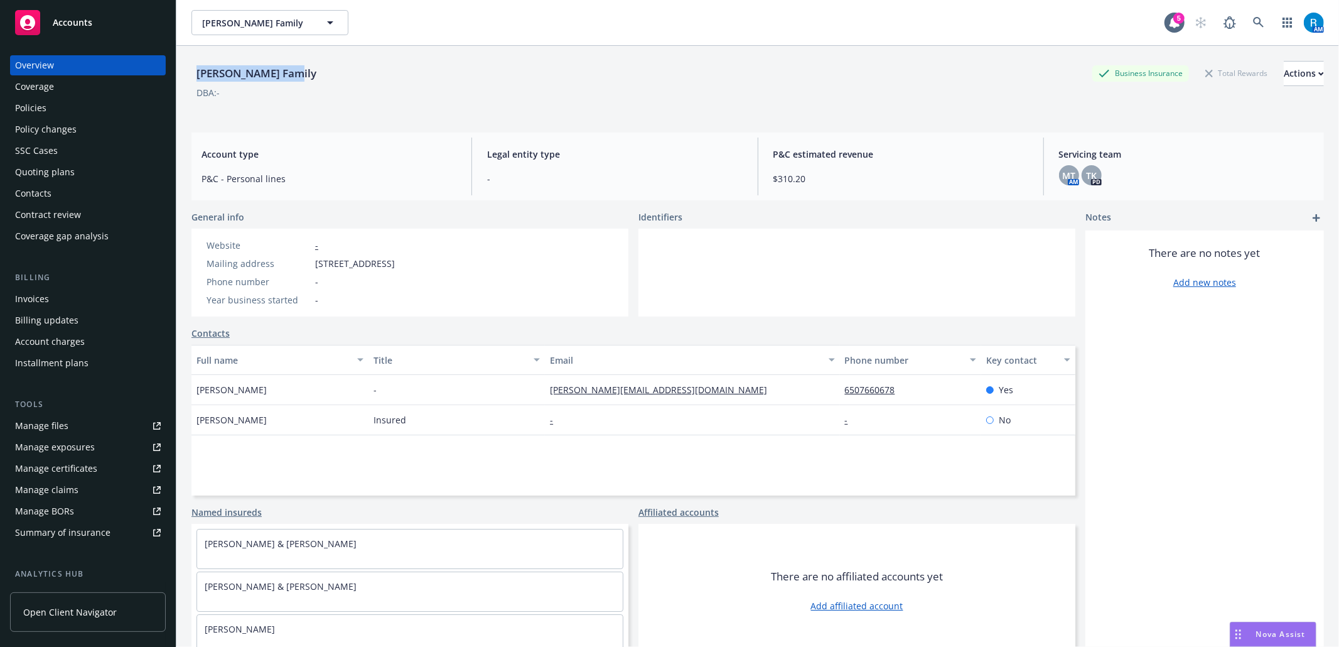
copy div "[PERSON_NAME] Family"
drag, startPoint x: 76, startPoint y: 104, endPoint x: 204, endPoint y: 116, distance: 128.6
click at [76, 104] on div "Policies" at bounding box center [88, 108] width 146 height 20
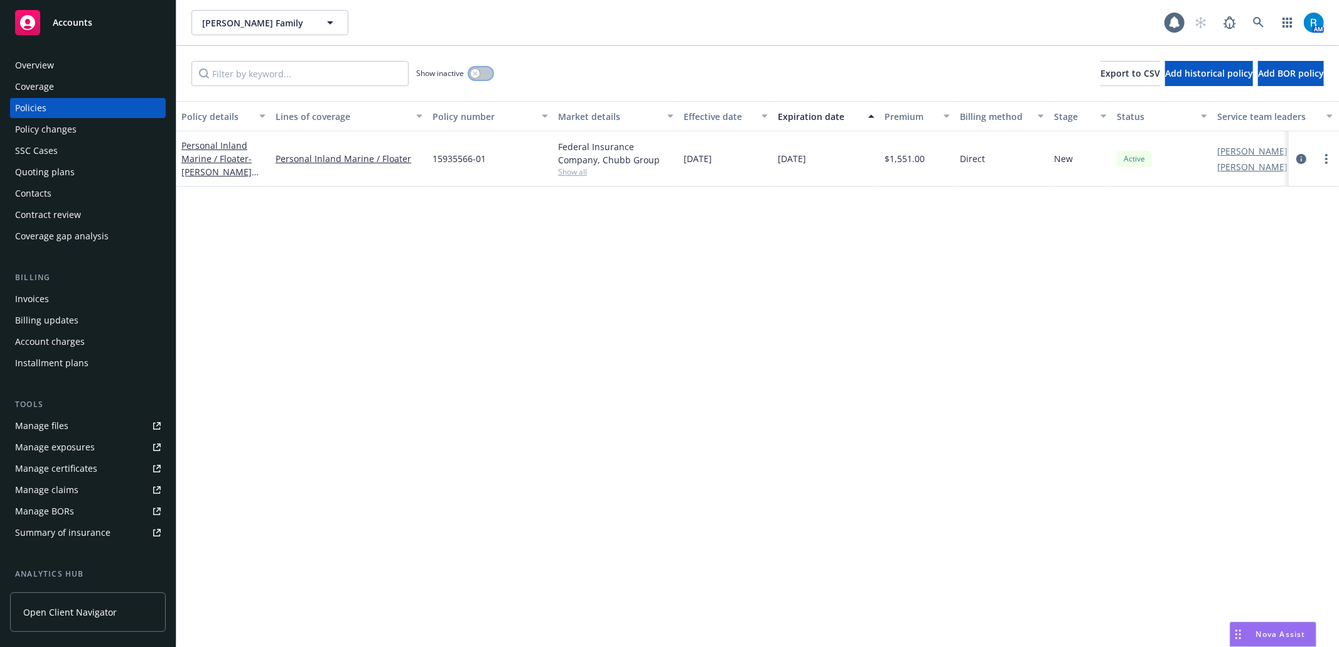
click at [485, 72] on button "button" at bounding box center [481, 73] width 24 height 13
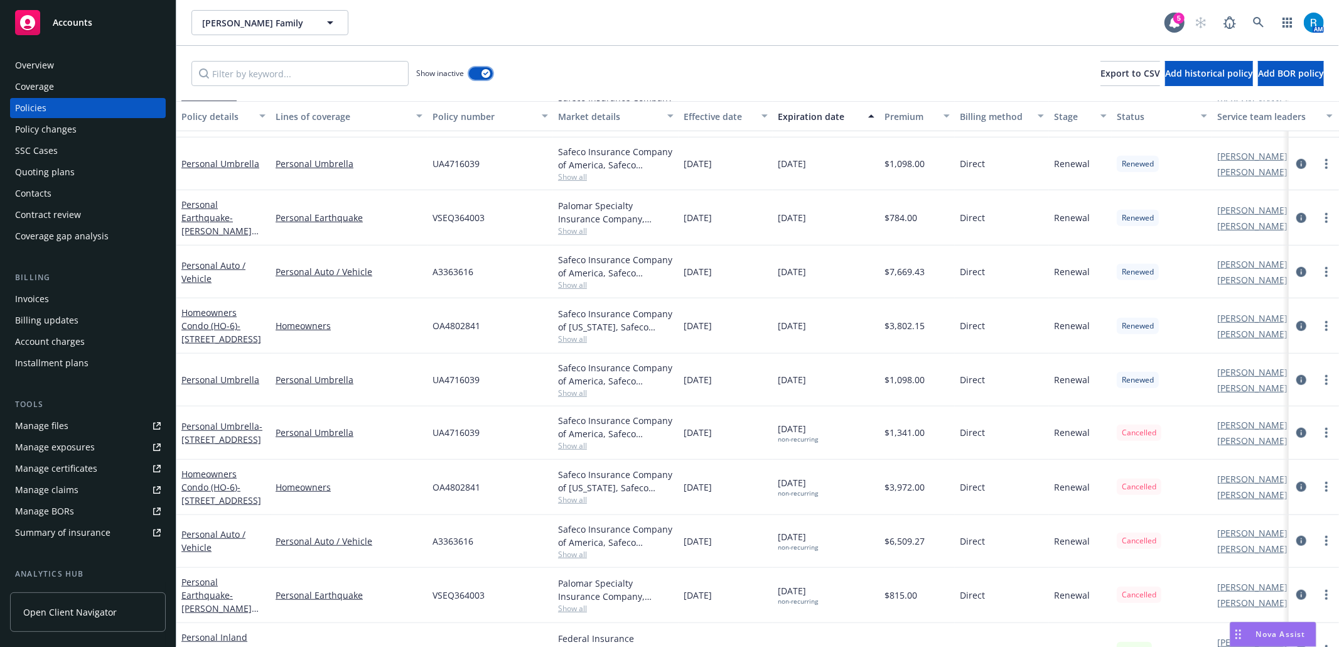
scroll to position [850, 0]
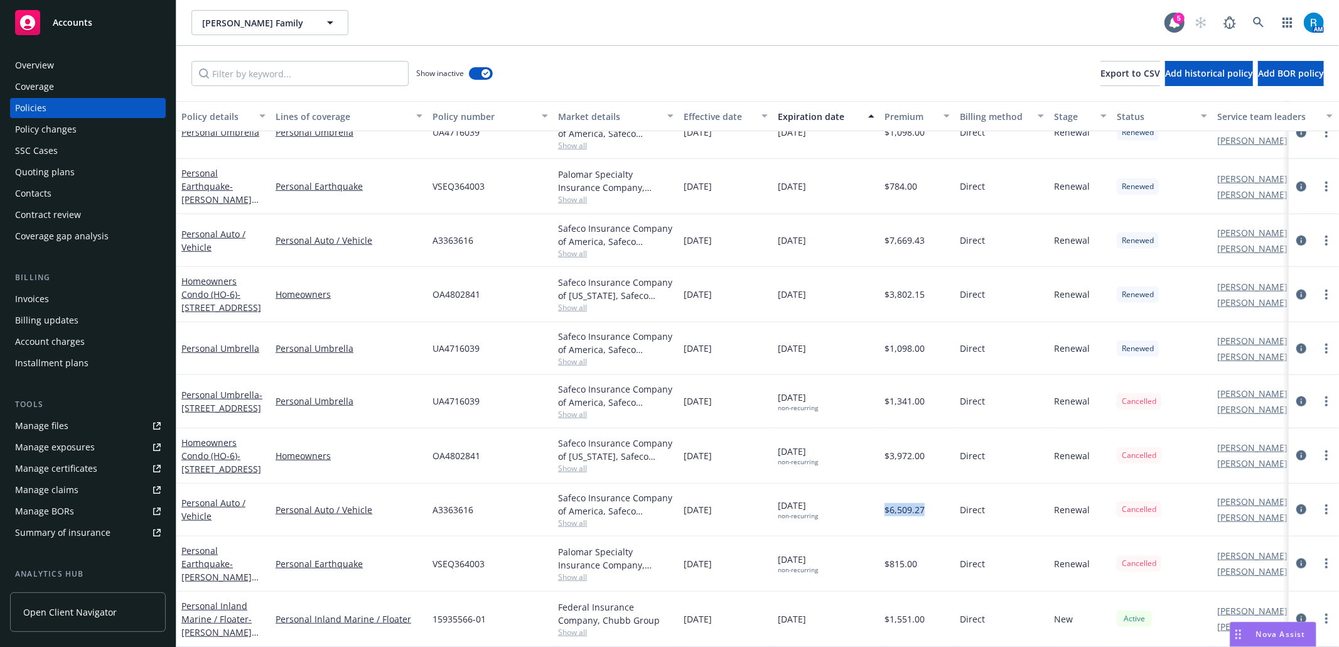
drag, startPoint x: 935, startPoint y: 495, endPoint x: 887, endPoint y: 495, distance: 47.7
click at [887, 495] on div "$6,509.27" at bounding box center [917, 509] width 75 height 53
drag, startPoint x: 55, startPoint y: 63, endPoint x: 79, endPoint y: 74, distance: 26.1
click at [55, 63] on div "Overview" at bounding box center [88, 65] width 146 height 20
